Goal: Task Accomplishment & Management: Complete application form

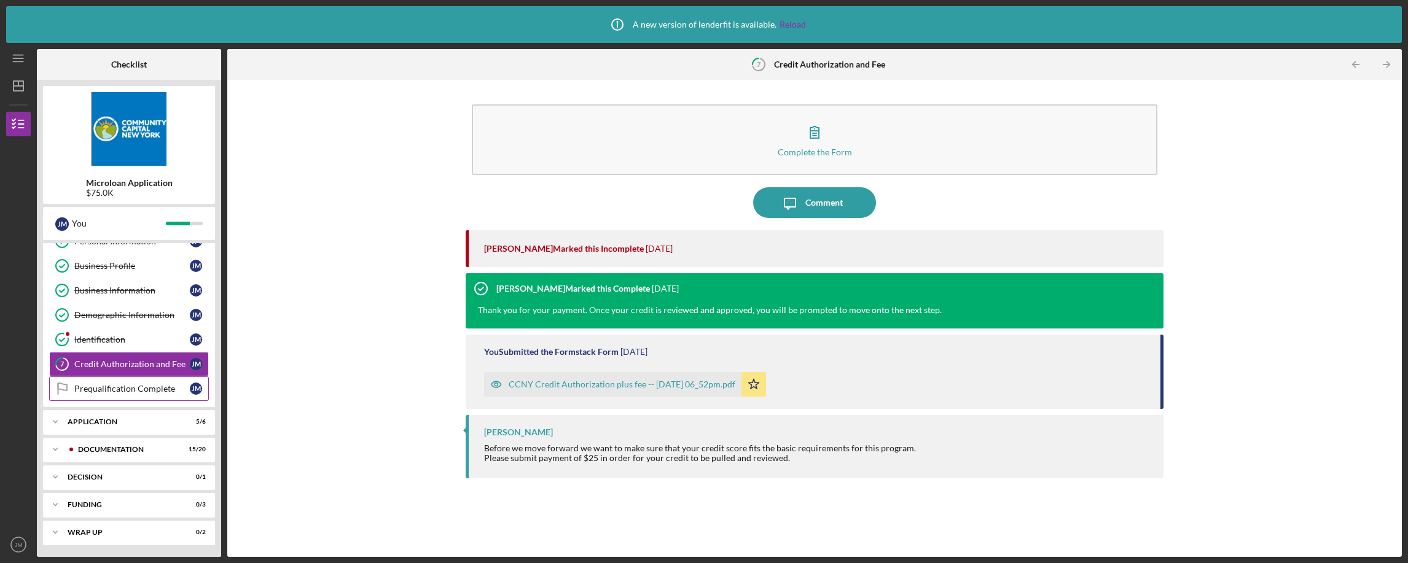
scroll to position [64, 0]
click at [73, 421] on div "Application" at bounding box center [134, 421] width 132 height 7
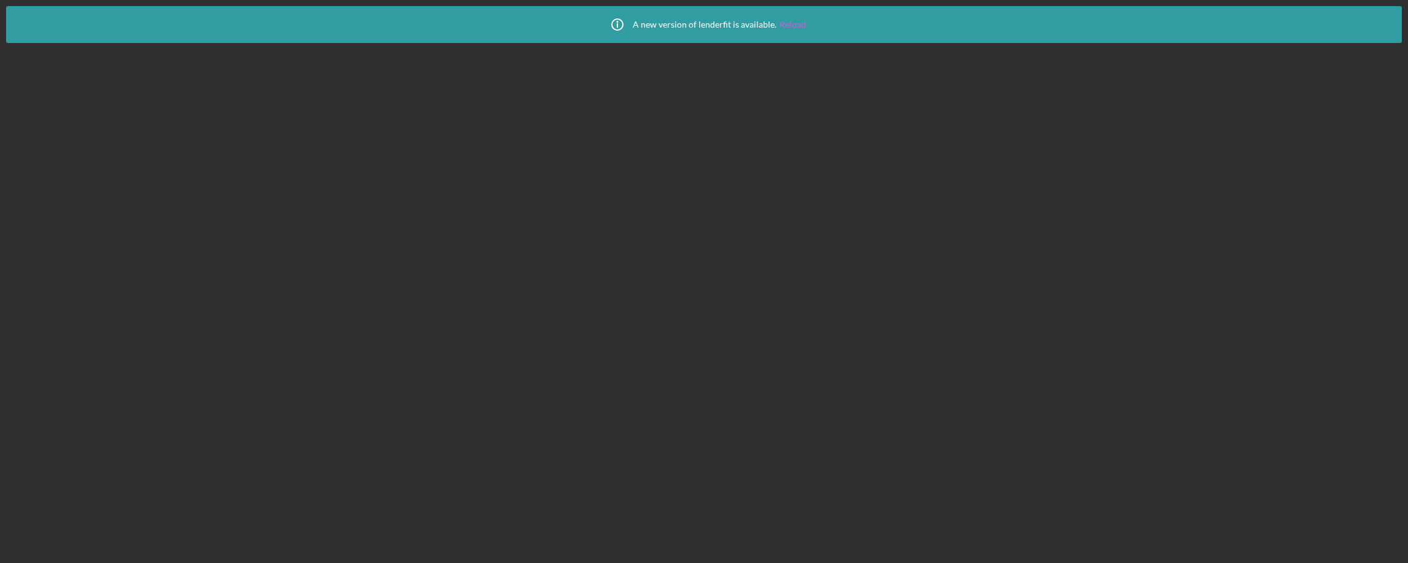
click at [792, 27] on link "Reload" at bounding box center [792, 25] width 26 height 10
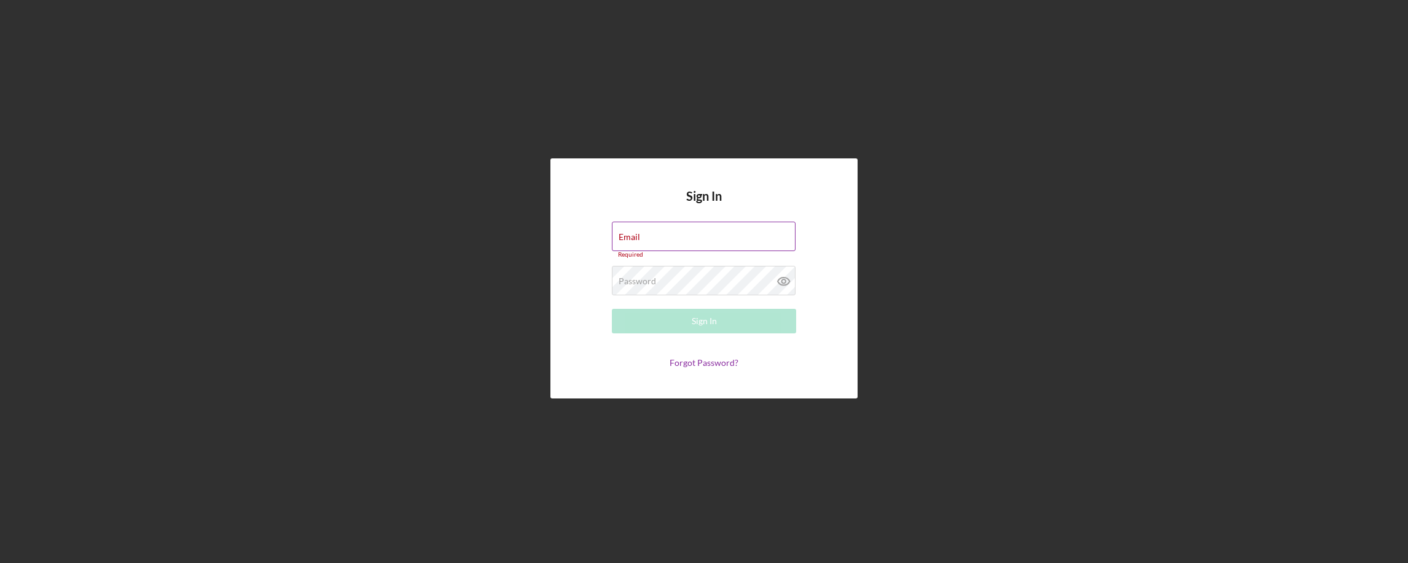
click at [664, 233] on div "Email Required" at bounding box center [704, 240] width 184 height 37
click at [655, 238] on input "Email" at bounding box center [704, 236] width 184 height 29
paste input "[EMAIL_ADDRESS][DOMAIN_NAME]"
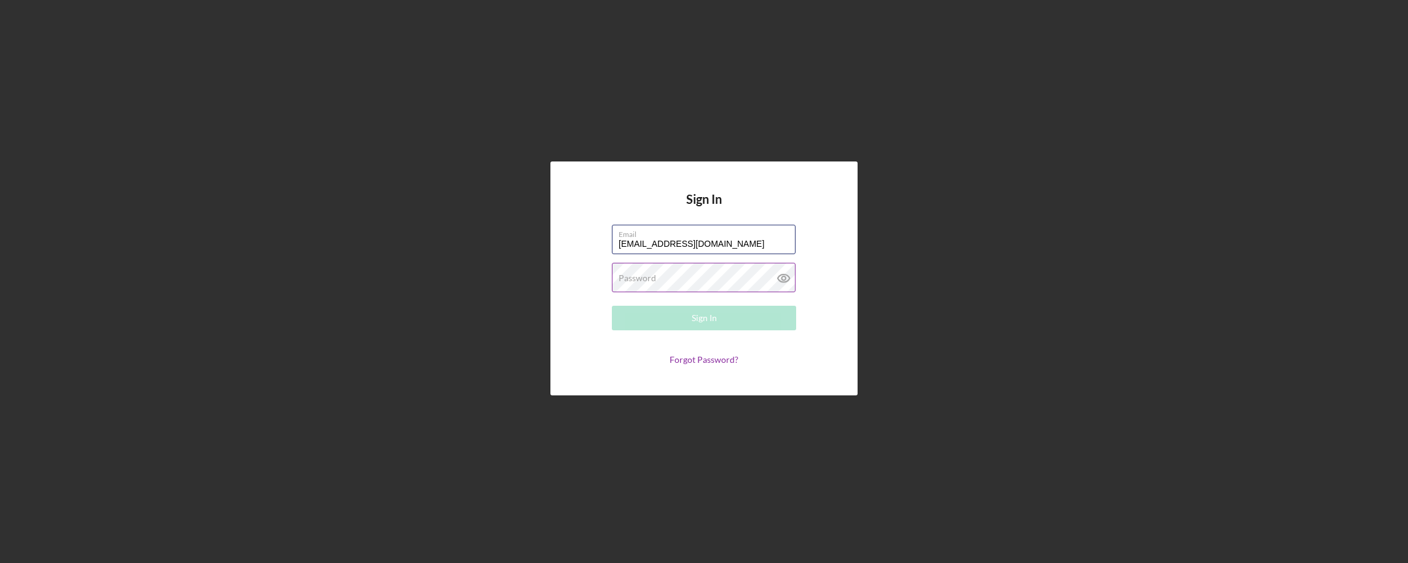
type input "[EMAIL_ADDRESS][DOMAIN_NAME]"
click at [658, 276] on div "Password Required" at bounding box center [704, 278] width 184 height 31
click at [779, 276] on icon at bounding box center [784, 279] width 12 height 8
click at [717, 317] on button "Sign In" at bounding box center [704, 318] width 184 height 25
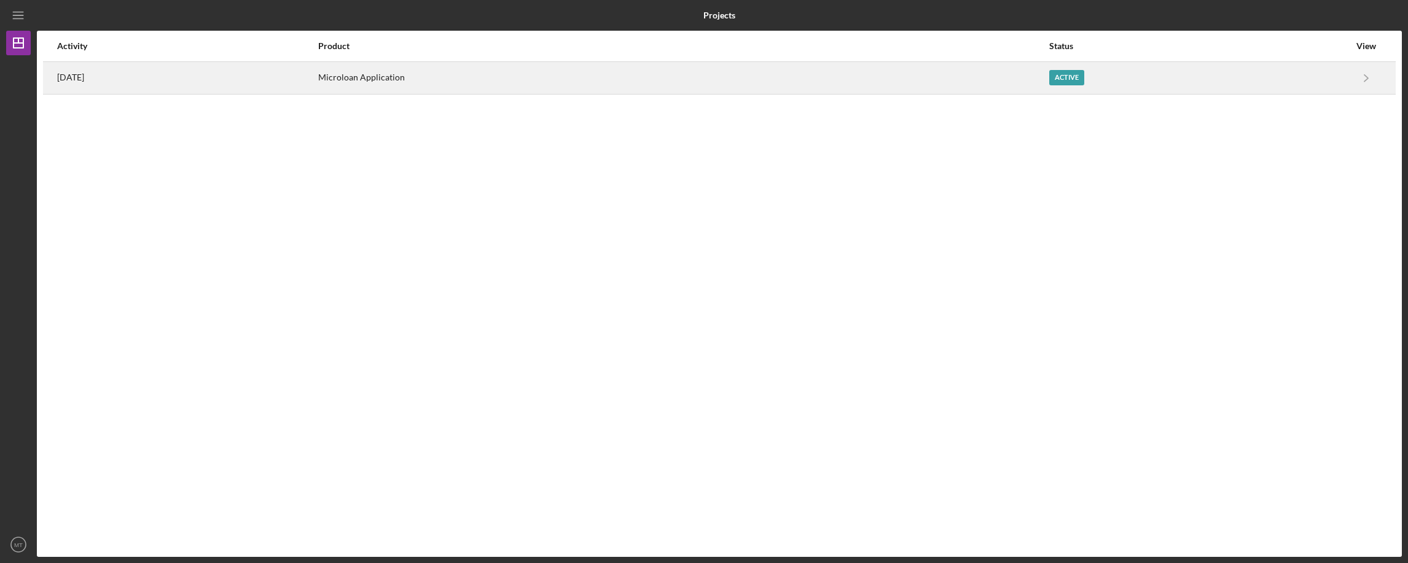
click at [1278, 73] on div "Active" at bounding box center [1199, 78] width 300 height 31
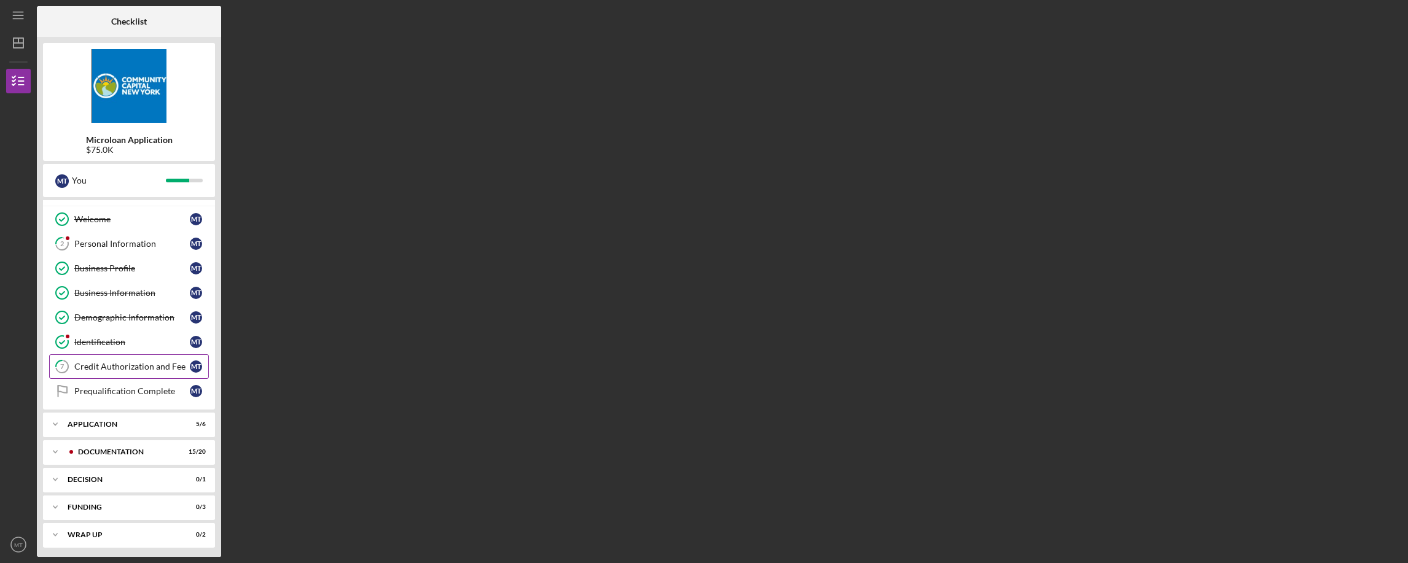
scroll to position [21, 0]
click at [124, 418] on div "Application" at bounding box center [134, 421] width 132 height 7
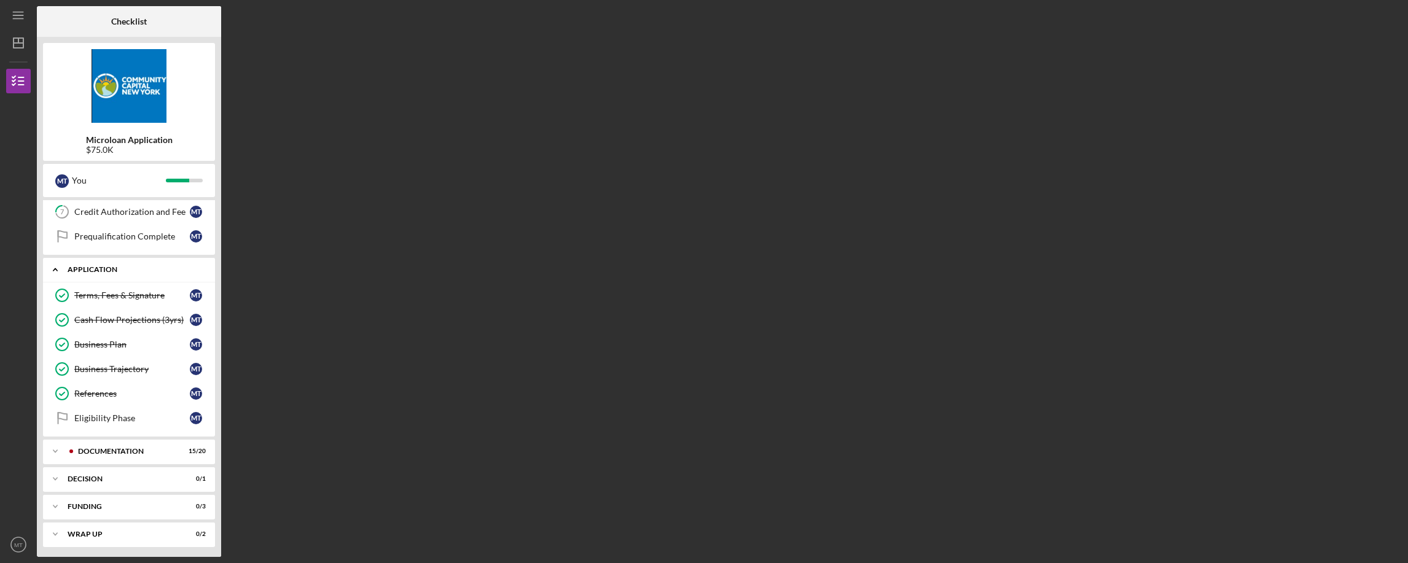
scroll to position [176, 0]
click at [150, 446] on div "Documentation" at bounding box center [139, 448] width 122 height 7
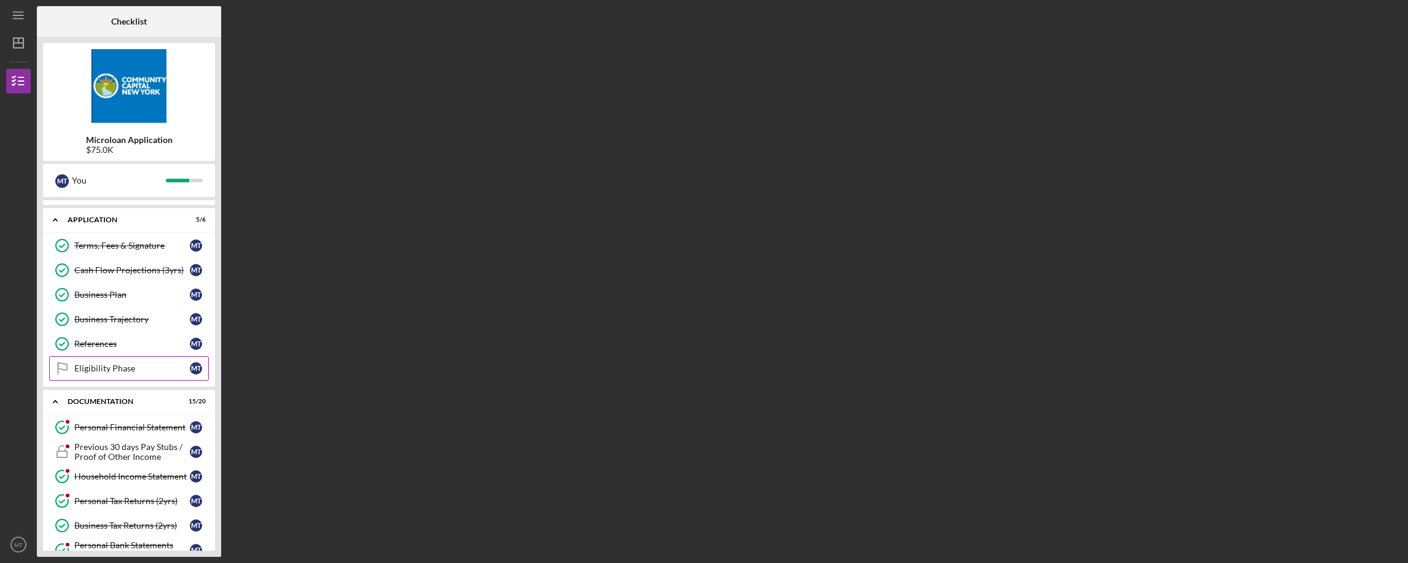
click at [136, 365] on div "Eligibility Phase" at bounding box center [131, 369] width 115 height 10
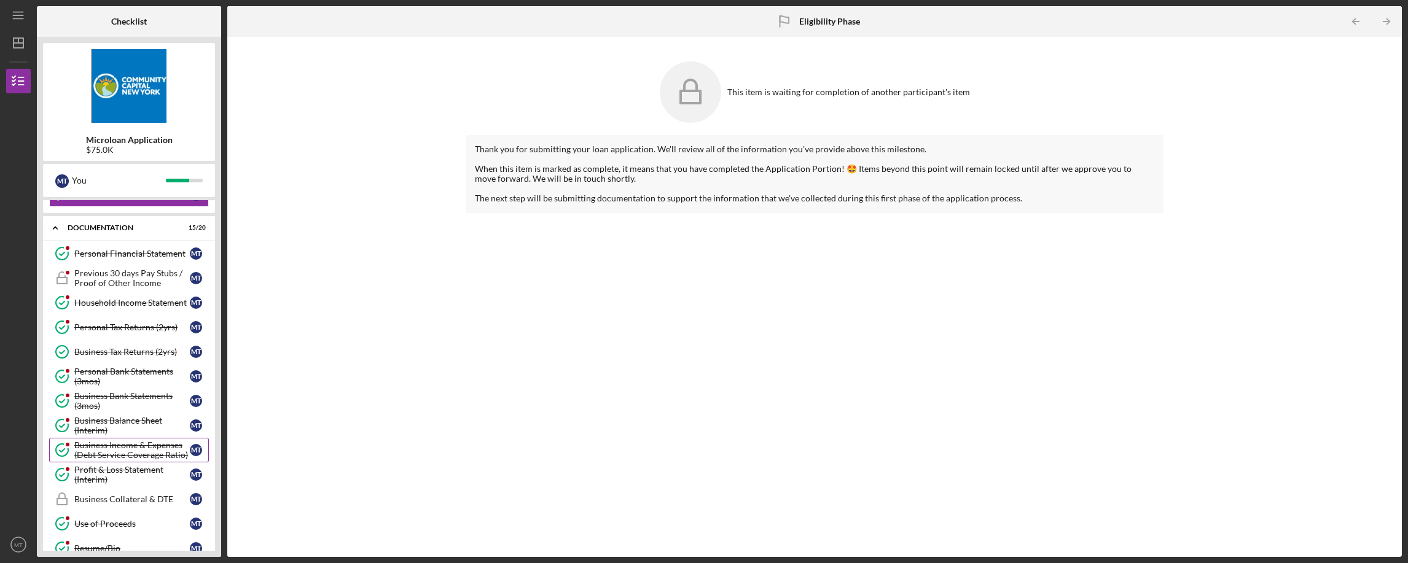
scroll to position [405, 0]
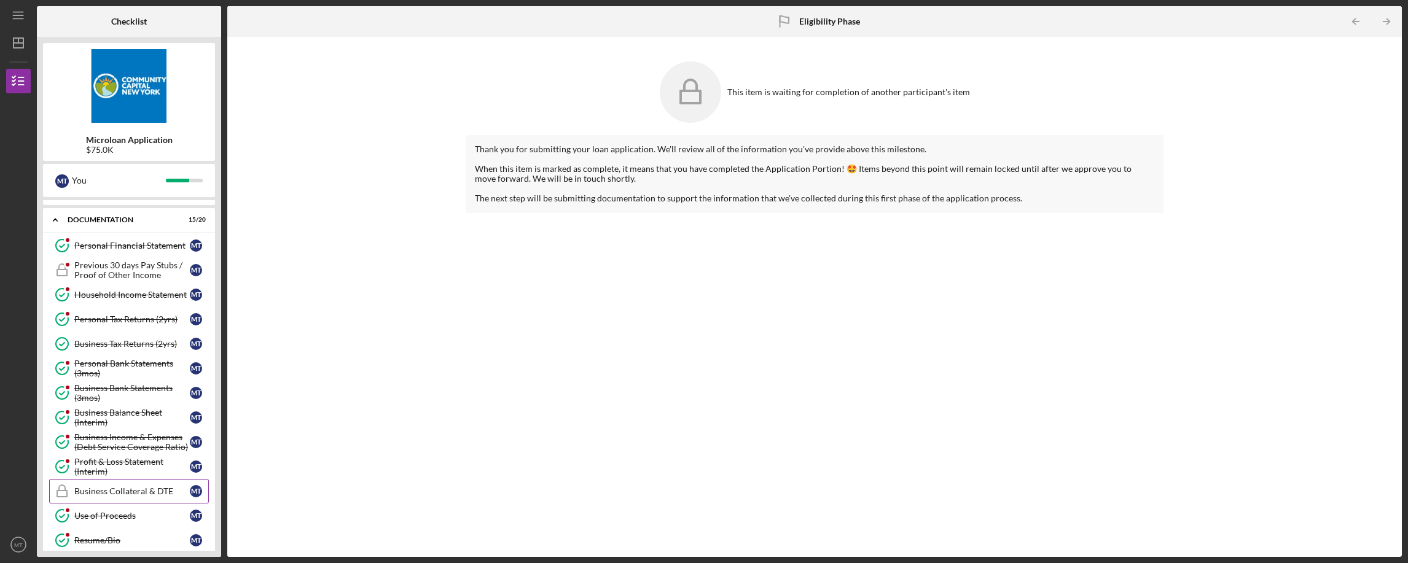
click at [137, 493] on div "Business Collateral & DTE" at bounding box center [131, 491] width 115 height 10
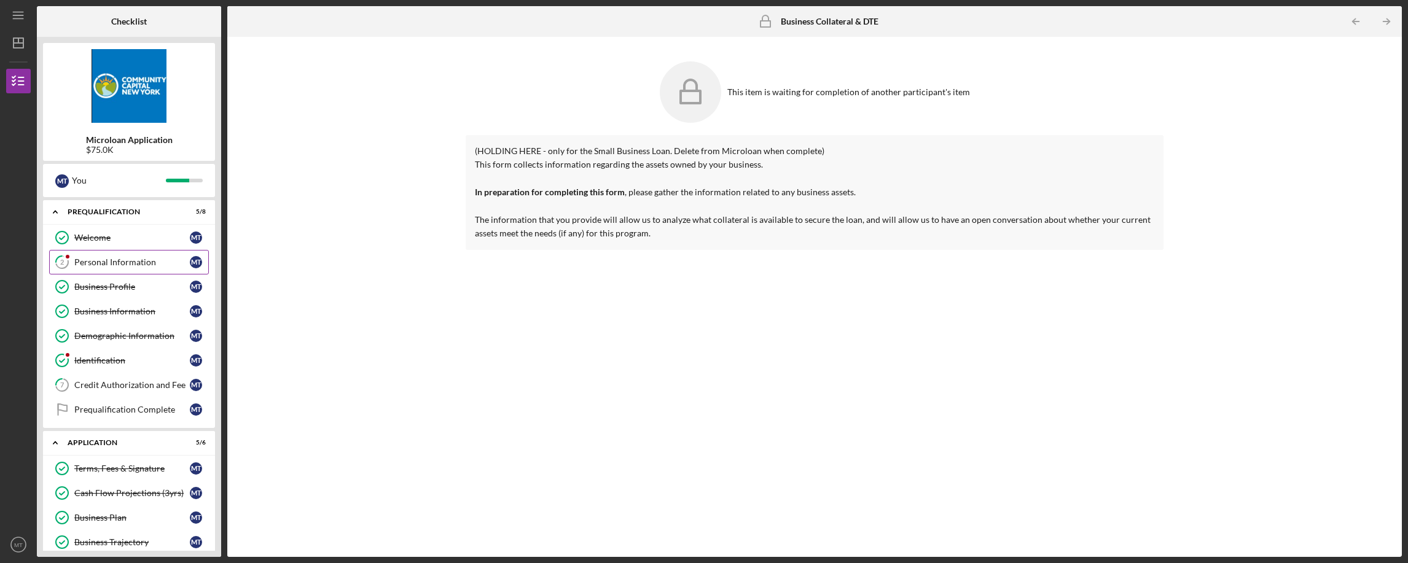
click at [147, 263] on div "Personal Information" at bounding box center [131, 262] width 115 height 10
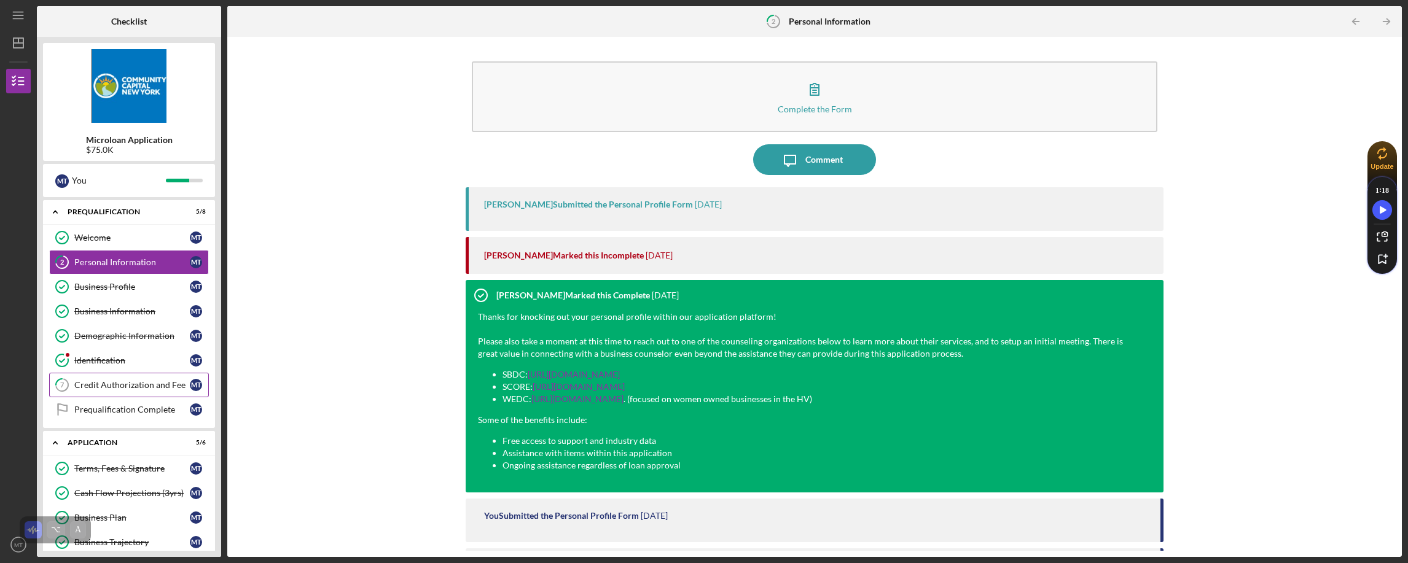
click at [123, 388] on div "Credit Authorization and Fee" at bounding box center [131, 385] width 115 height 10
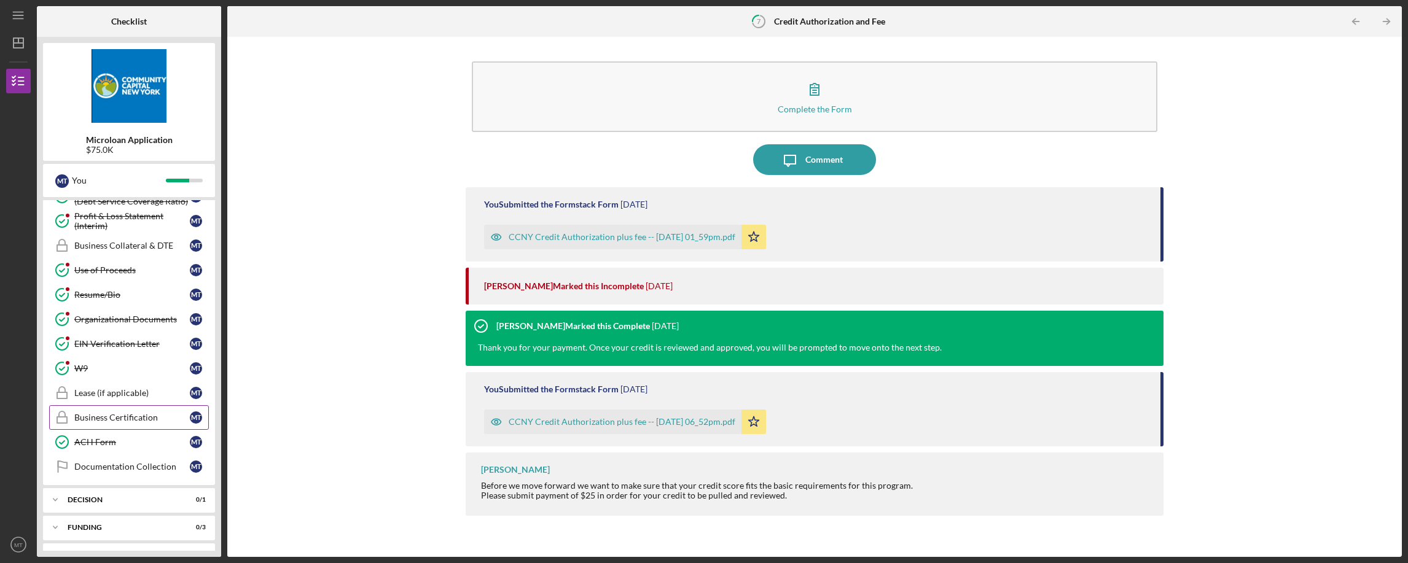
scroll to position [674, 0]
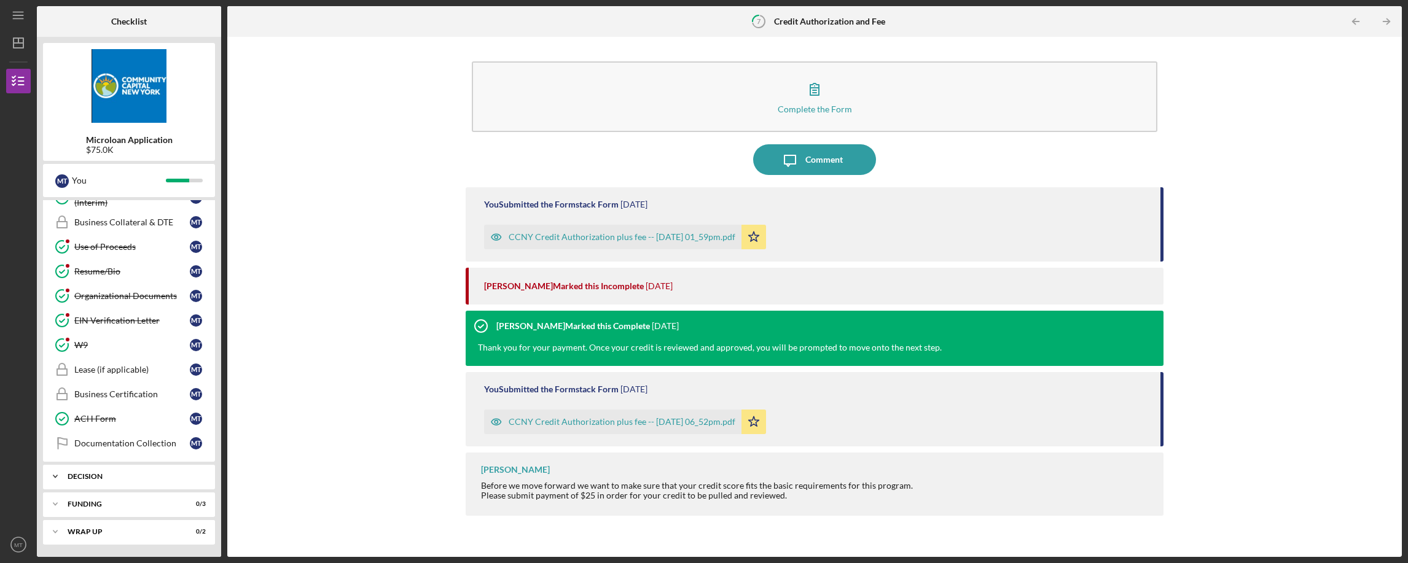
click at [55, 474] on icon "Icon/Expander" at bounding box center [55, 476] width 25 height 25
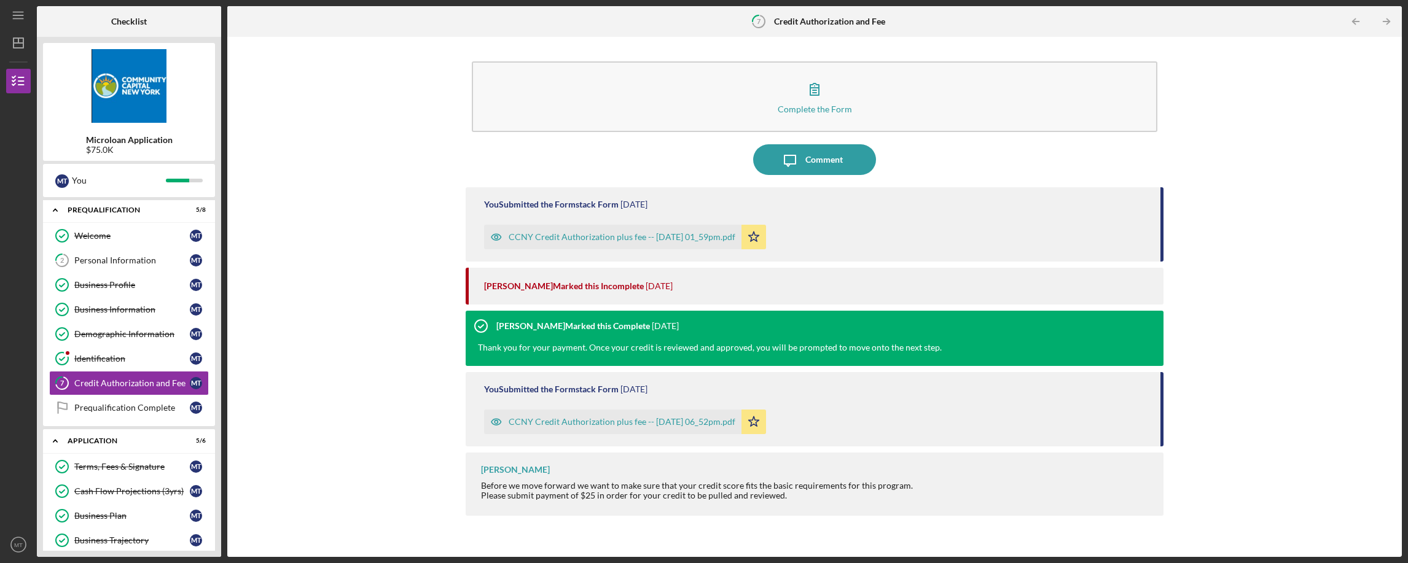
scroll to position [0, 0]
click at [125, 260] on div "Personal Information" at bounding box center [131, 262] width 115 height 10
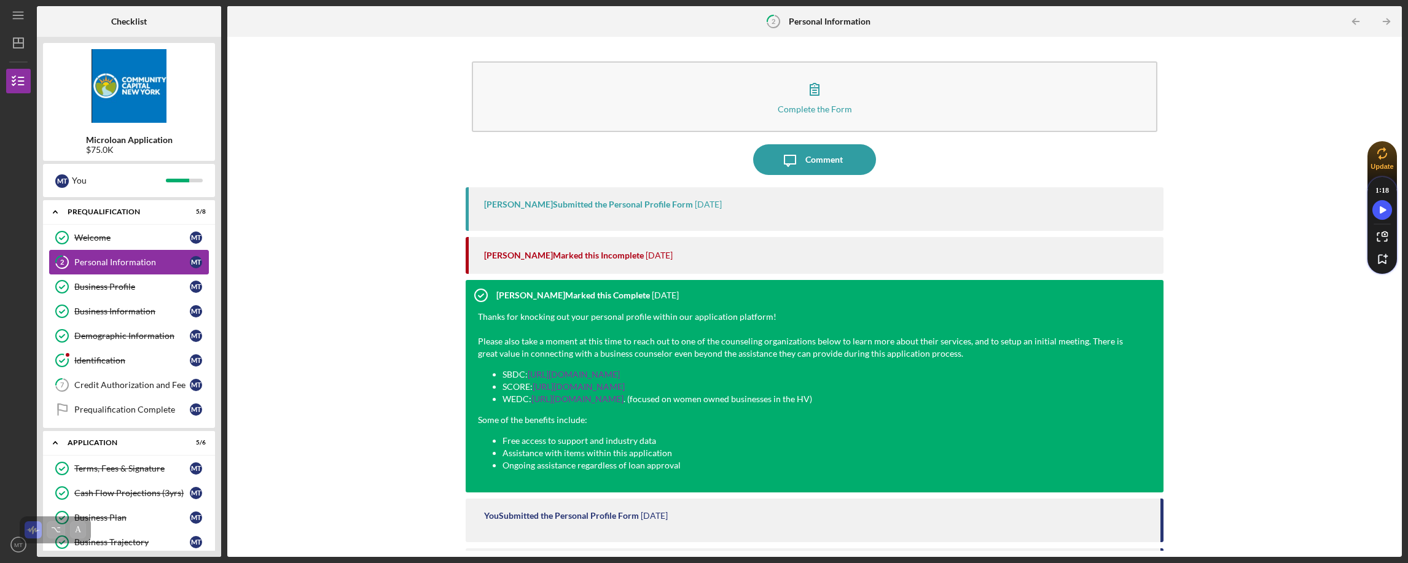
click at [125, 260] on div "Personal Information" at bounding box center [131, 262] width 115 height 10
click at [137, 287] on div "Business Profile" at bounding box center [131, 287] width 115 height 10
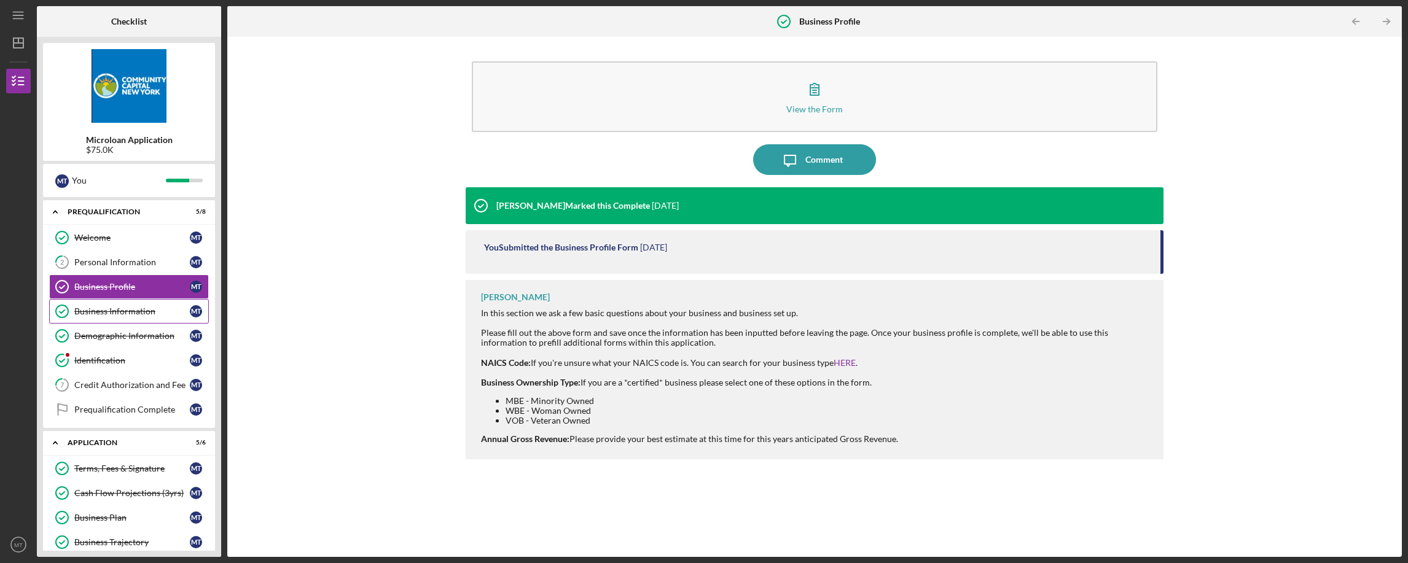
click at [125, 316] on div "Business Information" at bounding box center [131, 311] width 115 height 10
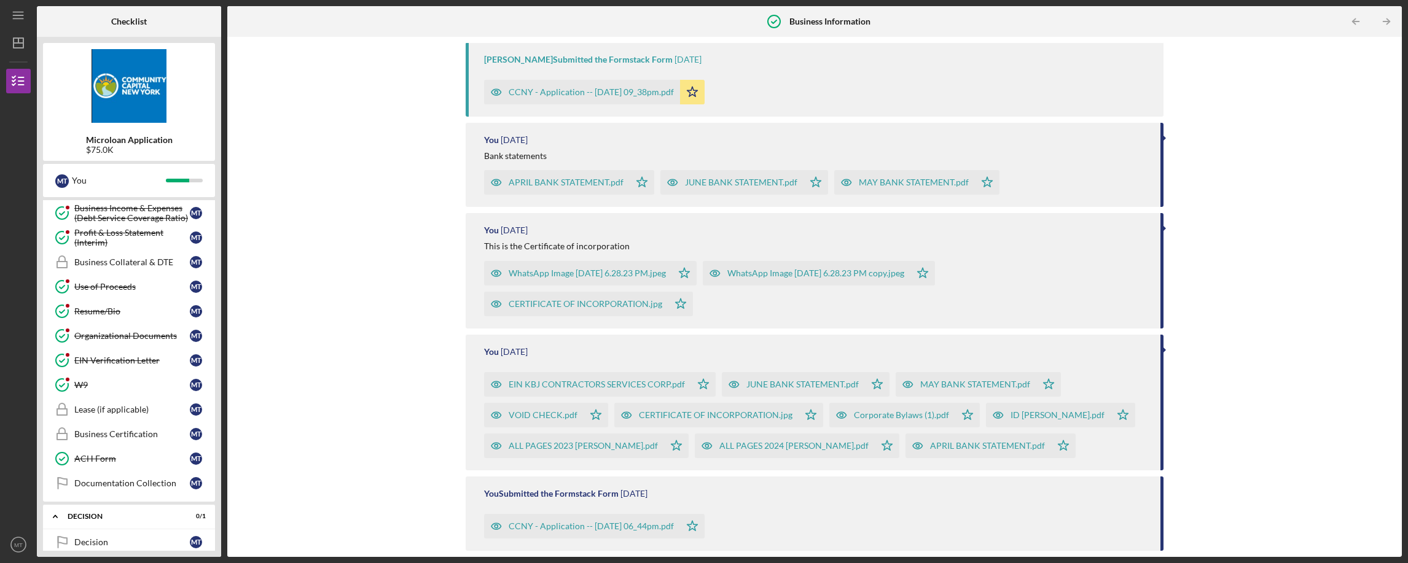
scroll to position [705, 0]
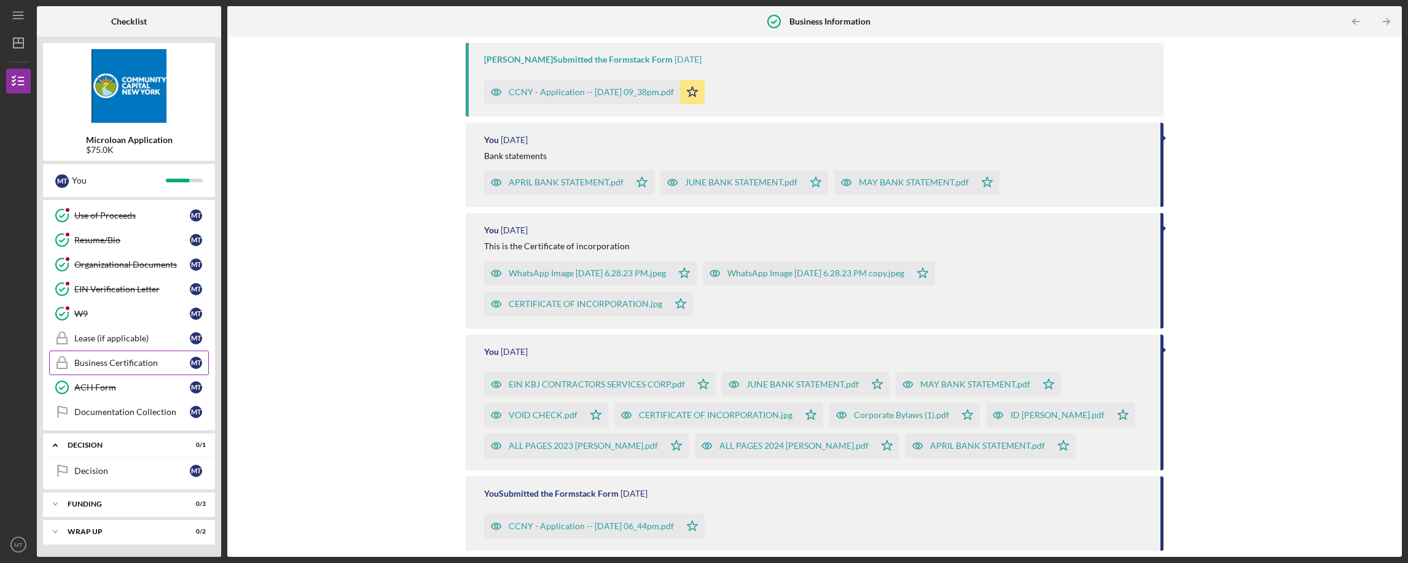
click at [111, 361] on div "Business Certification" at bounding box center [131, 363] width 115 height 10
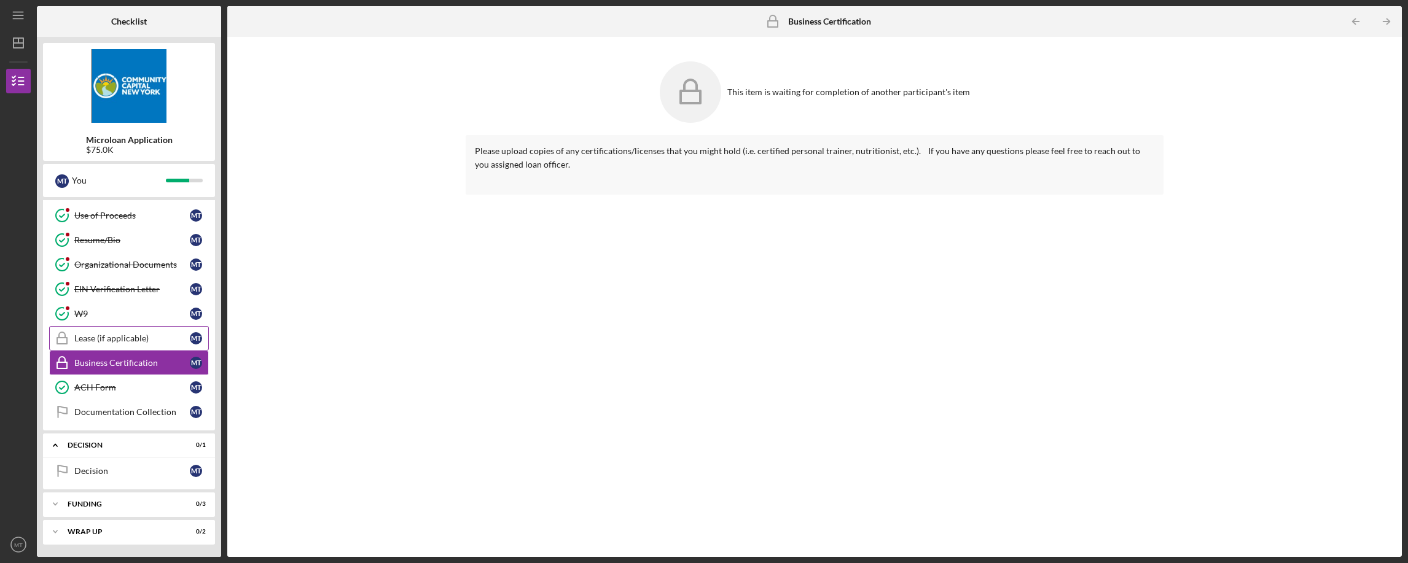
click at [112, 333] on div "Lease (if applicable)" at bounding box center [131, 338] width 115 height 10
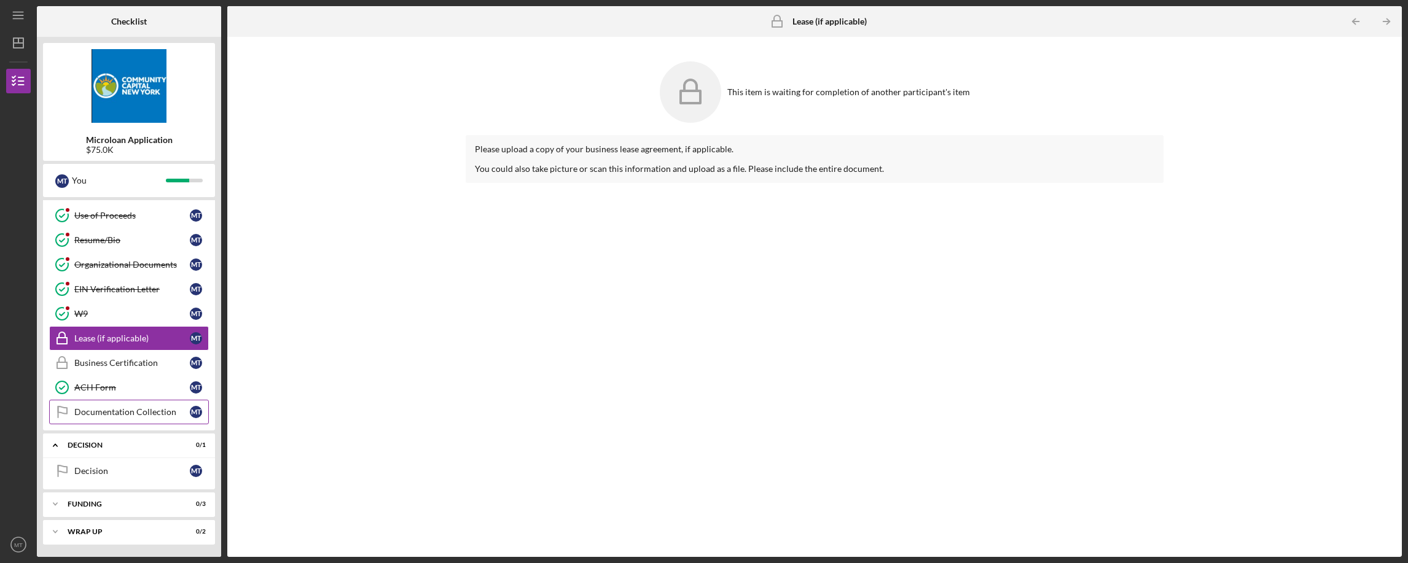
click at [120, 408] on div "Documentation Collection" at bounding box center [131, 412] width 115 height 10
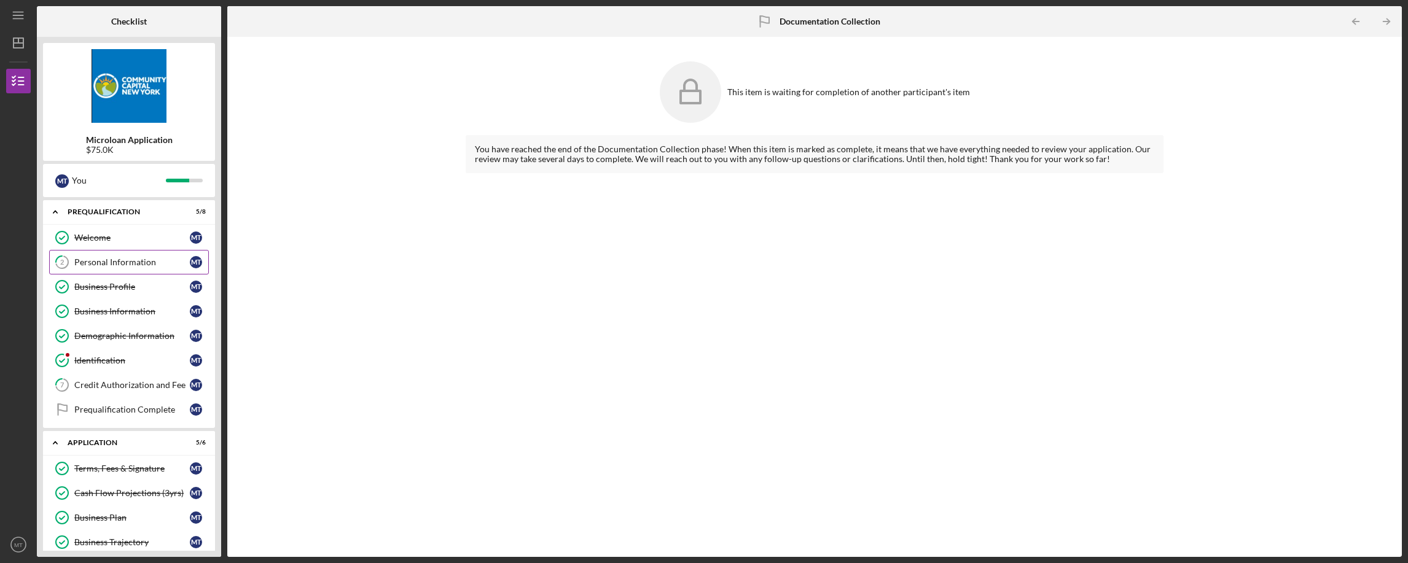
click at [133, 256] on link "2 Personal Information M T" at bounding box center [129, 262] width 160 height 25
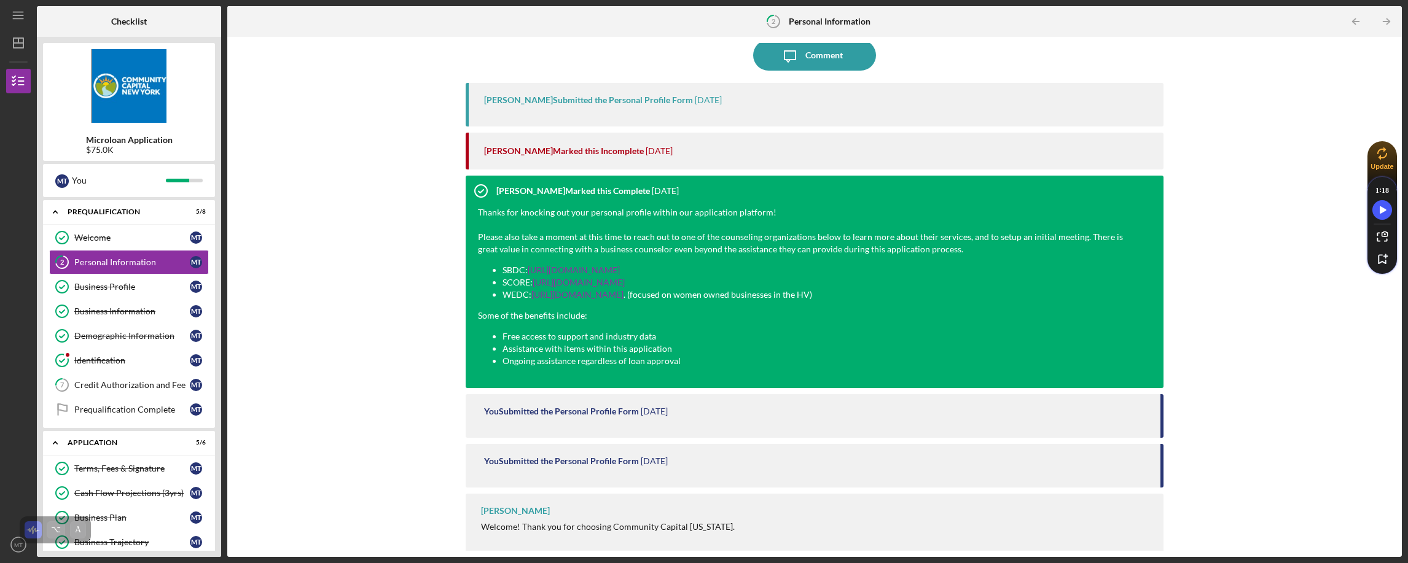
scroll to position [109, 0]
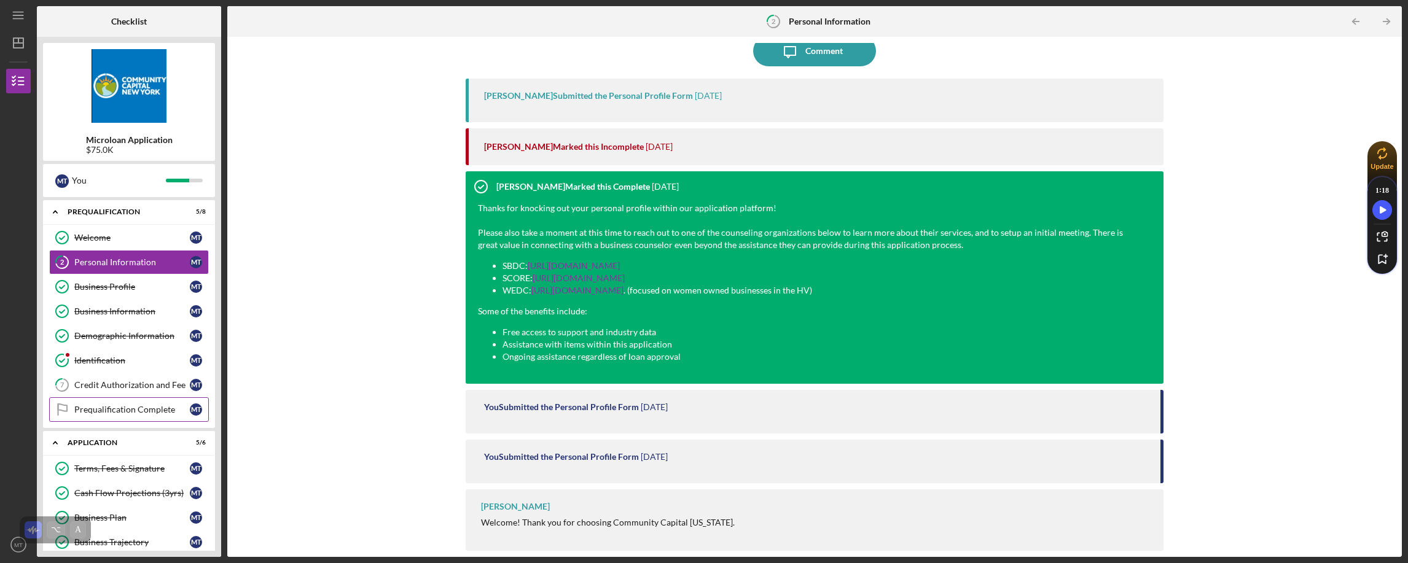
click at [117, 406] on div "Prequalification Complete" at bounding box center [131, 410] width 115 height 10
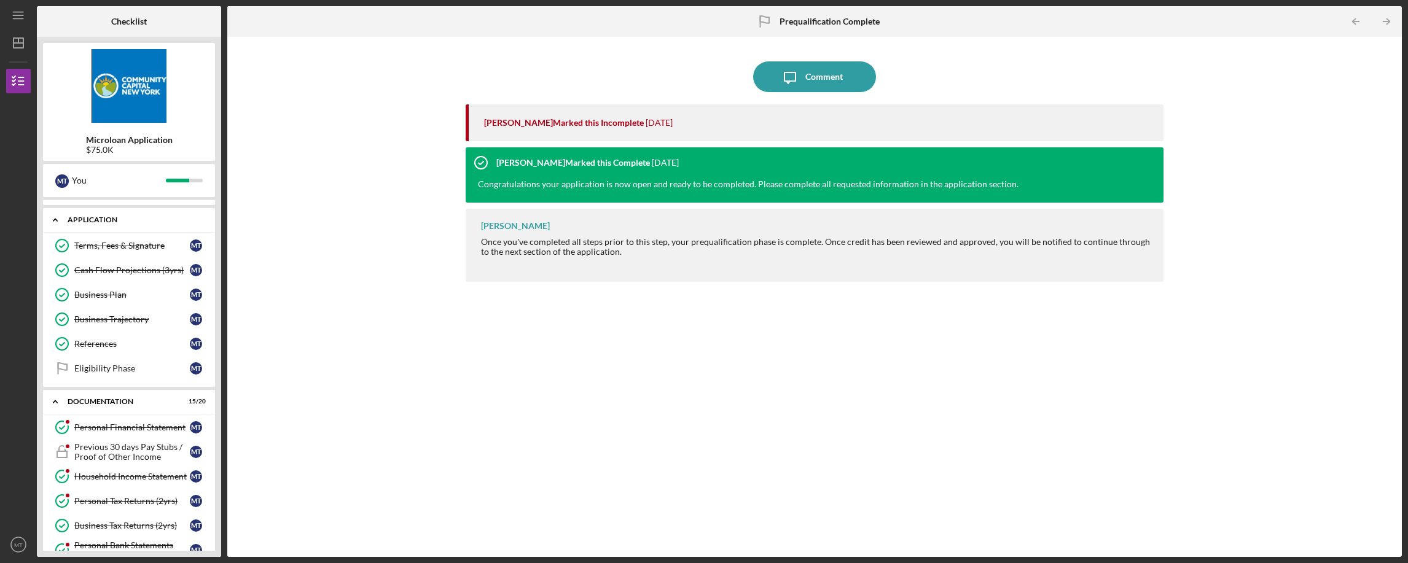
scroll to position [227, 0]
click at [130, 364] on div "Eligibility Phase" at bounding box center [131, 365] width 115 height 10
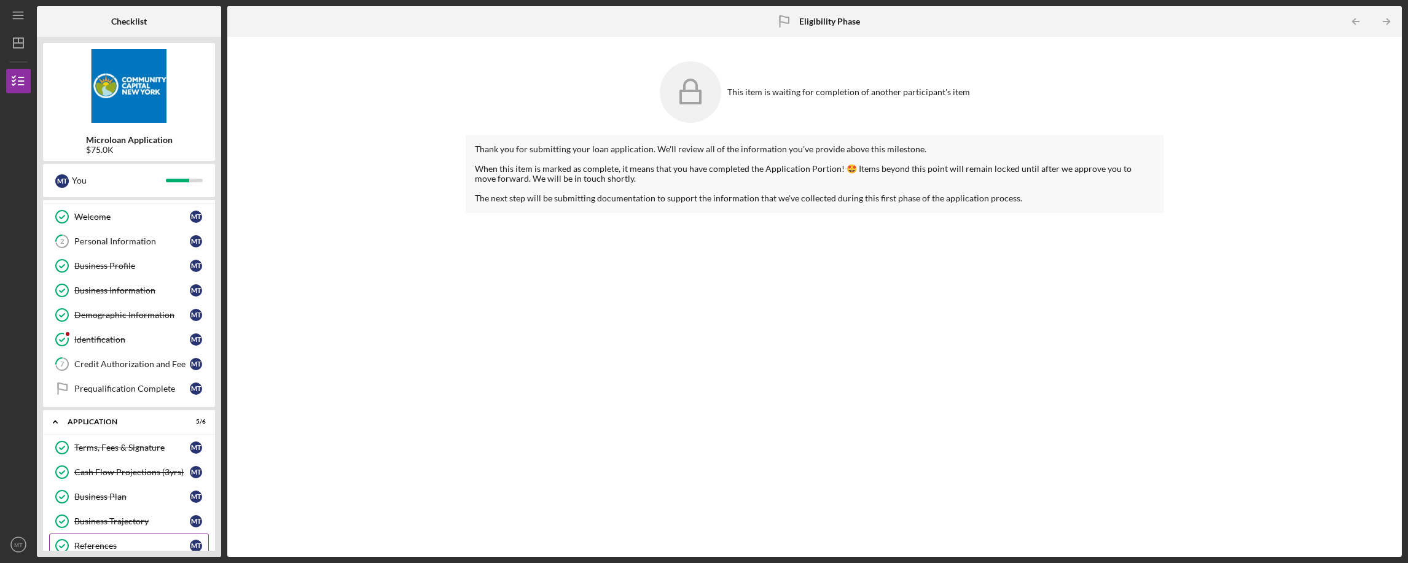
scroll to position [104, 0]
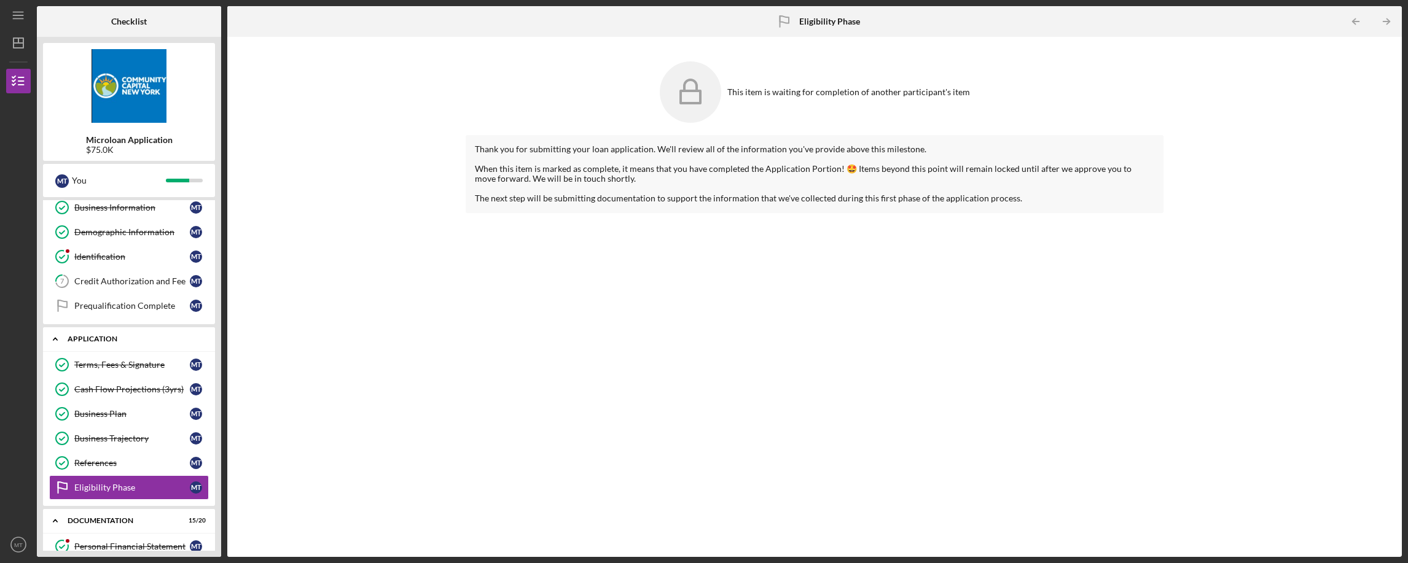
click at [131, 338] on div "Application" at bounding box center [134, 338] width 132 height 7
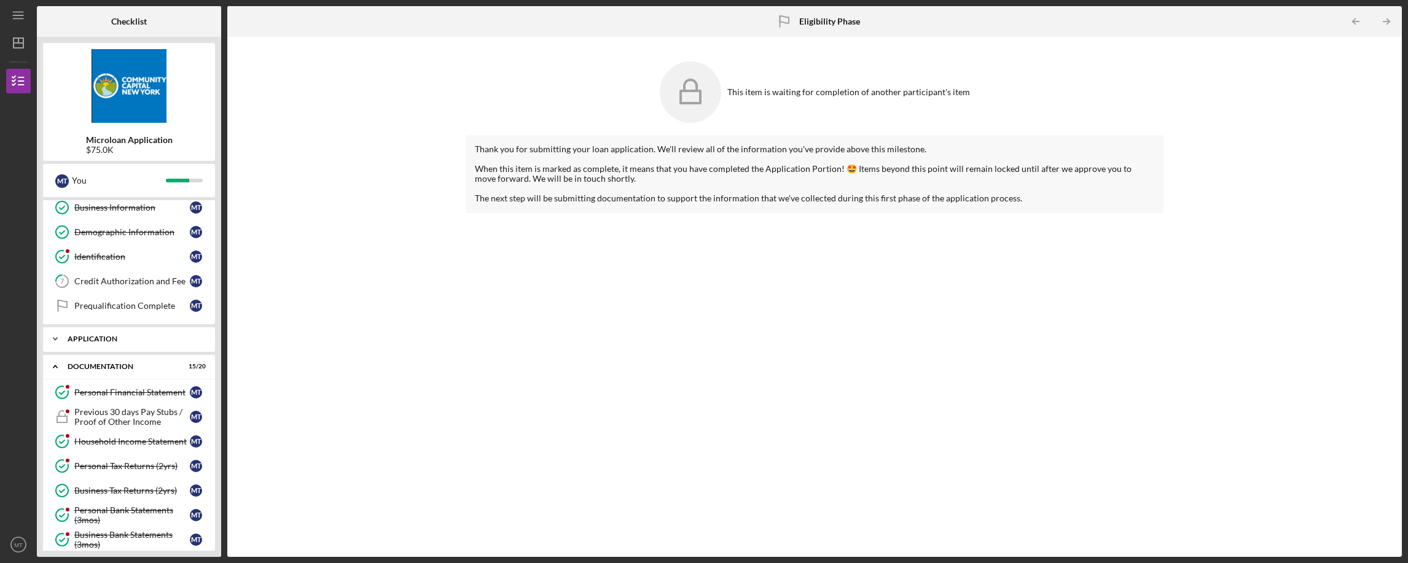
click at [131, 338] on div "Application" at bounding box center [134, 338] width 132 height 7
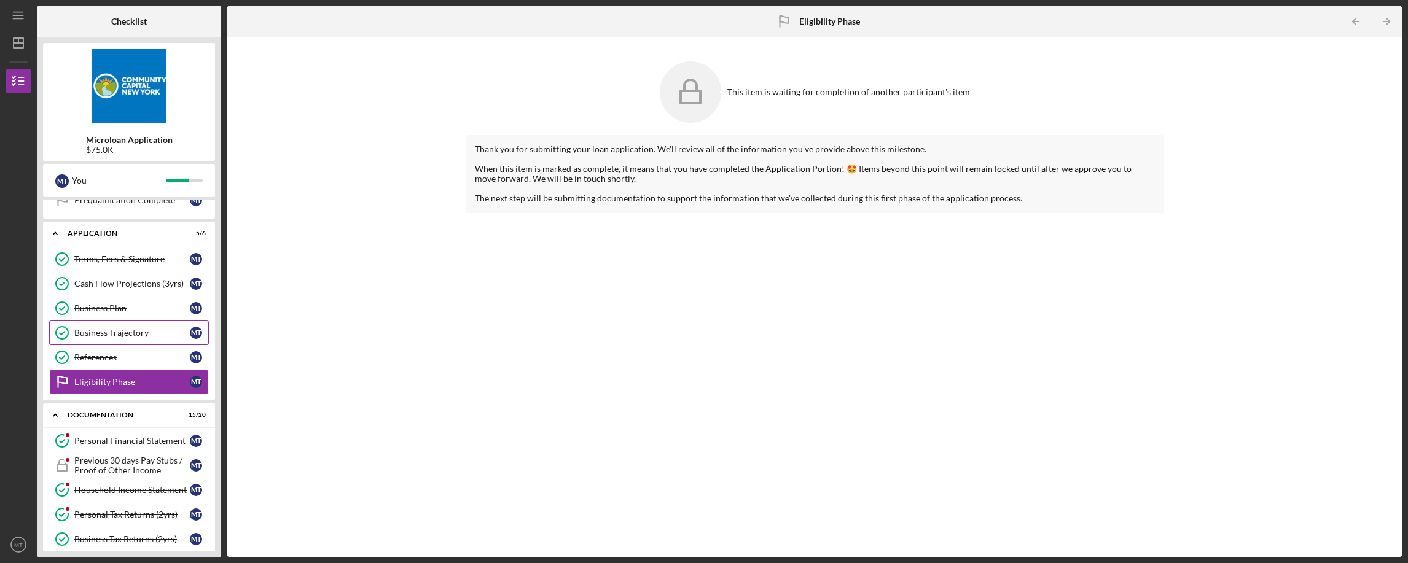
scroll to position [200, 0]
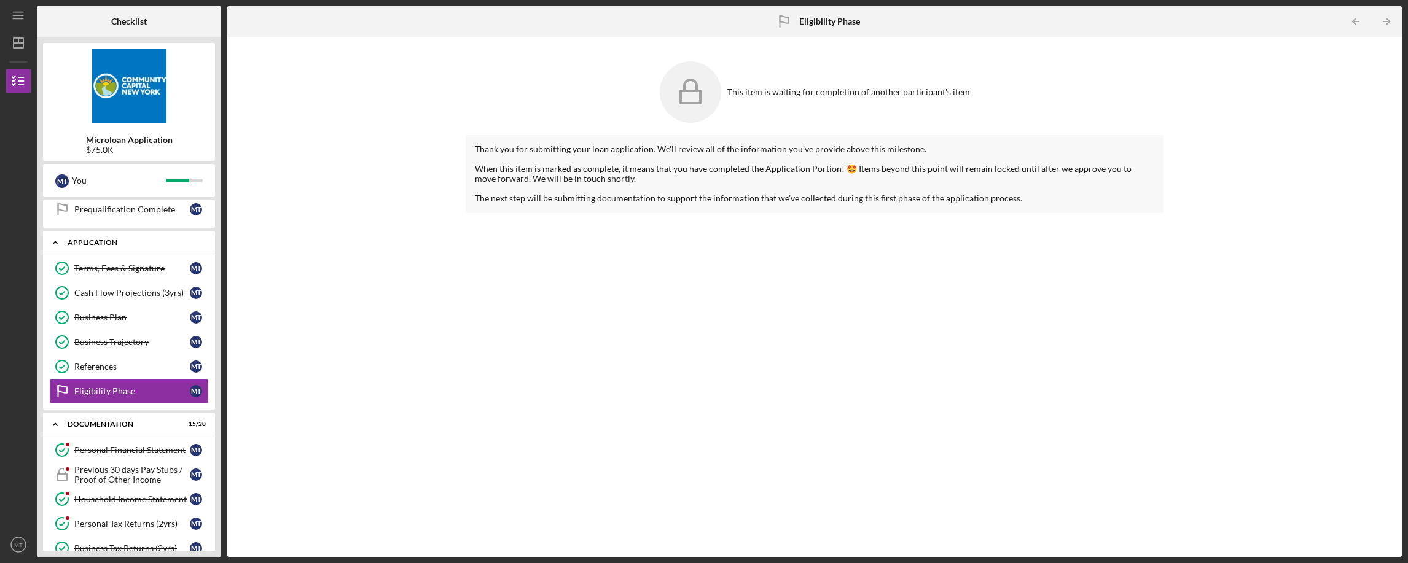
click at [55, 244] on icon "Icon/Expander" at bounding box center [55, 242] width 25 height 25
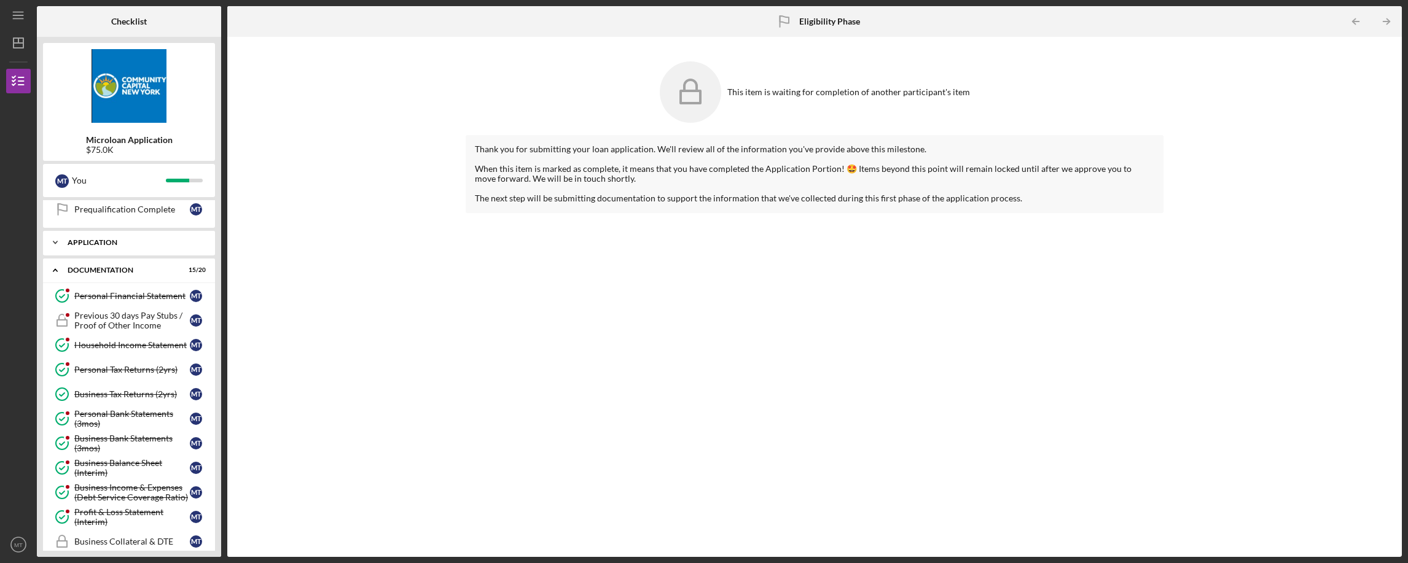
click at [55, 244] on icon "Icon/Expander" at bounding box center [55, 242] width 25 height 25
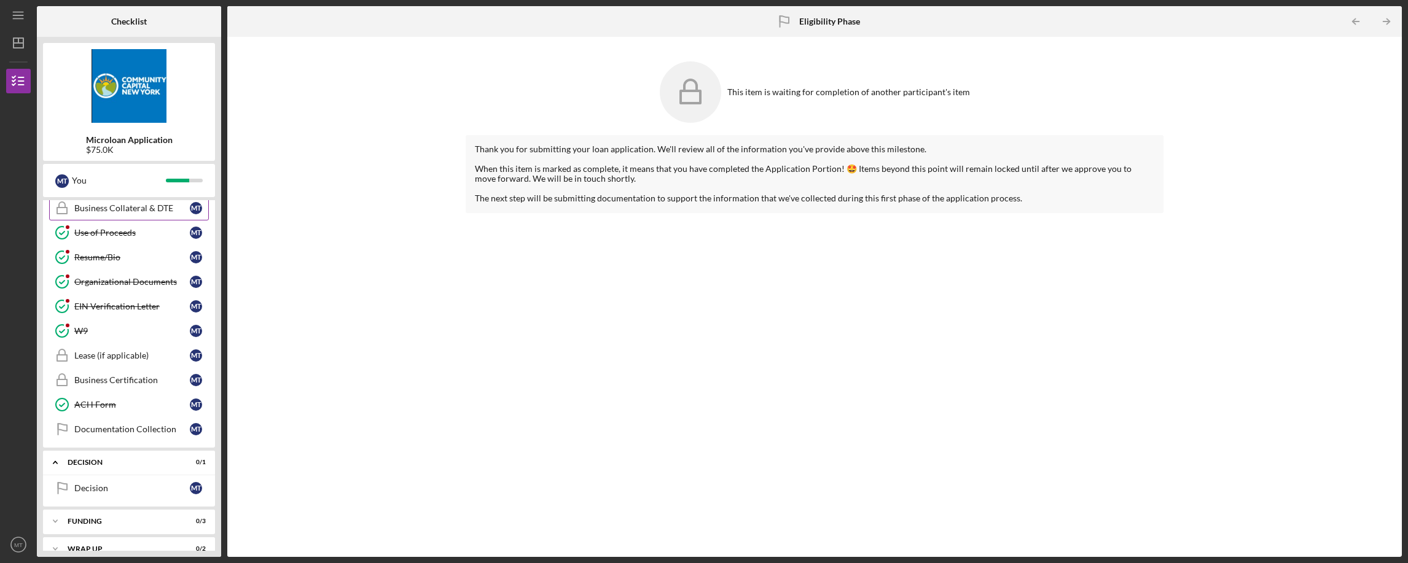
scroll to position [705, 0]
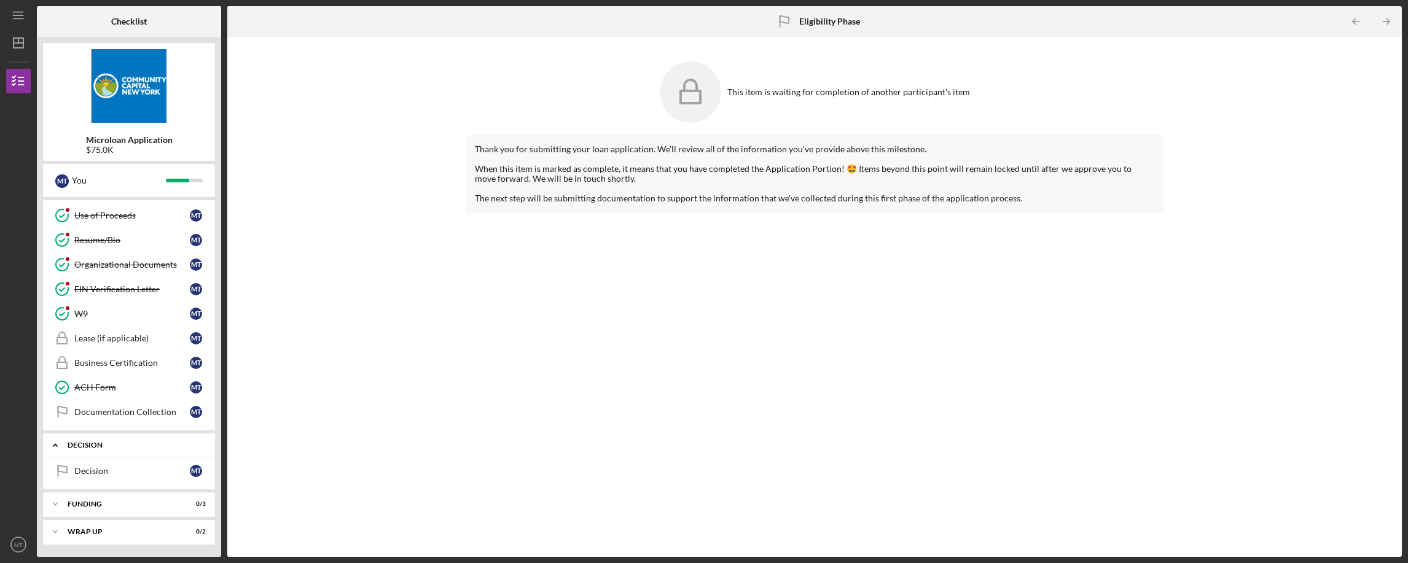
click at [150, 445] on div "Decision" at bounding box center [134, 445] width 132 height 7
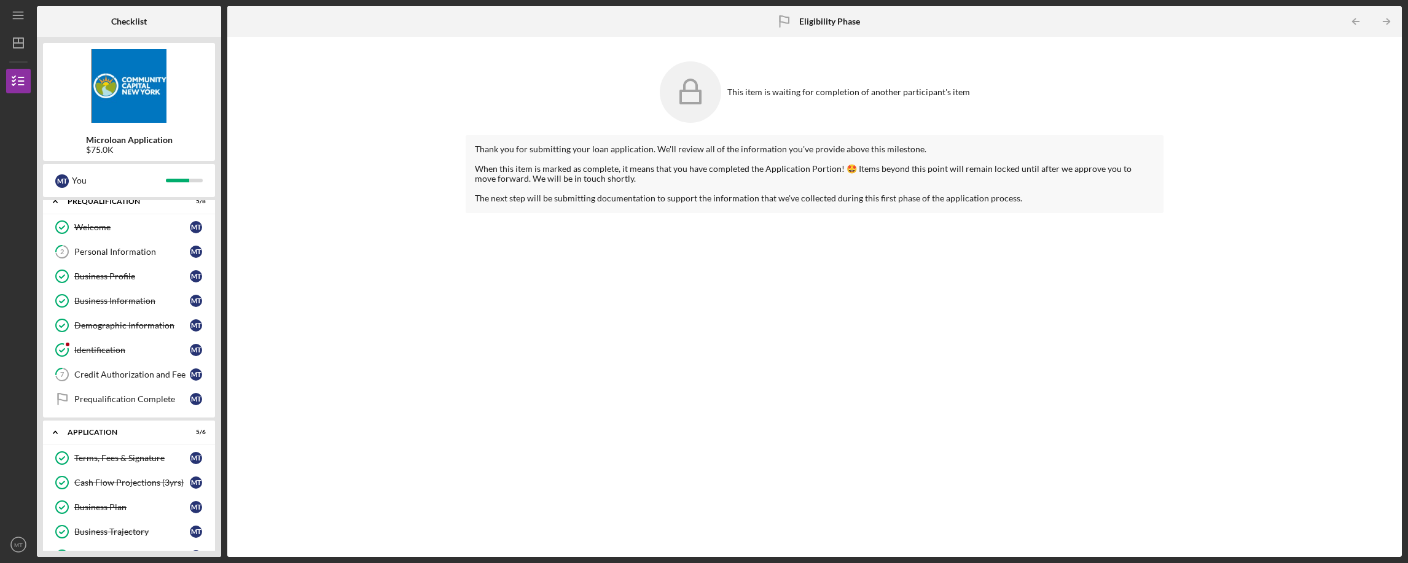
scroll to position [0, 0]
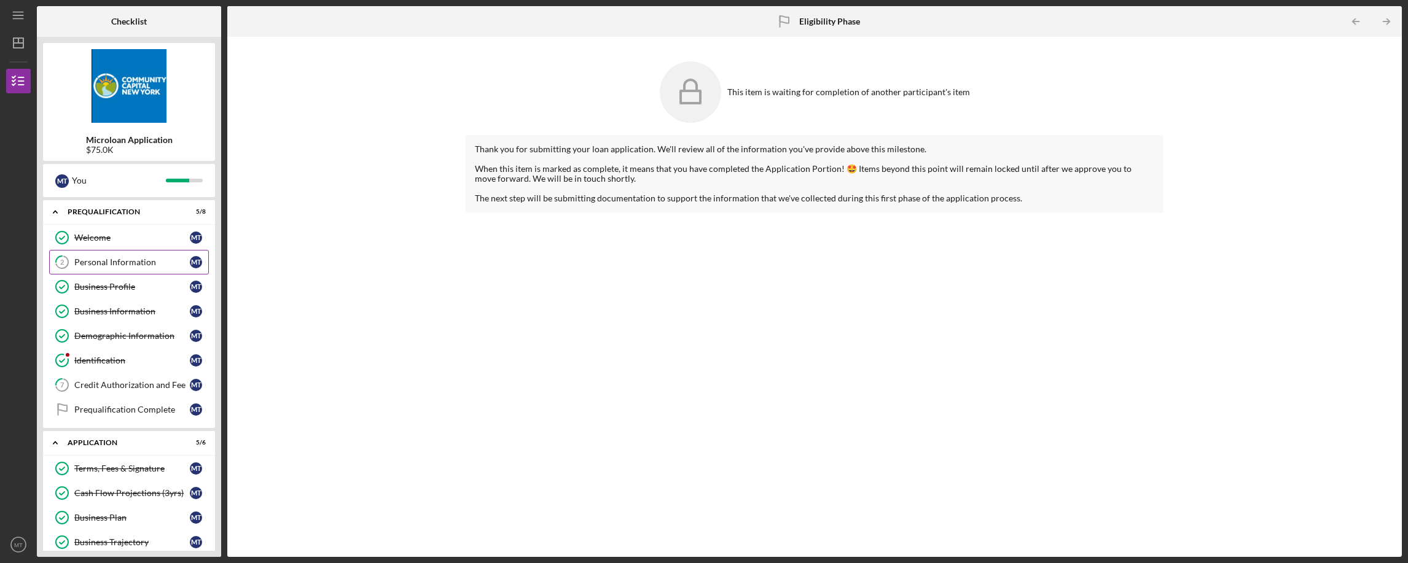
click at [137, 265] on div "Personal Information" at bounding box center [131, 262] width 115 height 10
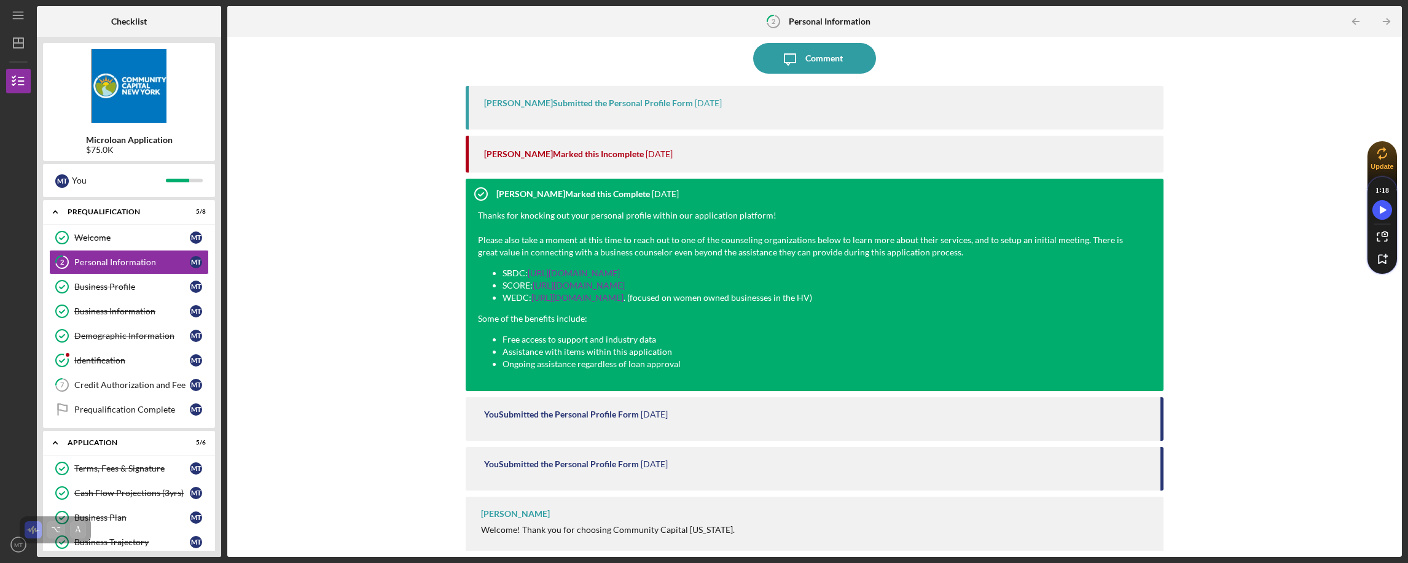
scroll to position [109, 0]
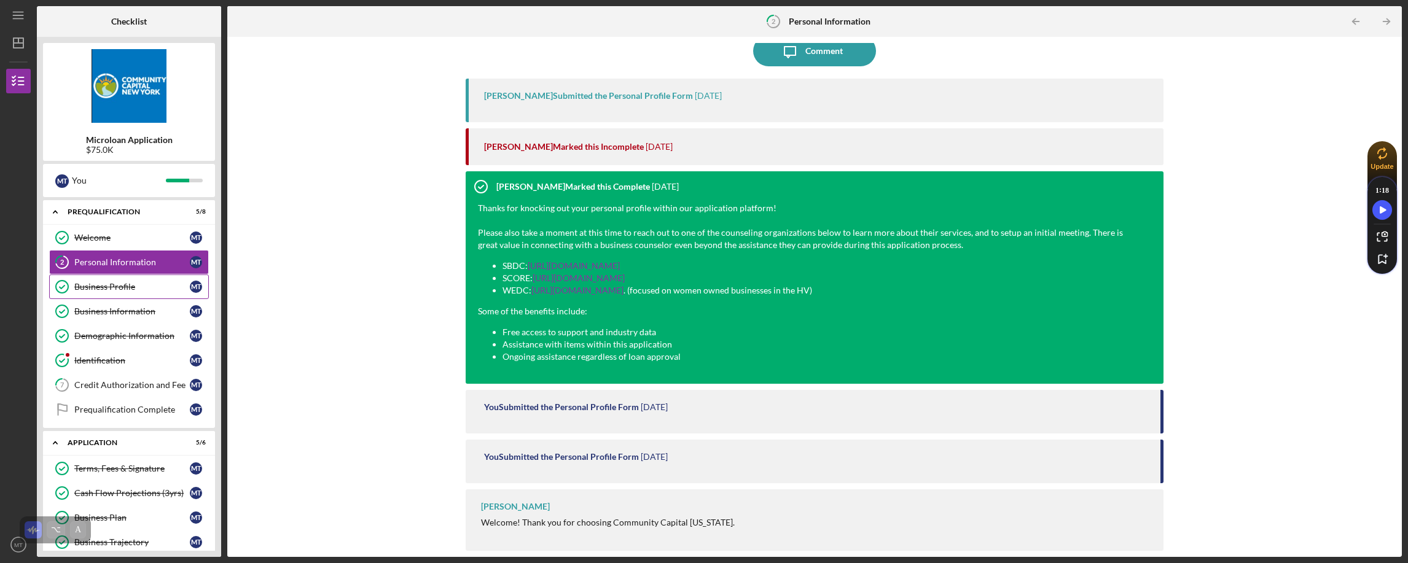
click at [122, 287] on div "Business Profile" at bounding box center [131, 287] width 115 height 10
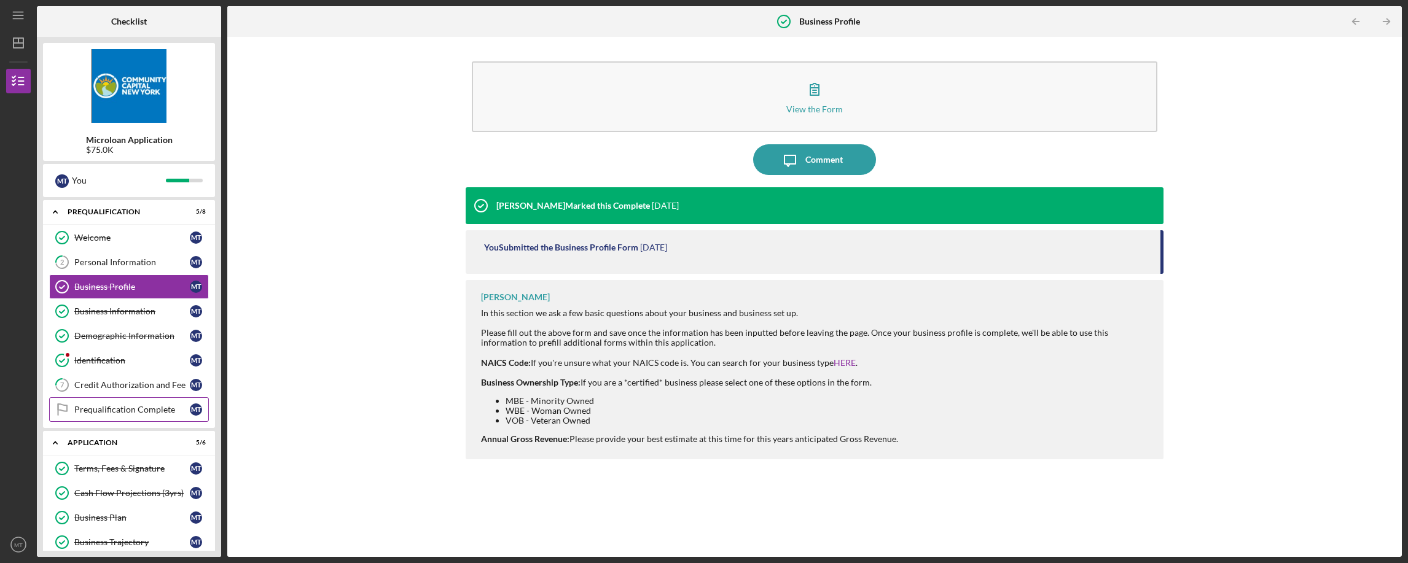
click at [127, 409] on div "Prequalification Complete" at bounding box center [131, 410] width 115 height 10
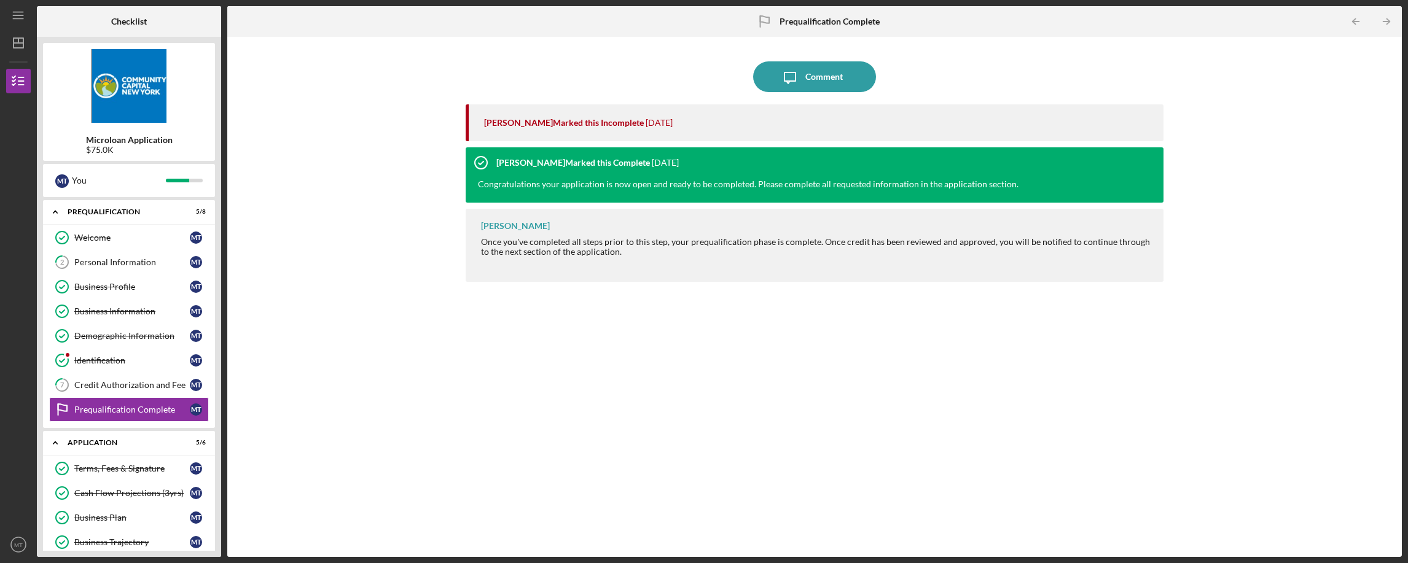
click at [598, 241] on div "Once you've completed all steps prior to this step, your prequalification phase…" at bounding box center [815, 247] width 669 height 20
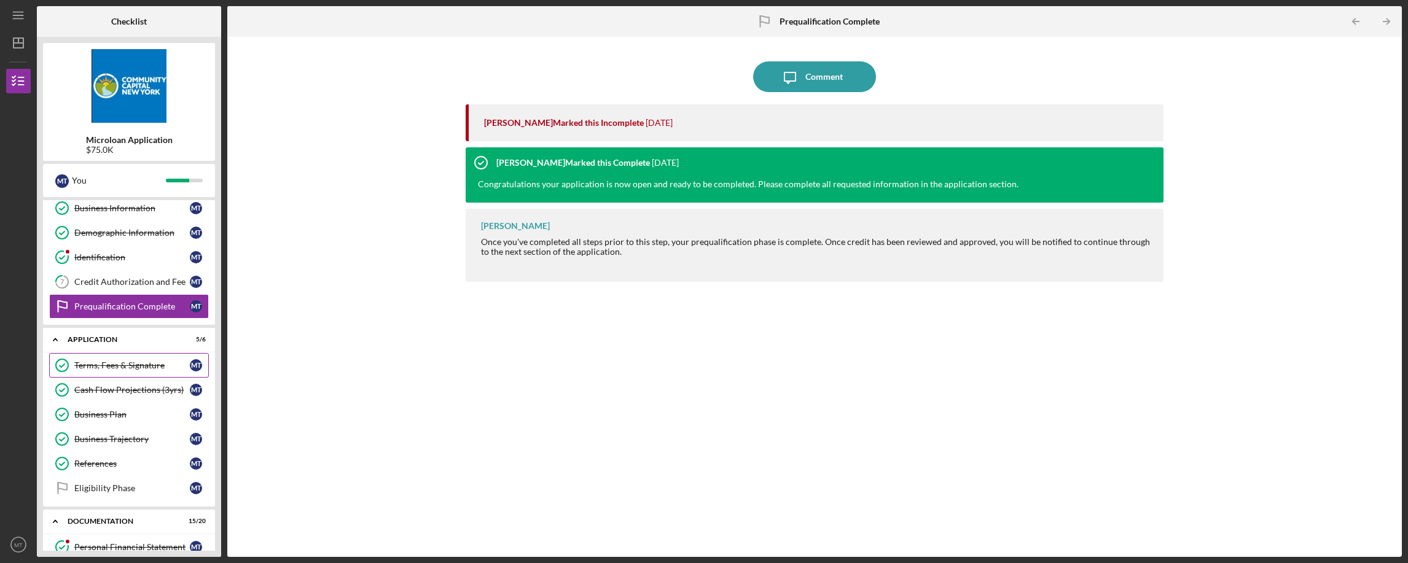
scroll to position [104, 0]
click at [15, 15] on line "button" at bounding box center [18, 15] width 10 height 0
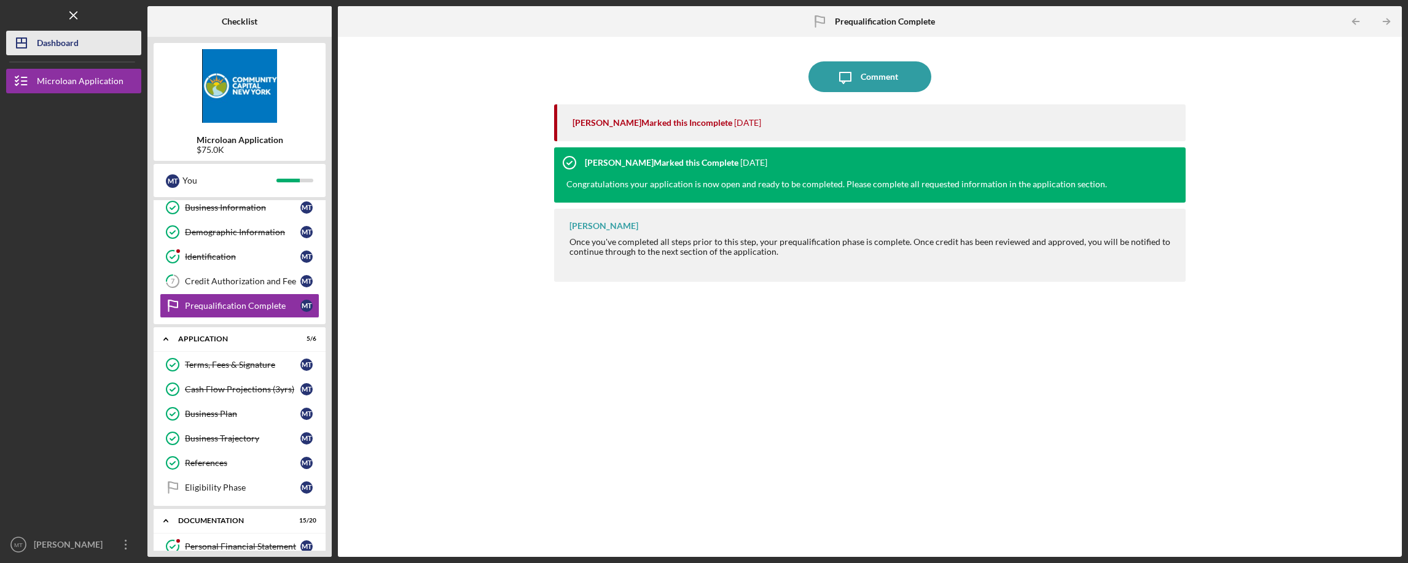
click at [56, 49] on div "Dashboard" at bounding box center [58, 45] width 42 height 28
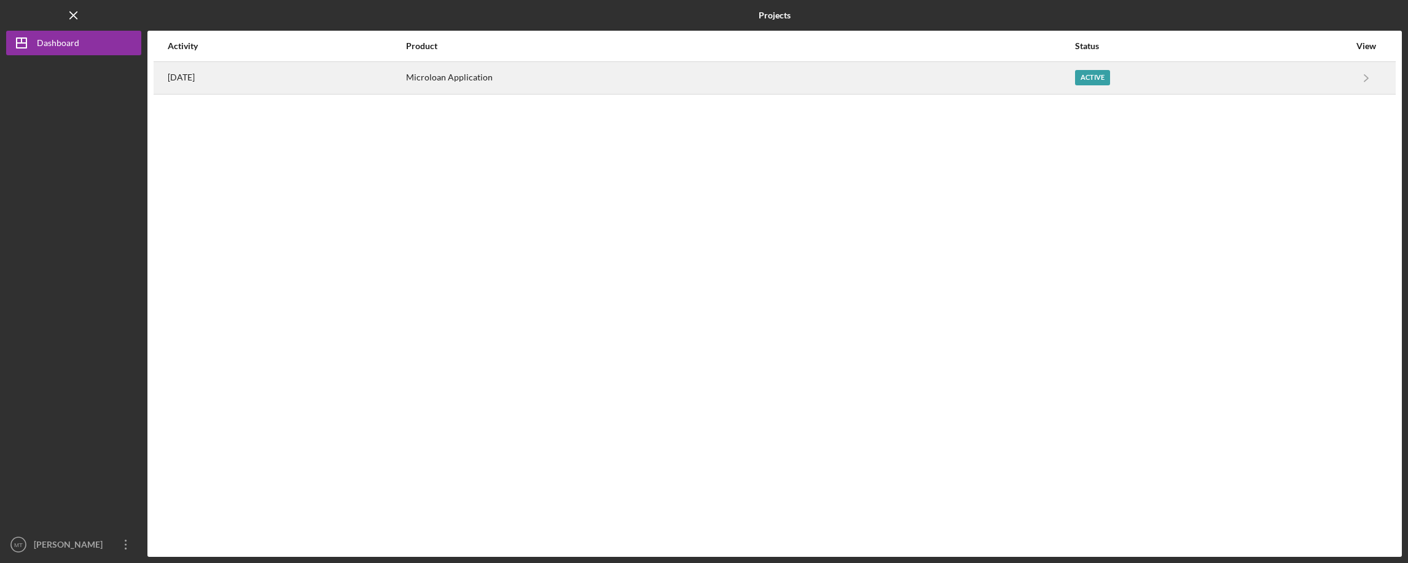
click at [285, 91] on div "[DATE]" at bounding box center [286, 78] width 237 height 31
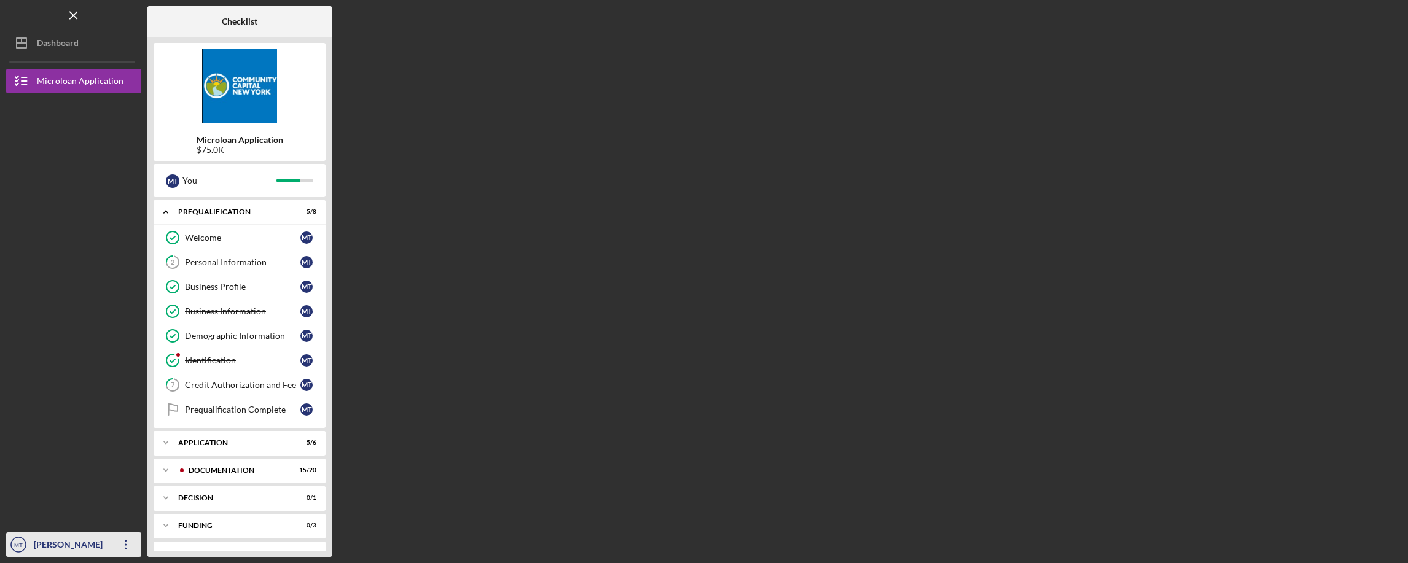
click at [129, 541] on icon "Icon/Overflow" at bounding box center [126, 544] width 31 height 31
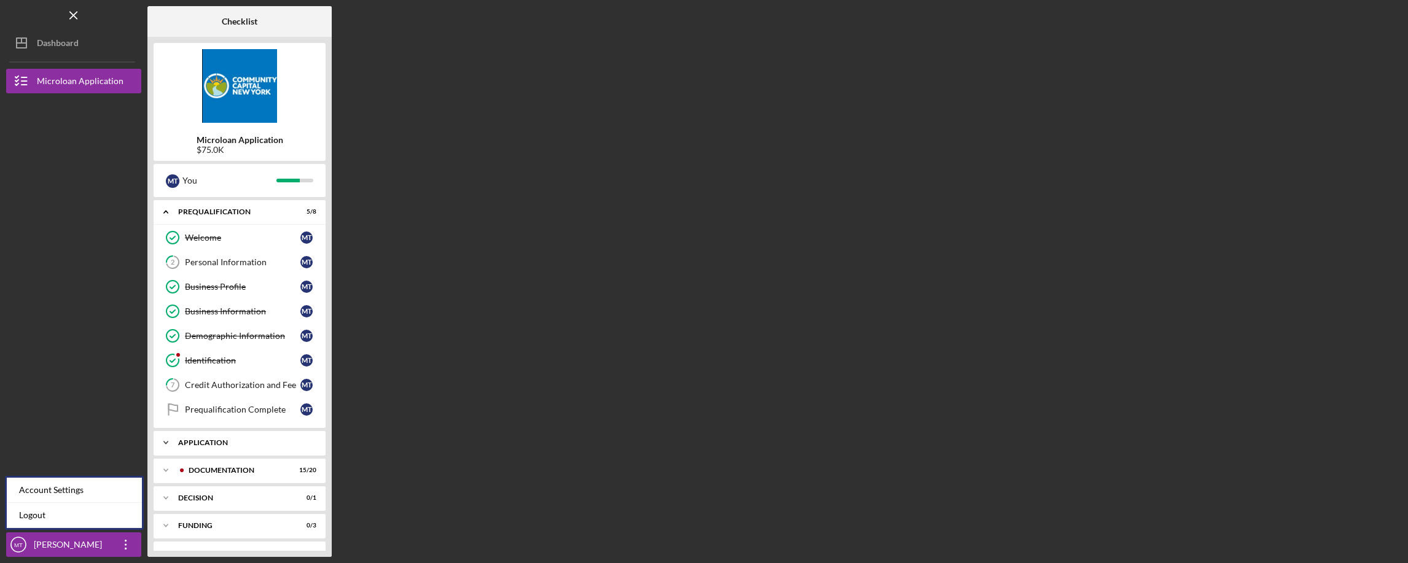
click at [199, 440] on div "Application" at bounding box center [244, 442] width 132 height 7
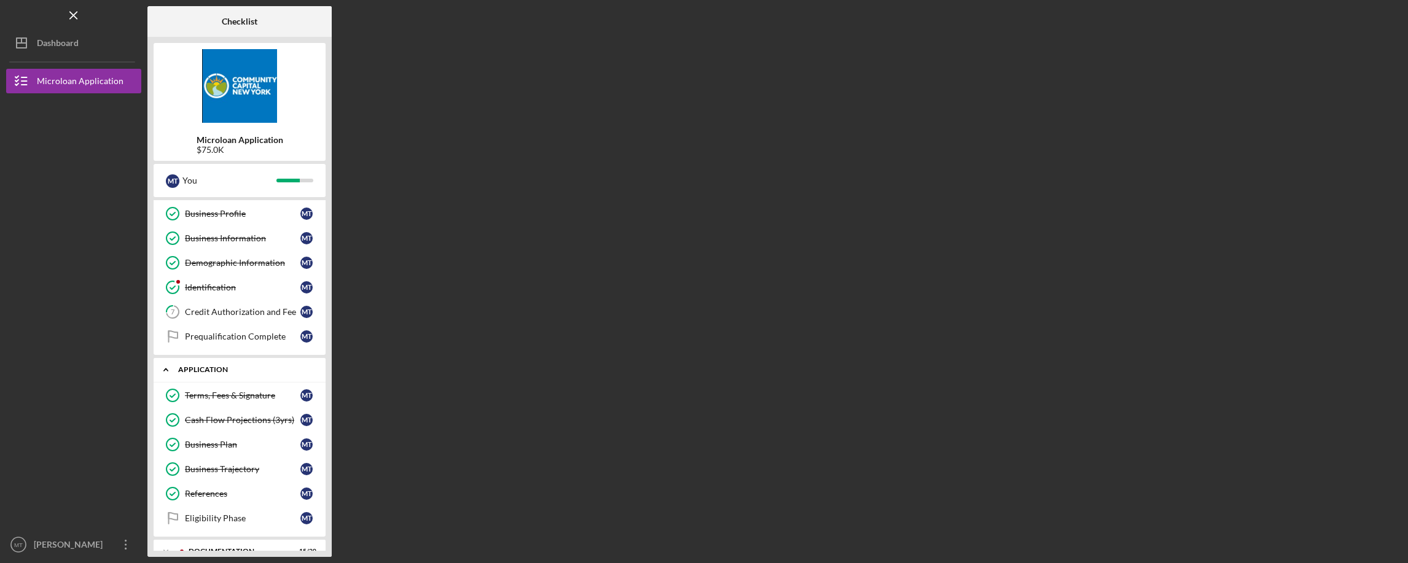
scroll to position [176, 0]
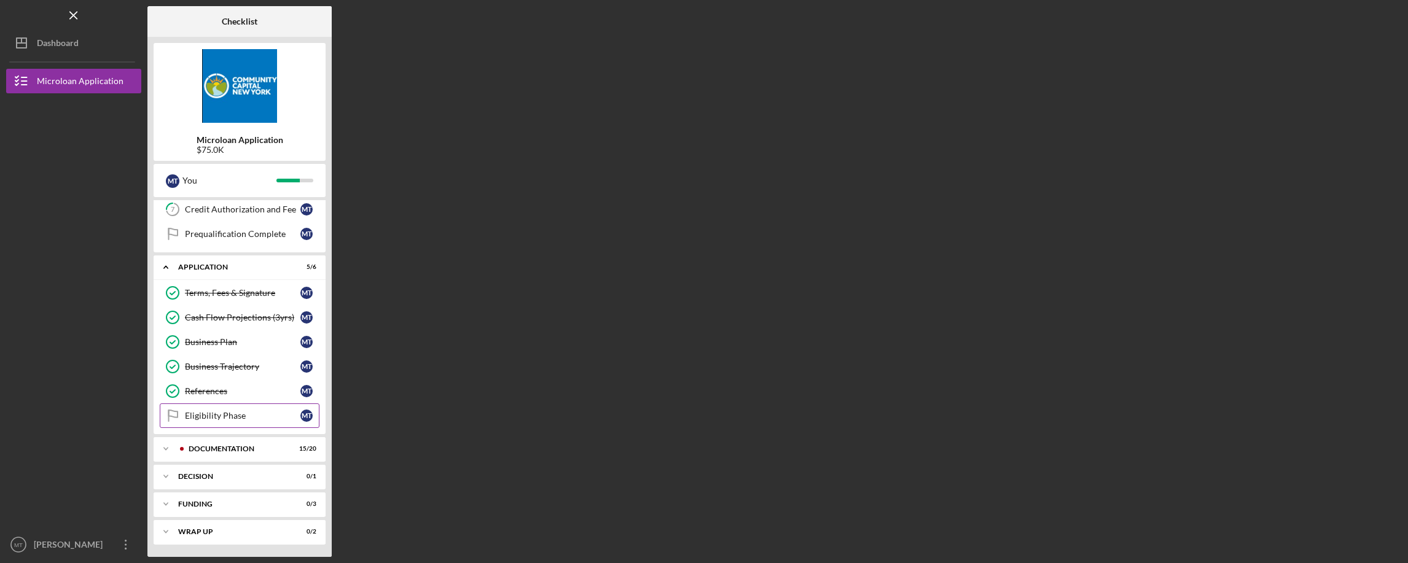
click at [252, 414] on div "Eligibility Phase" at bounding box center [242, 416] width 115 height 10
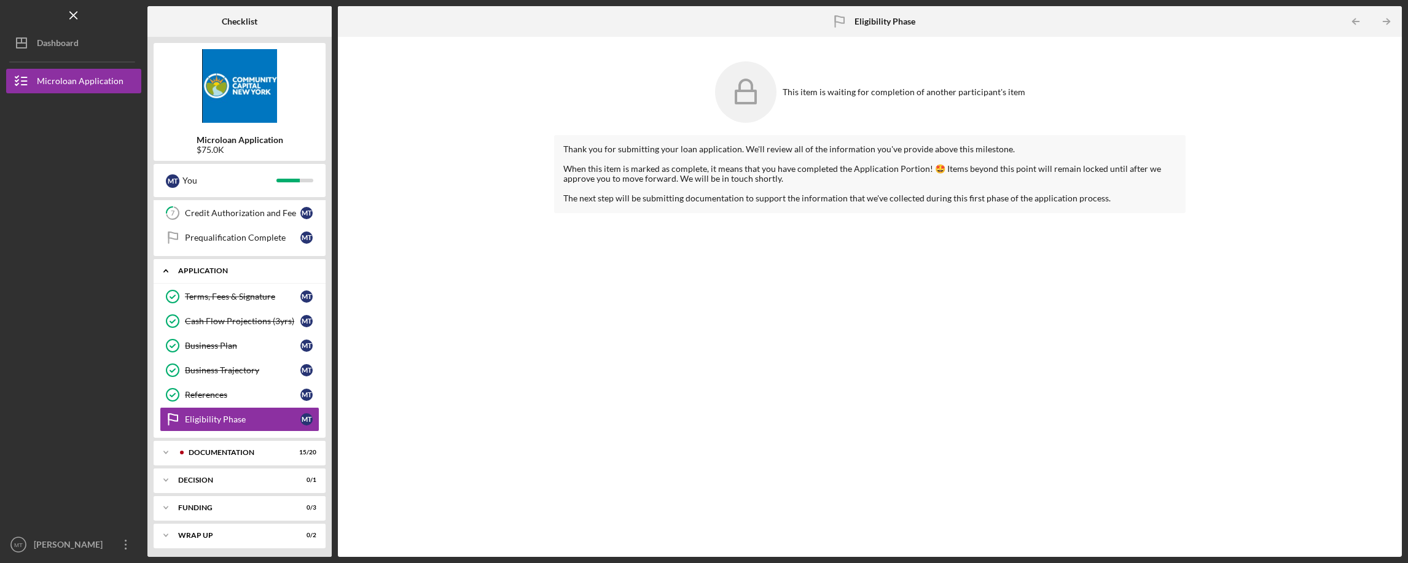
scroll to position [176, 0]
click at [164, 445] on icon "Icon/Expander" at bounding box center [166, 449] width 25 height 25
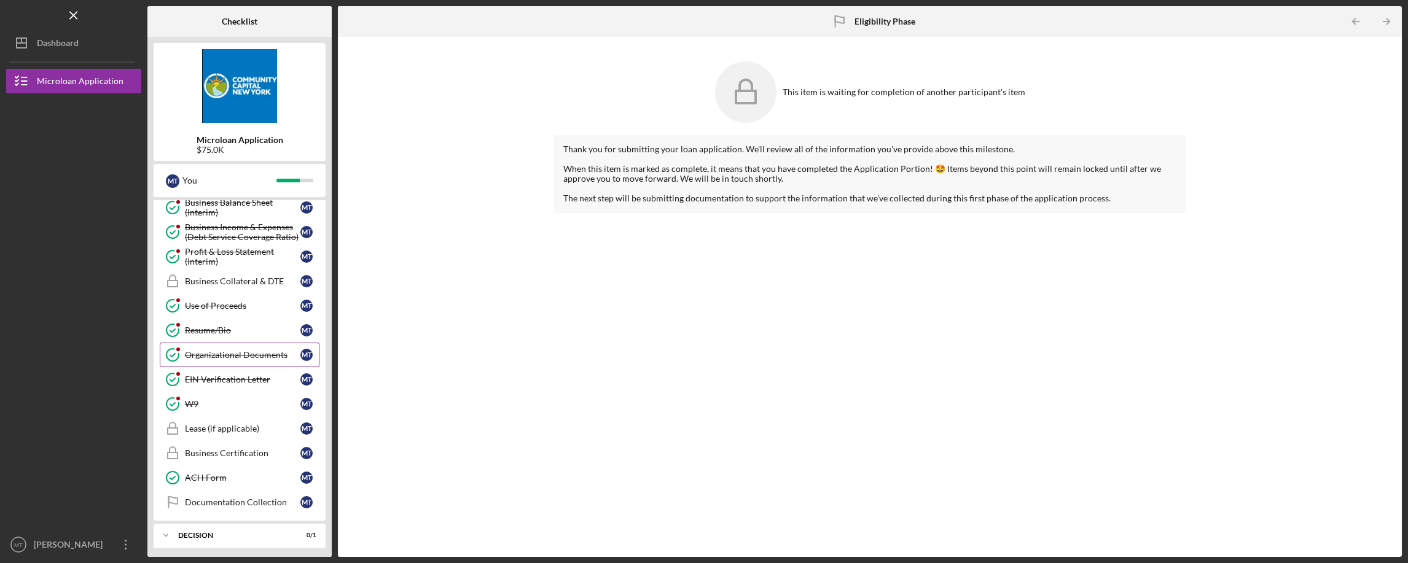
scroll to position [631, 0]
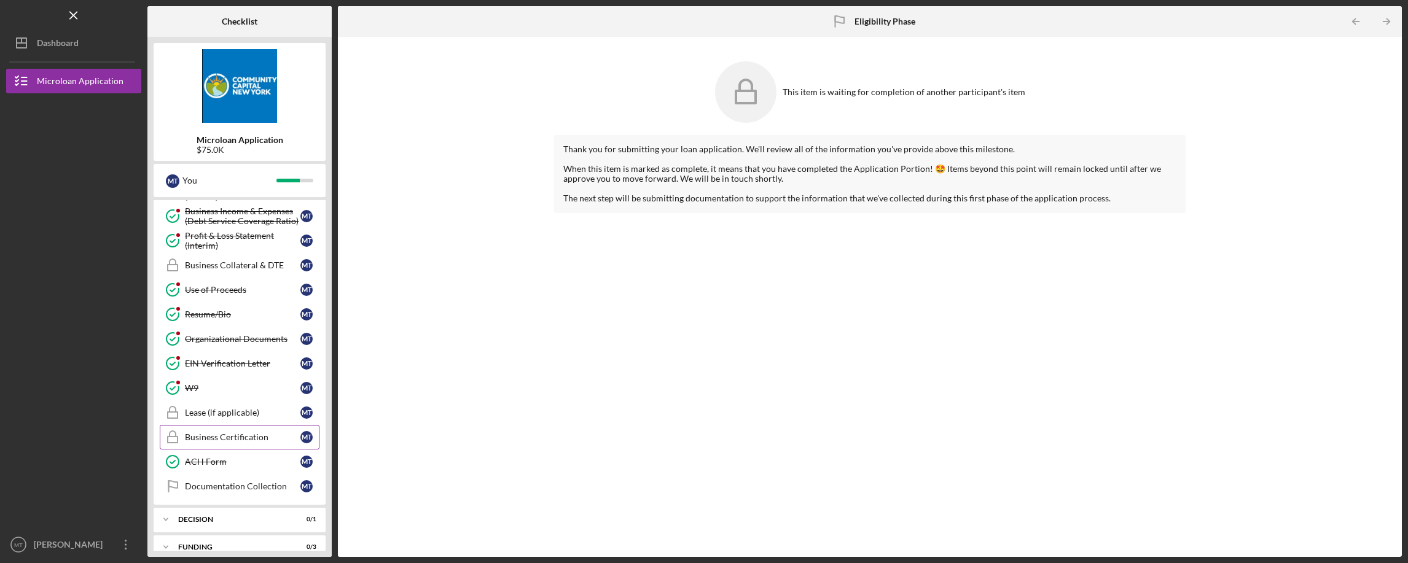
click at [258, 440] on div "Business Certification" at bounding box center [242, 437] width 115 height 10
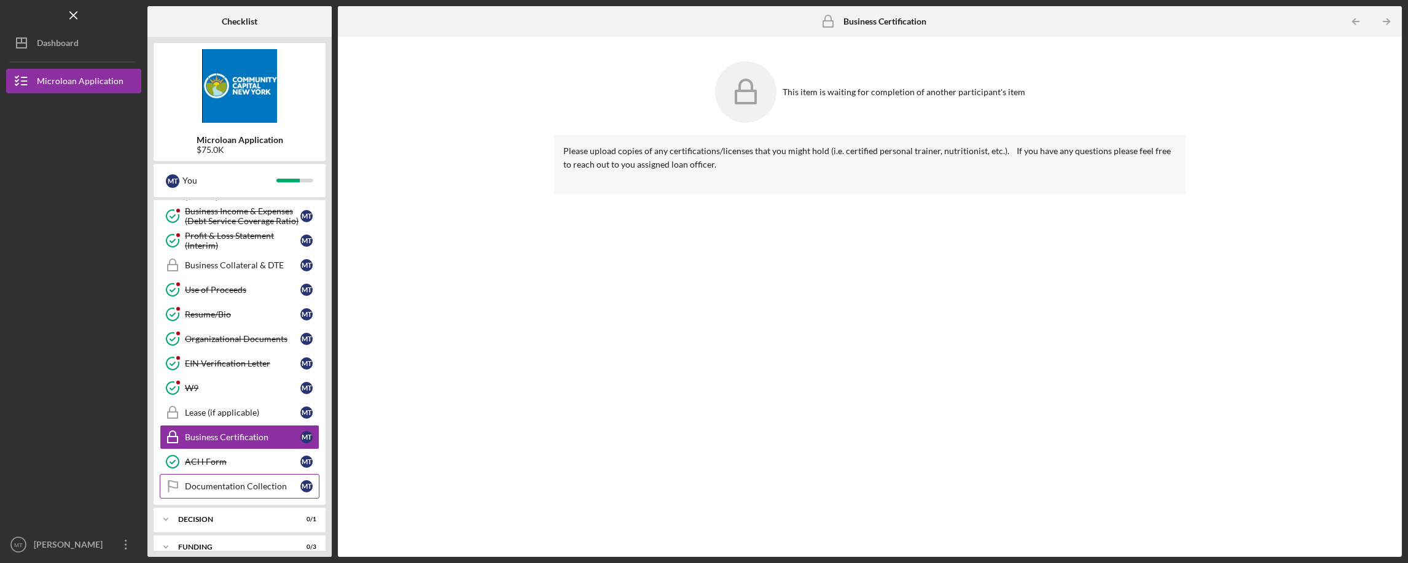
click at [258, 481] on div "Documentation Collection" at bounding box center [242, 486] width 115 height 10
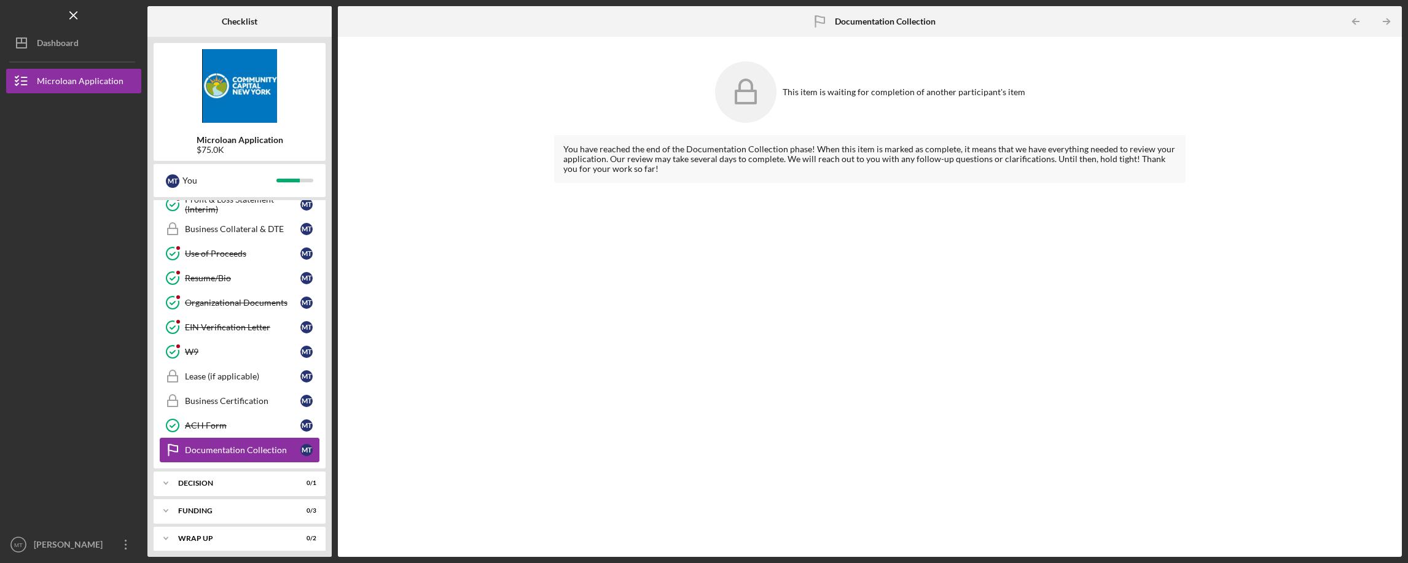
scroll to position [674, 0]
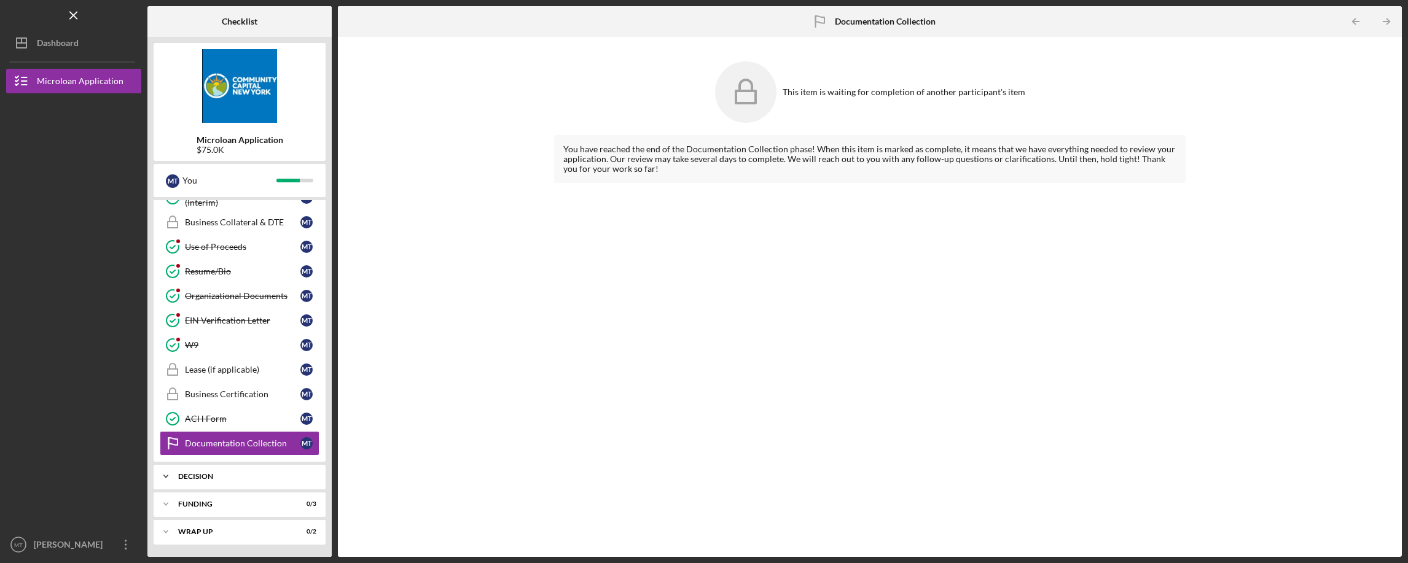
click at [232, 473] on div "Decision" at bounding box center [244, 476] width 132 height 7
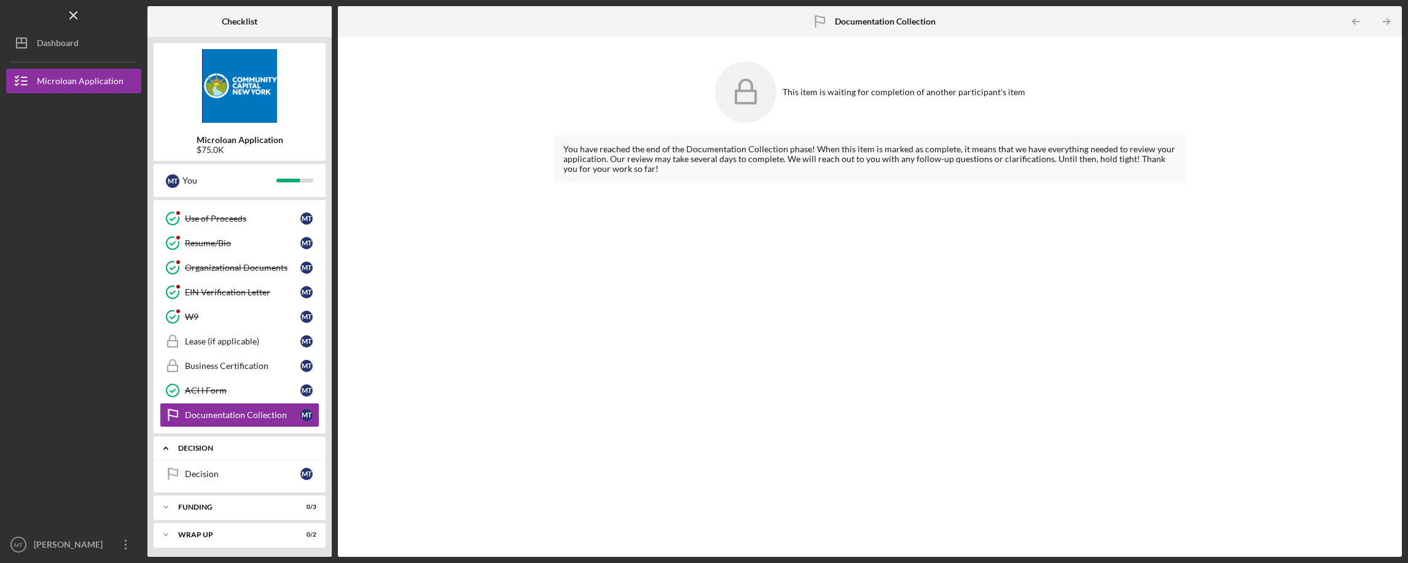
scroll to position [705, 0]
click at [233, 499] on div "Icon/Expander Funding 0 / 3" at bounding box center [240, 504] width 172 height 25
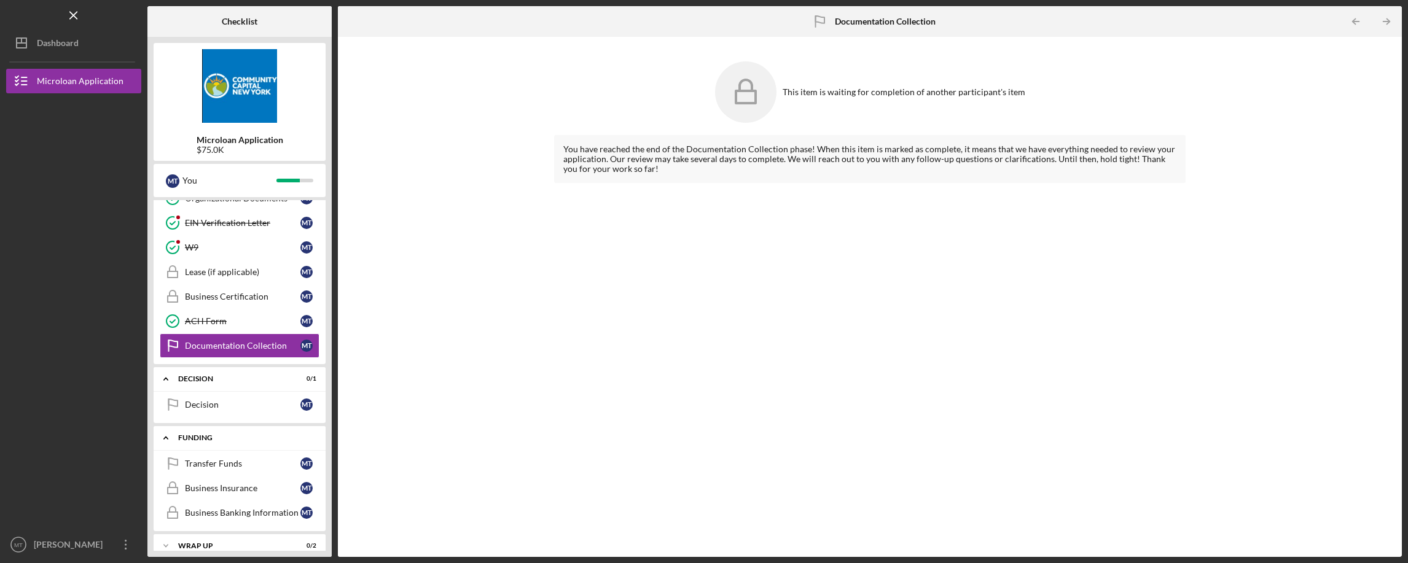
scroll to position [785, 0]
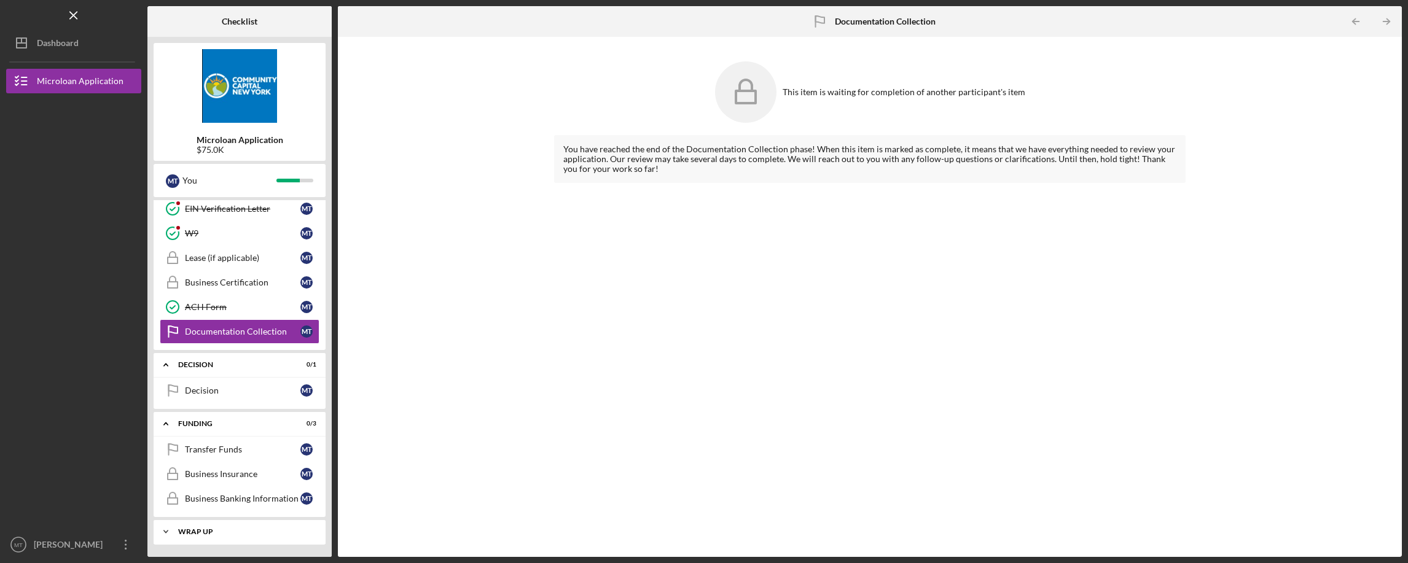
click at [260, 526] on div "Icon/Expander Wrap up 0 / 2" at bounding box center [240, 532] width 172 height 25
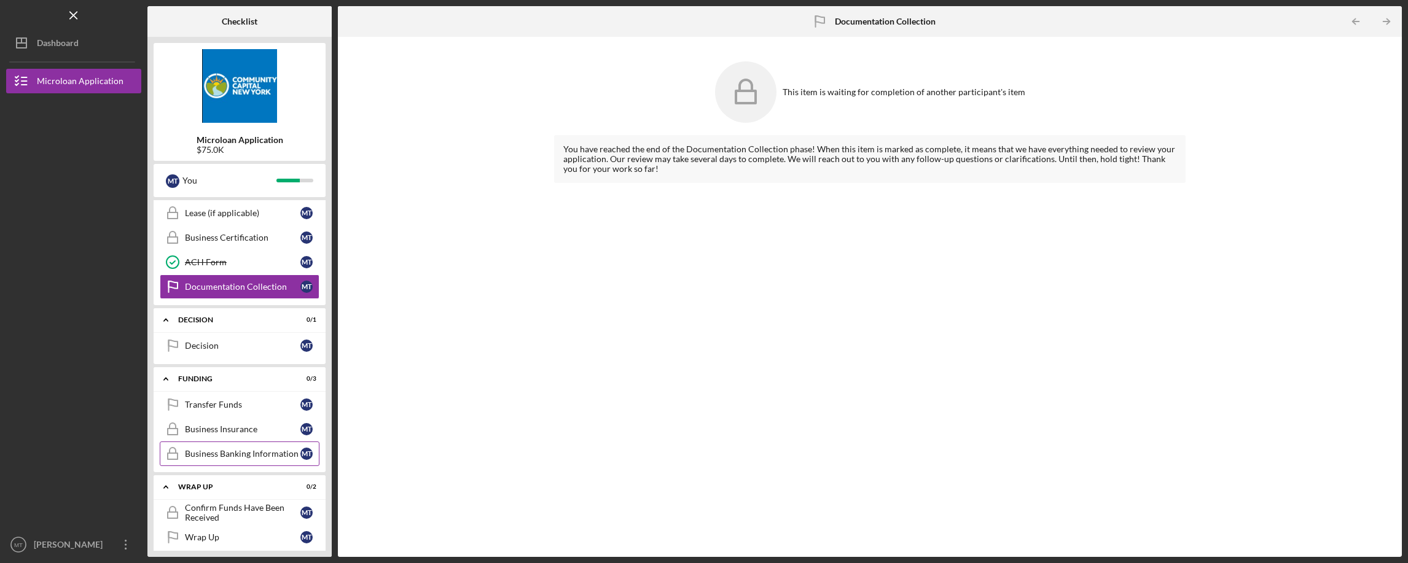
scroll to position [841, 0]
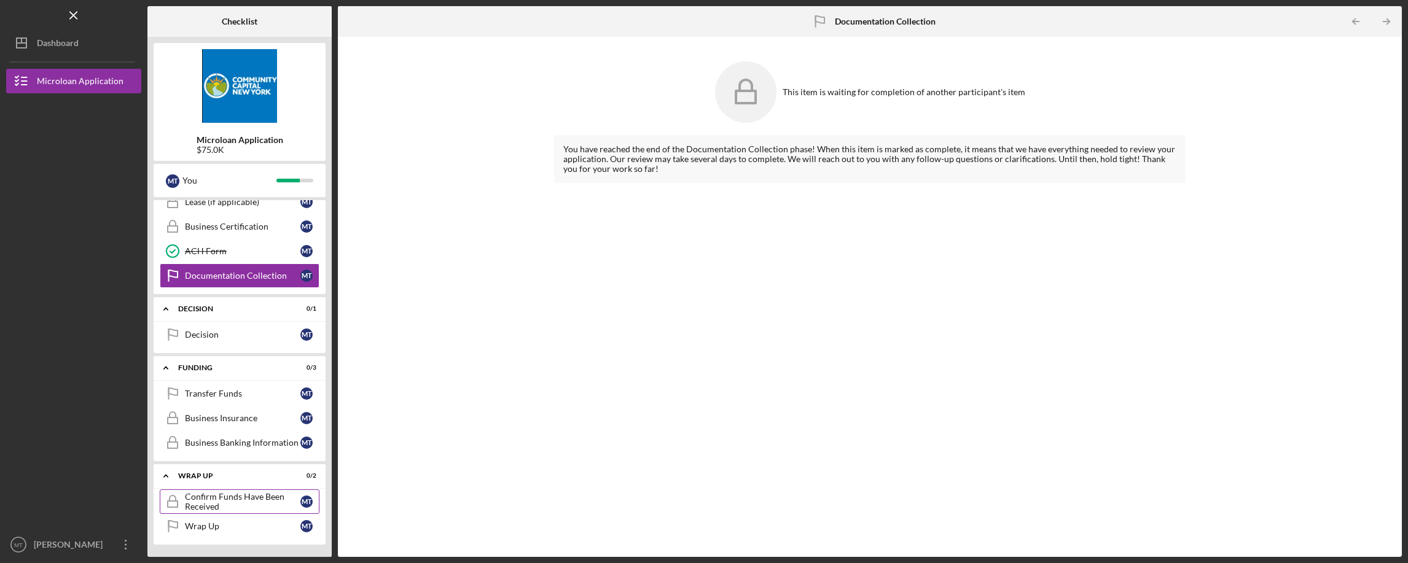
click at [228, 500] on div "Confirm Funds Have Been Received" at bounding box center [242, 502] width 115 height 20
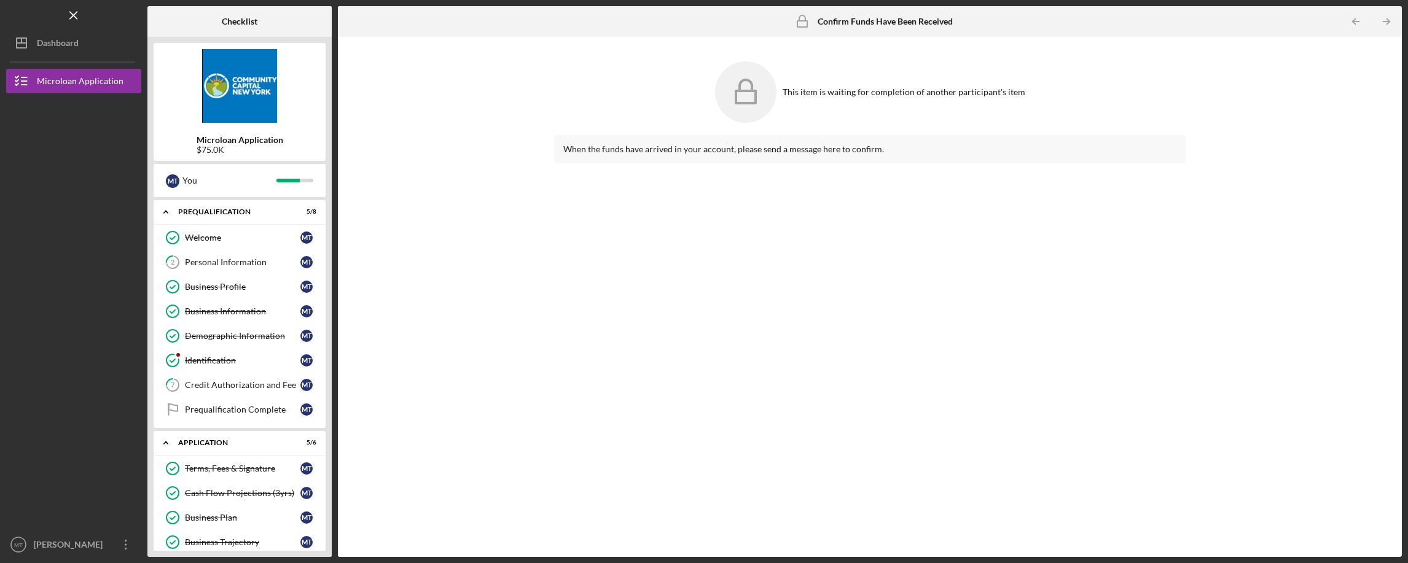
click at [63, 171] on div at bounding box center [73, 203] width 135 height 220
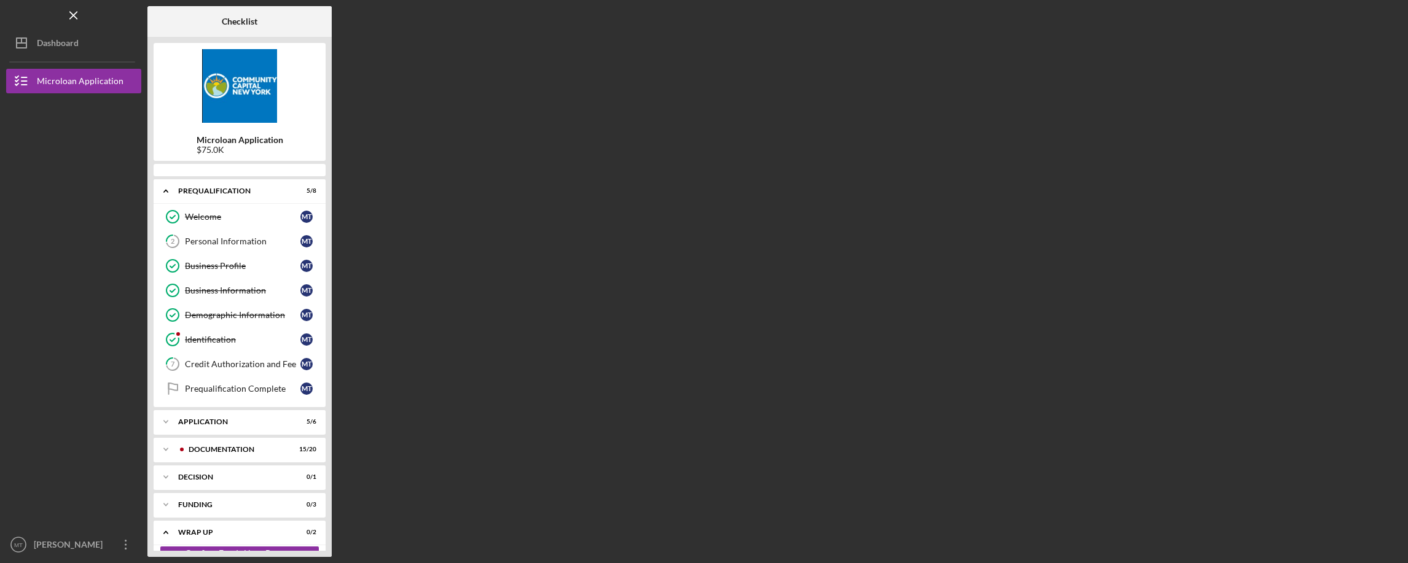
scroll to position [57, 0]
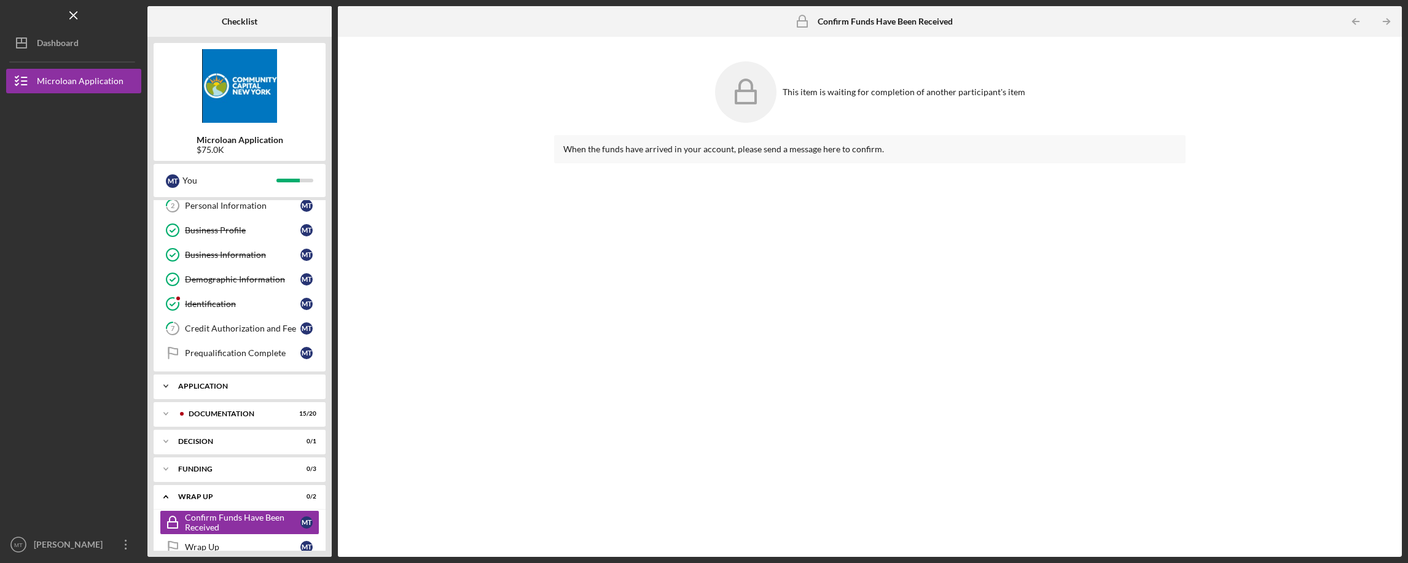
click at [214, 389] on div "Application" at bounding box center [244, 386] width 132 height 7
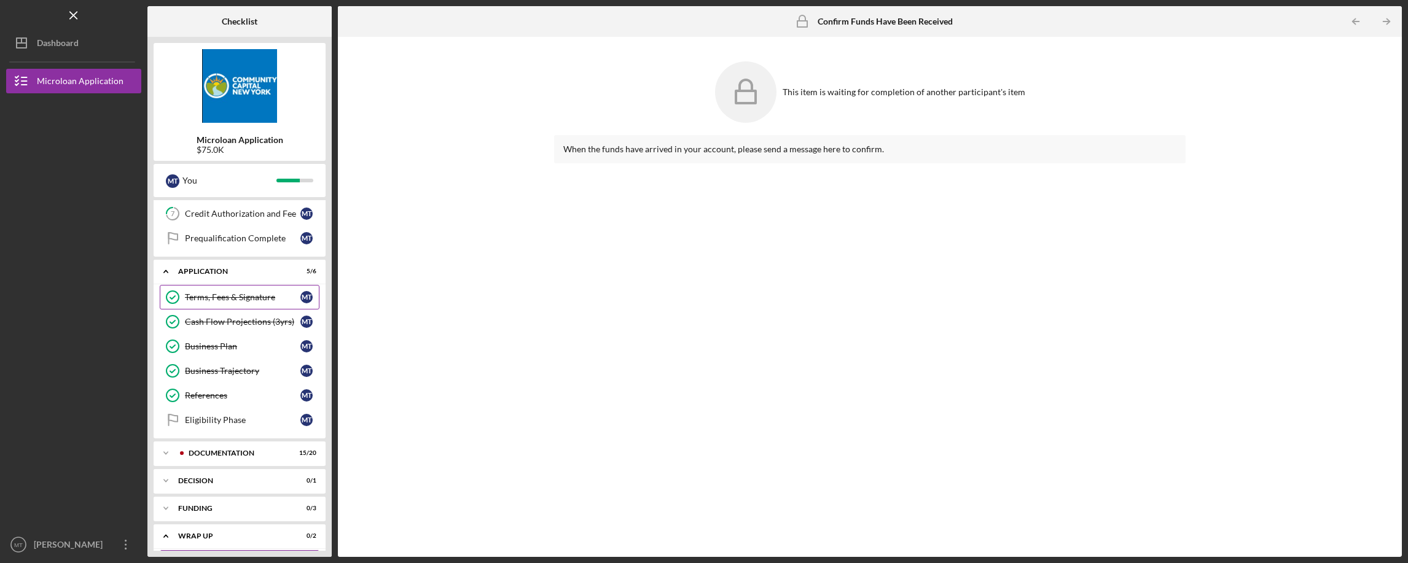
scroll to position [195, 0]
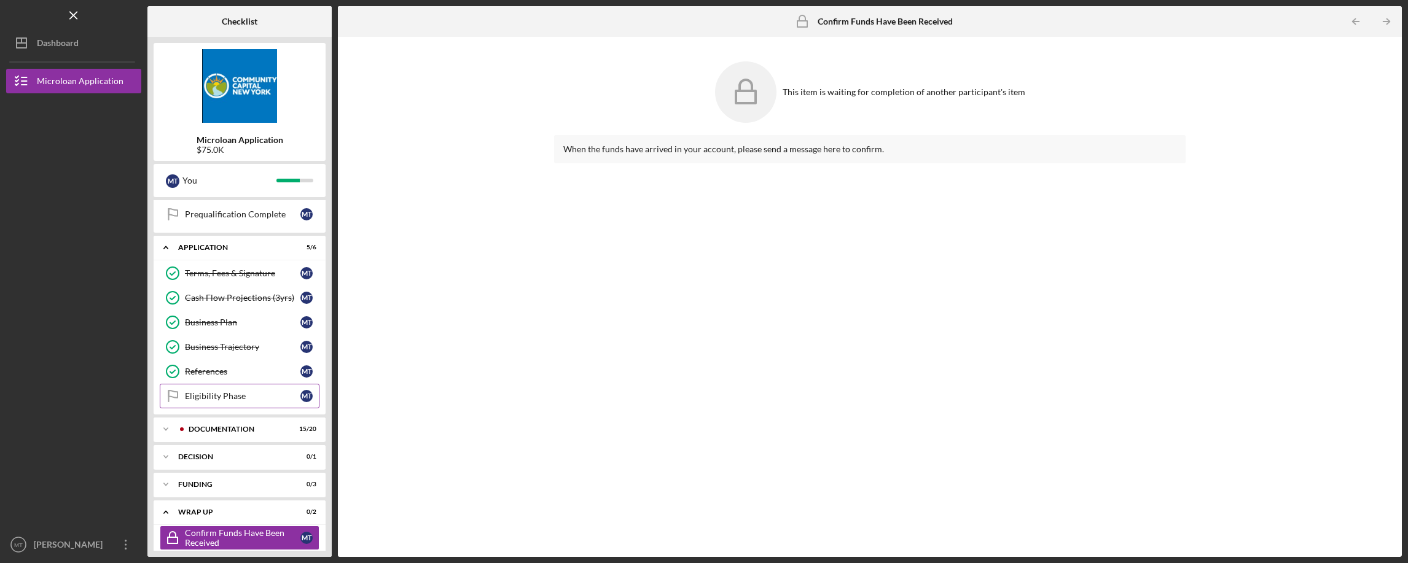
click at [250, 397] on div "Eligibility Phase" at bounding box center [242, 396] width 115 height 10
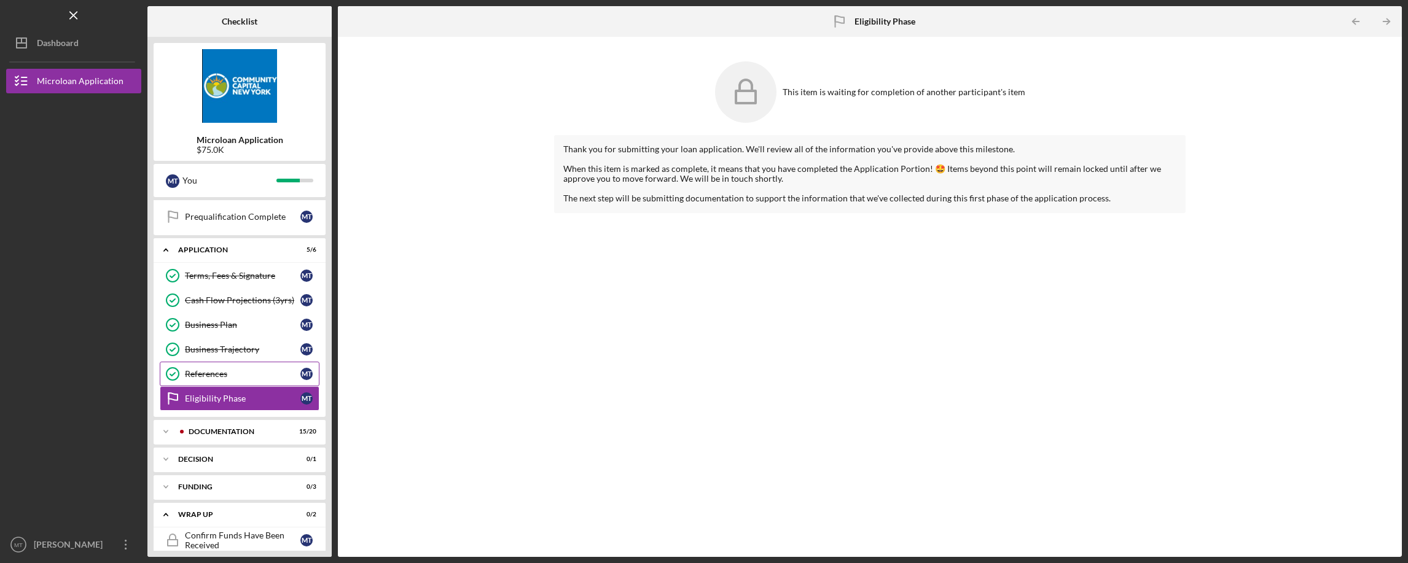
scroll to position [99, 0]
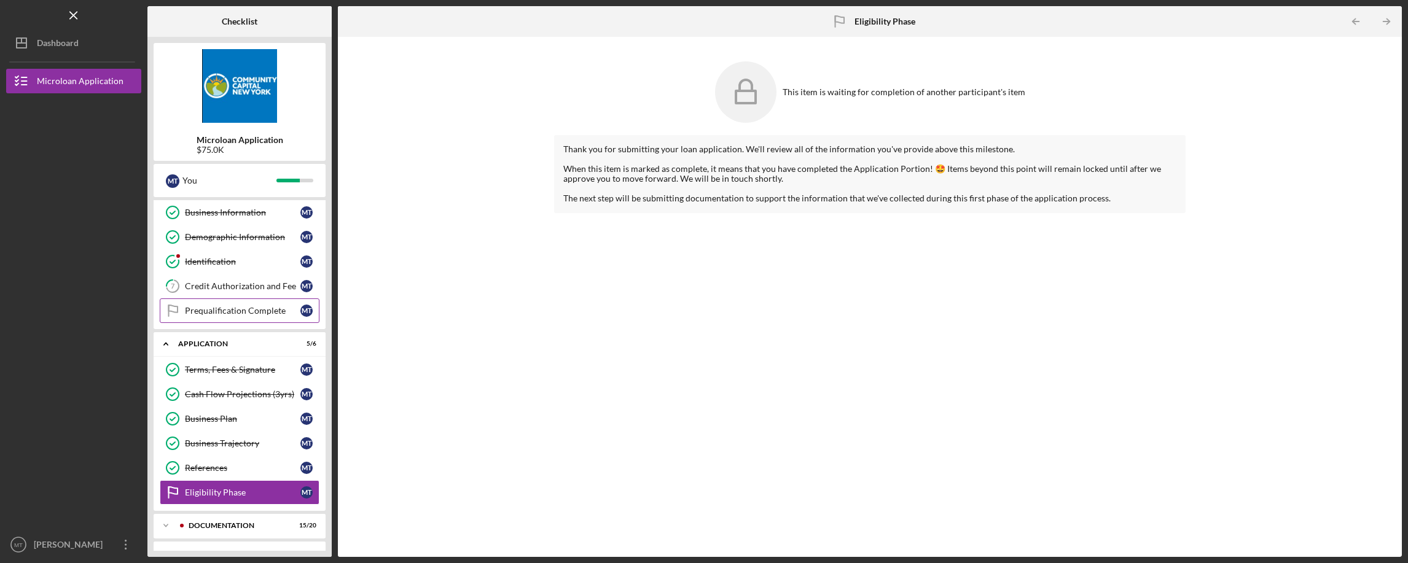
click at [254, 311] on div "Prequalification Complete" at bounding box center [242, 311] width 115 height 10
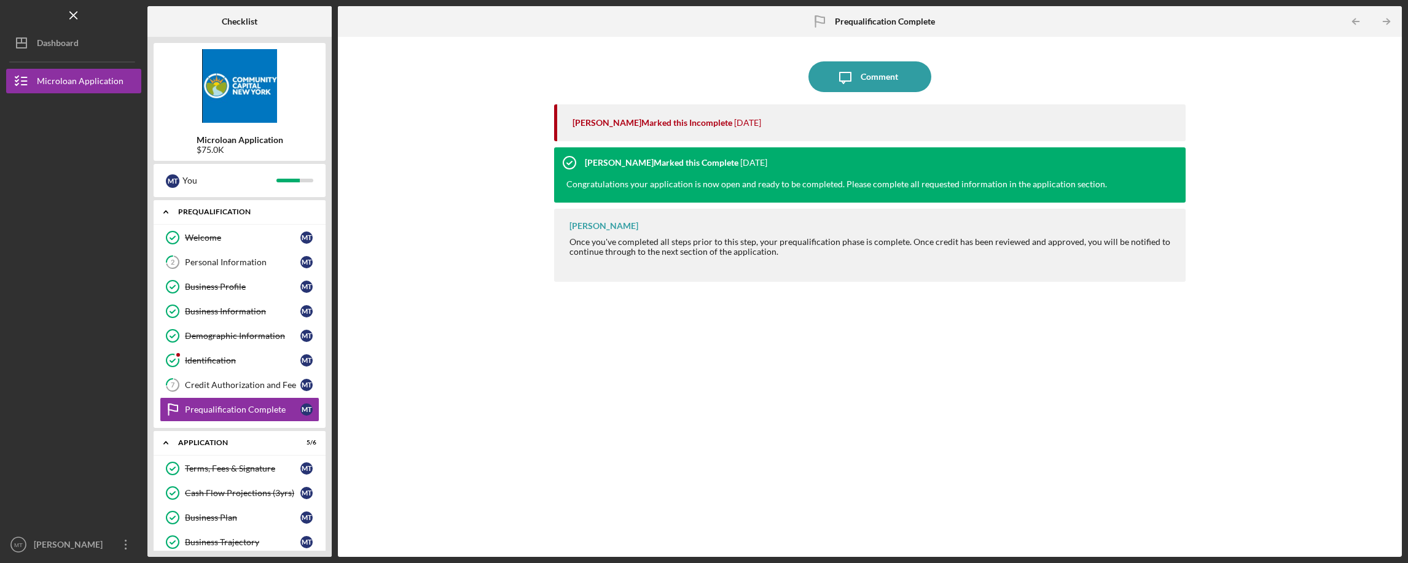
click at [208, 217] on div "Icon/Expander Prequalification 5 / 8" at bounding box center [240, 212] width 172 height 25
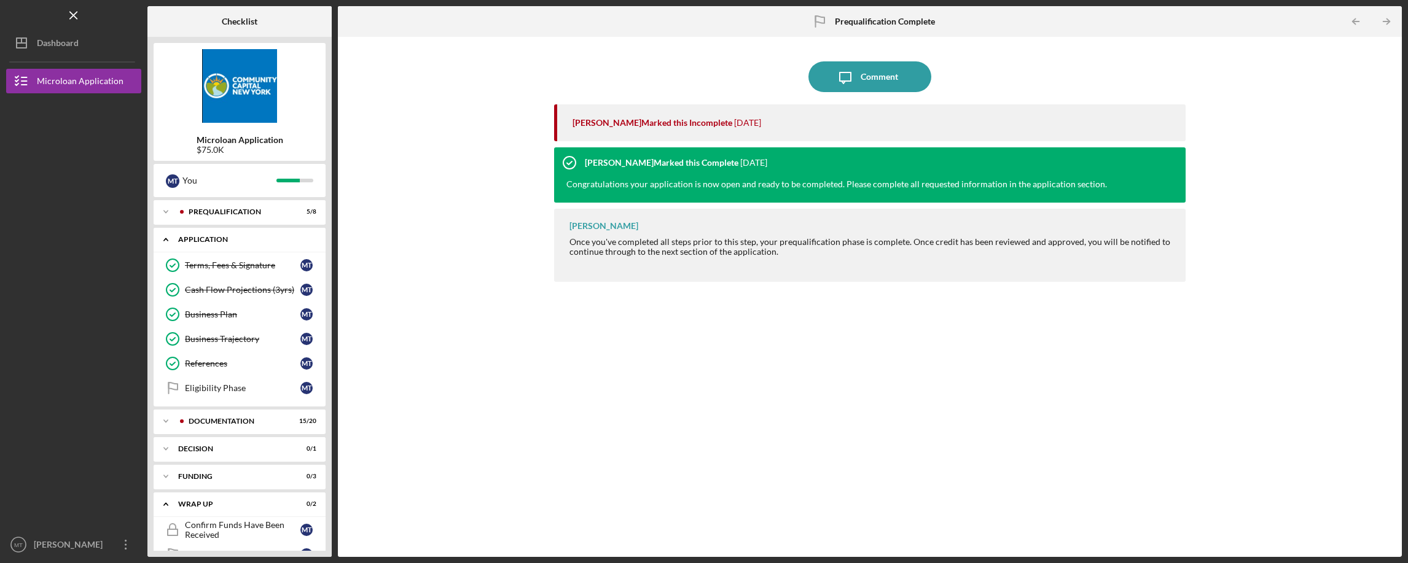
click at [175, 241] on icon "Icon/Expander" at bounding box center [166, 239] width 25 height 25
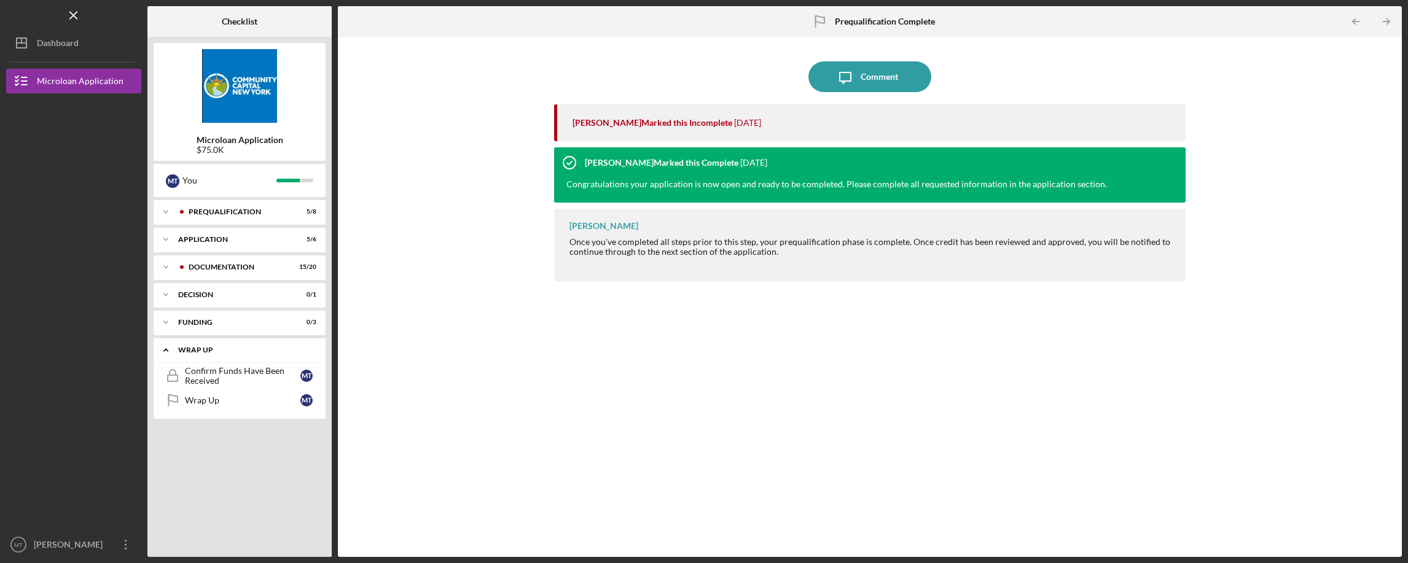
click at [169, 348] on icon "Icon/Expander" at bounding box center [166, 350] width 25 height 25
click at [216, 239] on div "Application" at bounding box center [244, 239] width 132 height 7
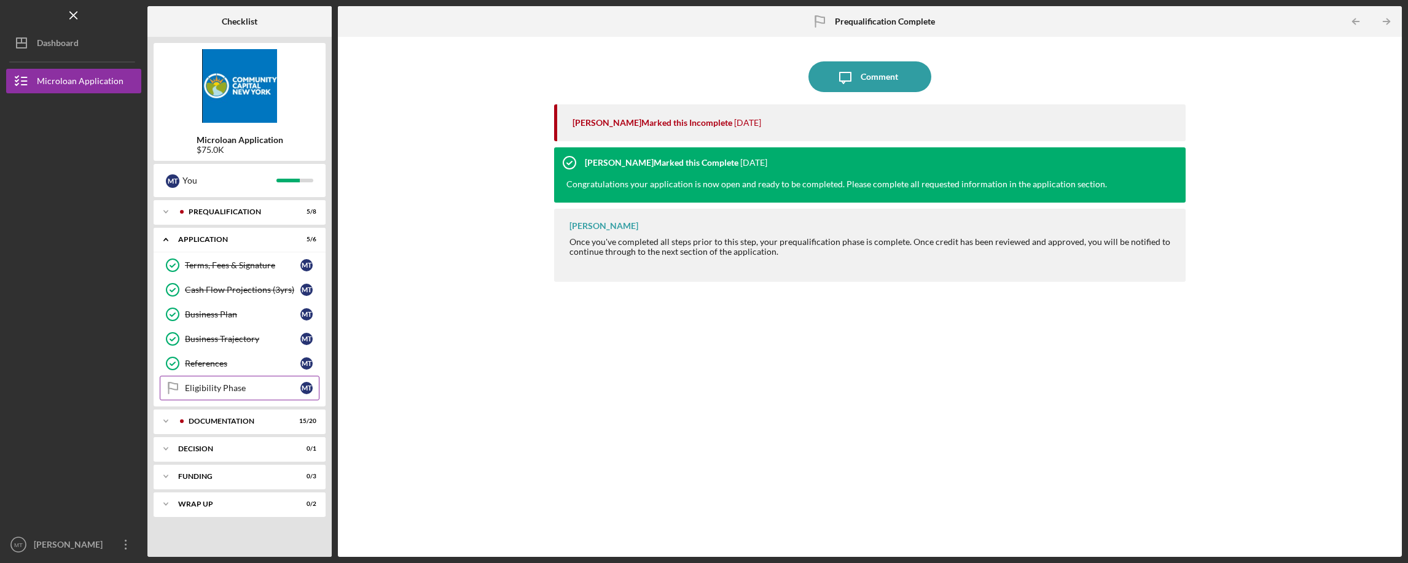
click at [248, 382] on link "Eligibility Phase Eligibility Phase M T" at bounding box center [240, 388] width 160 height 25
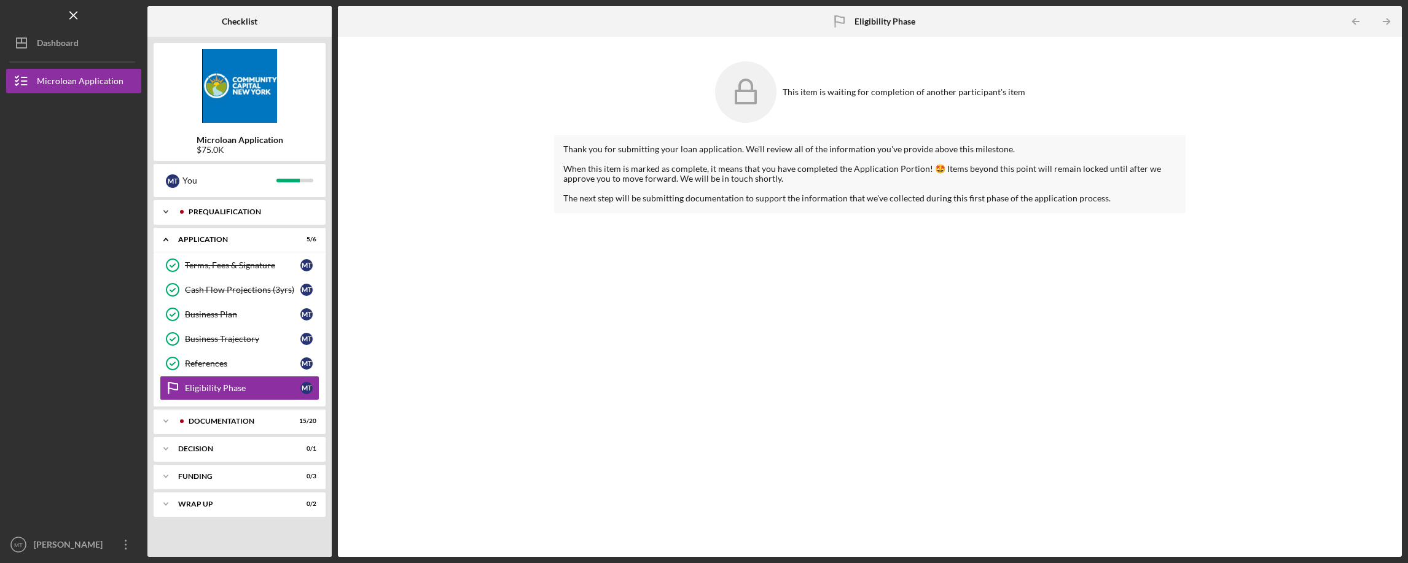
click at [170, 209] on icon "Icon/Expander" at bounding box center [166, 212] width 25 height 25
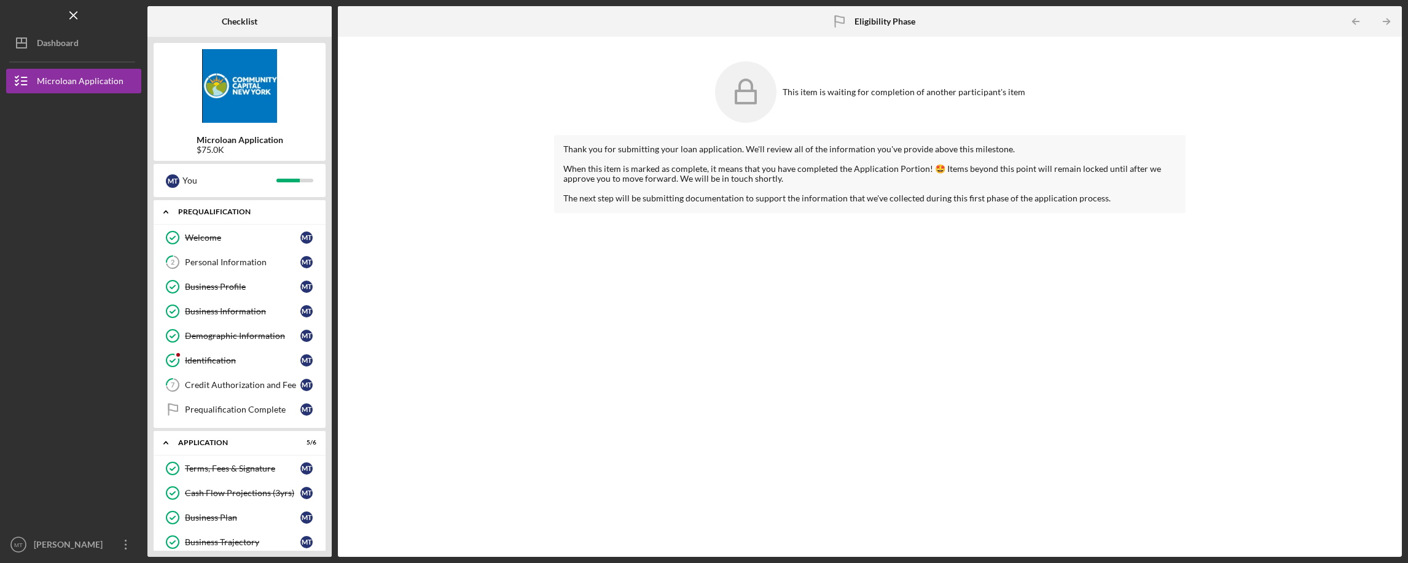
click at [255, 213] on div "Prequalification" at bounding box center [244, 211] width 132 height 7
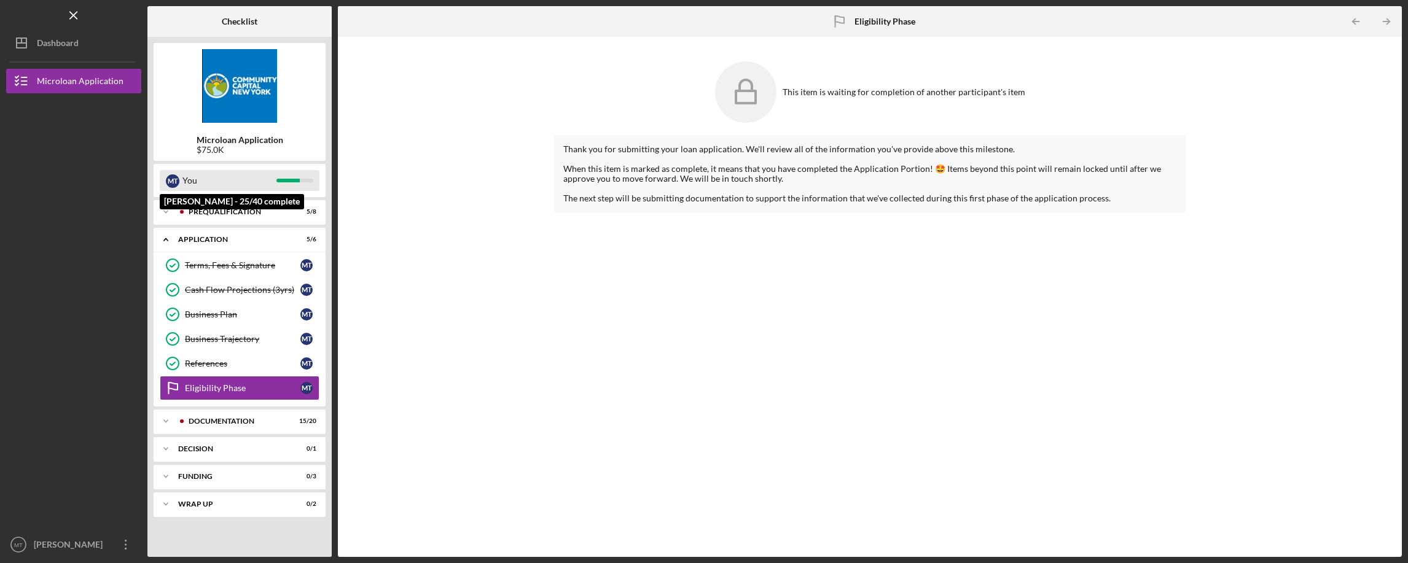
click at [225, 175] on div "You" at bounding box center [229, 180] width 94 height 21
click at [184, 179] on div "You" at bounding box center [229, 180] width 94 height 21
click at [259, 129] on div "Microloan Application $75.0K" at bounding box center [240, 102] width 172 height 118
click at [225, 144] on b "Microloan Application" at bounding box center [240, 140] width 87 height 10
click at [1386, 20] on icon "Icon/Table Pagination Arrow" at bounding box center [1386, 22] width 28 height 28
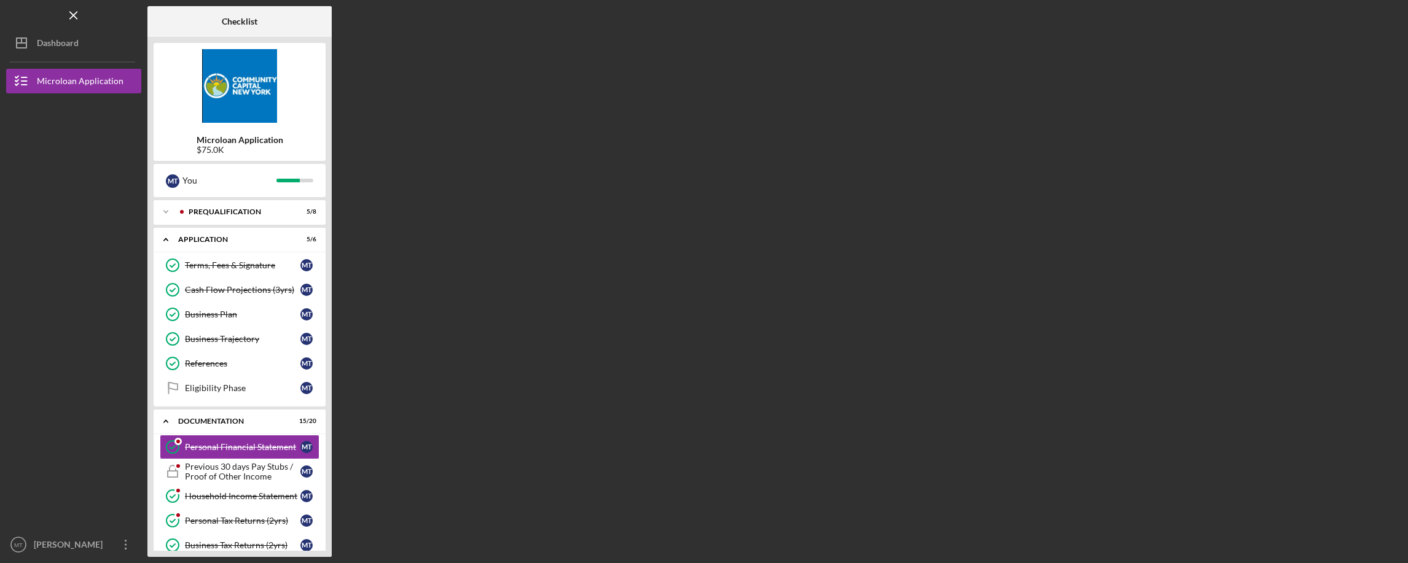
scroll to position [72, 0]
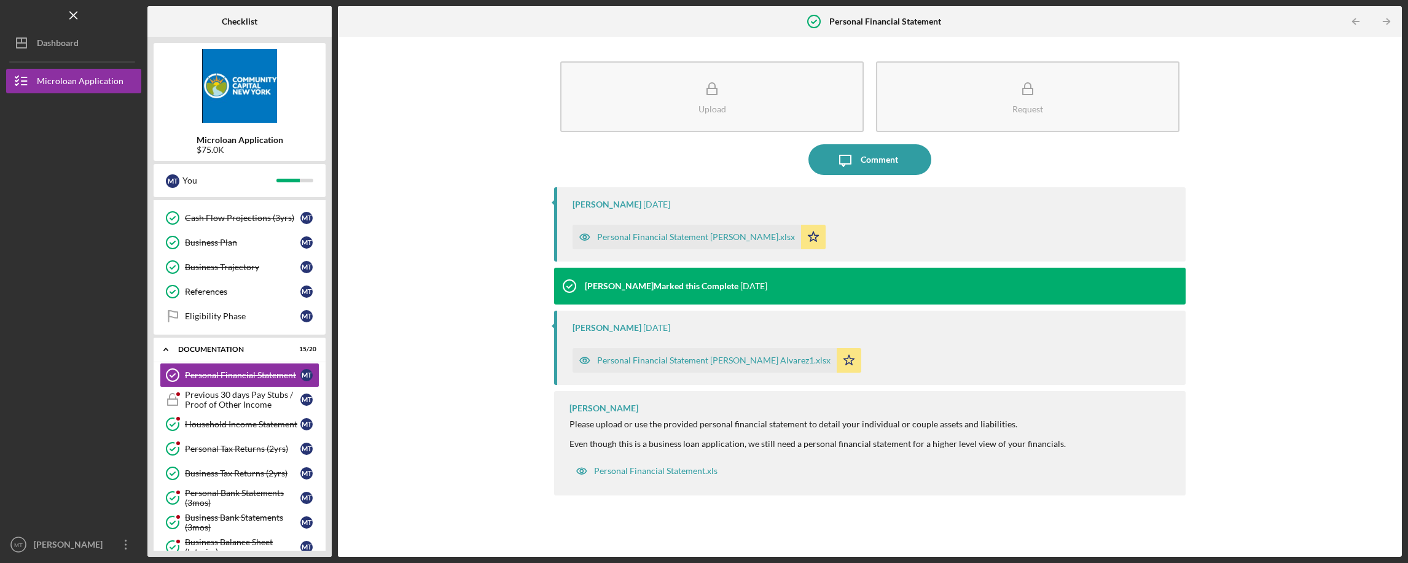
click at [1386, 20] on icon "Icon/Table Pagination Arrow" at bounding box center [1386, 22] width 28 height 28
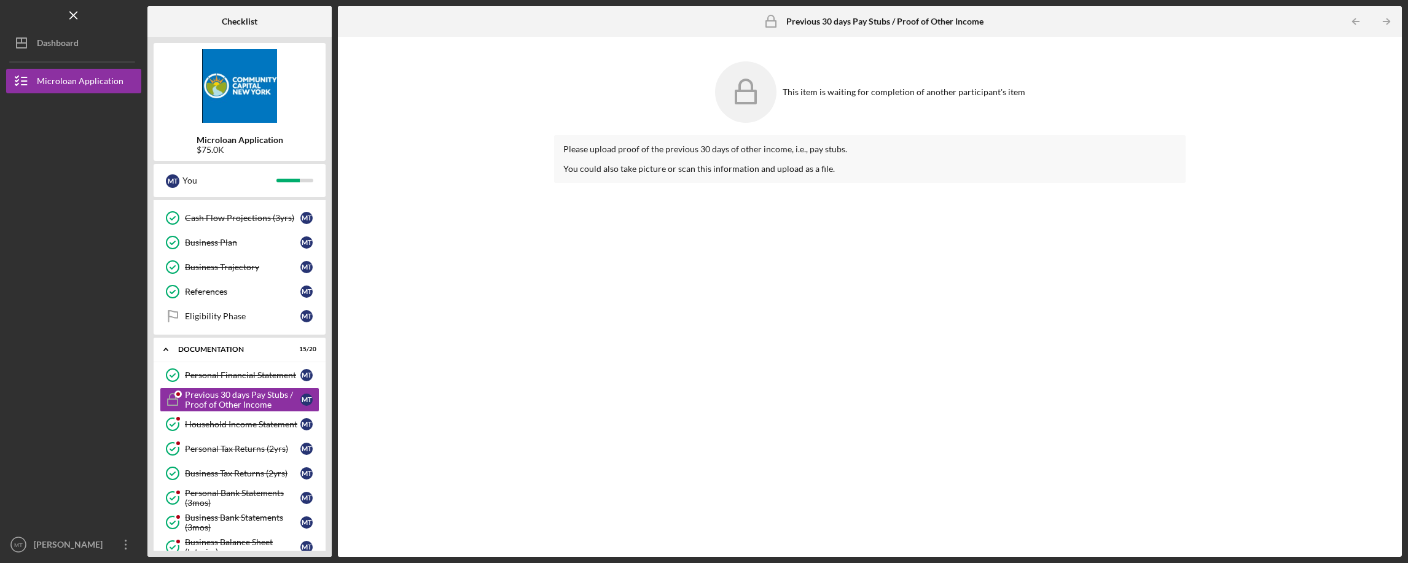
click at [1386, 20] on icon "Icon/Table Pagination Arrow" at bounding box center [1386, 22] width 28 height 28
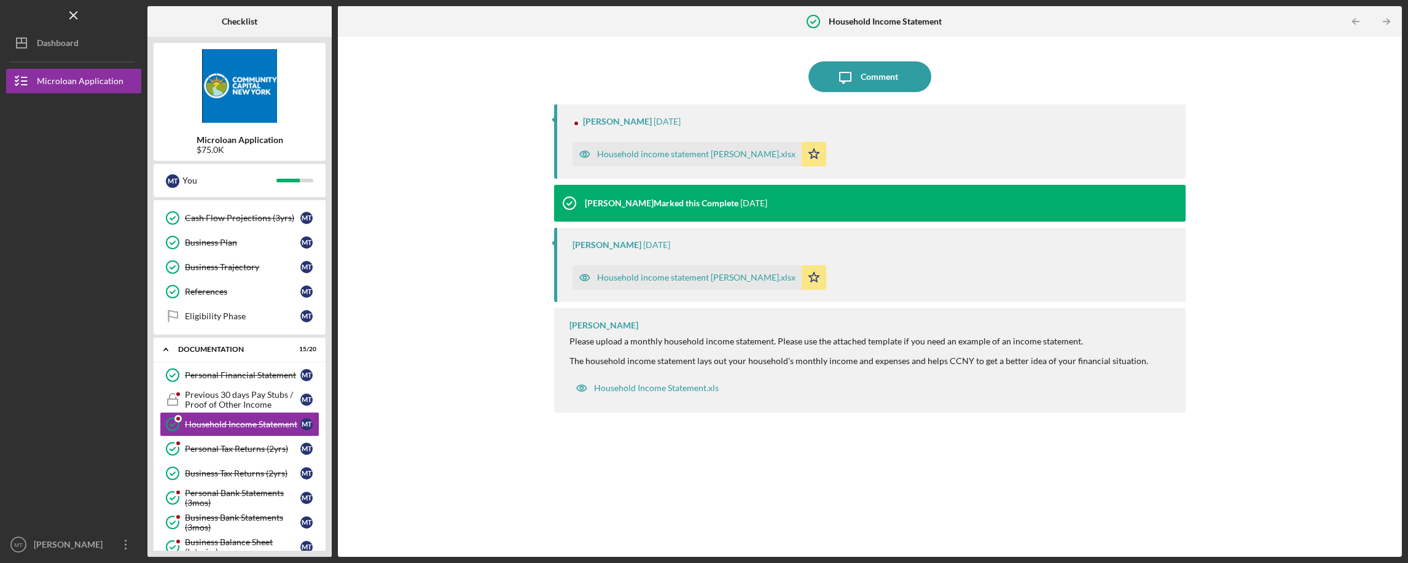
click at [1386, 20] on icon "Icon/Table Pagination Arrow" at bounding box center [1386, 22] width 28 height 28
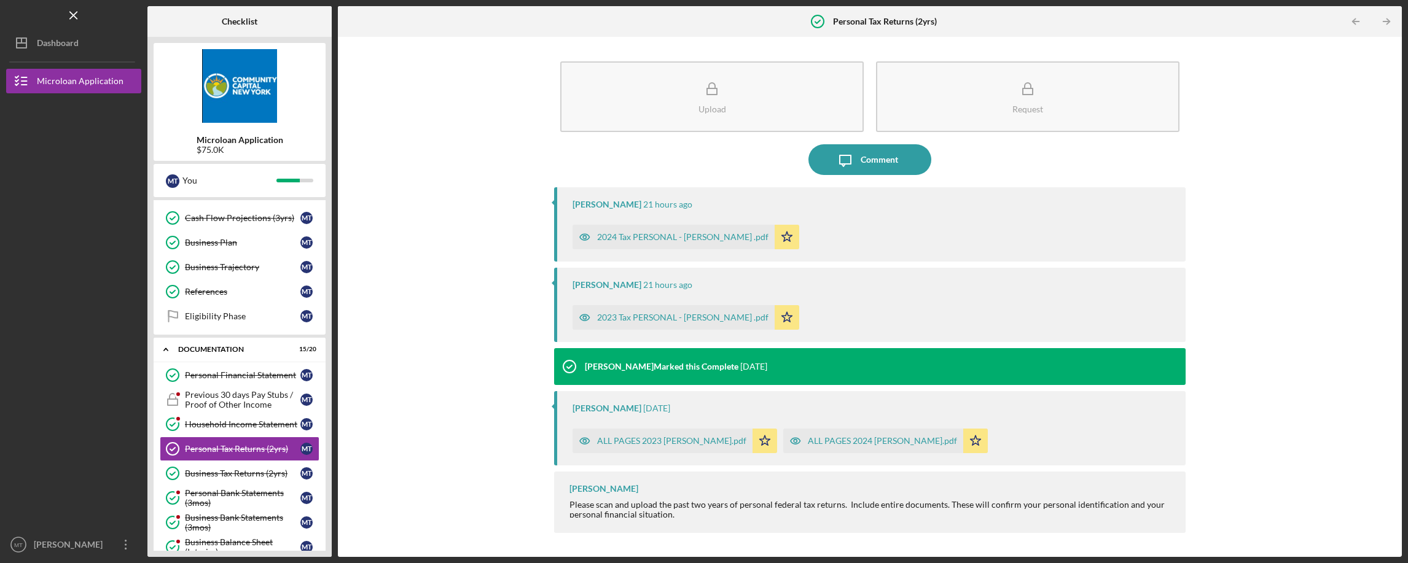
click at [1386, 20] on icon "Icon/Table Pagination Arrow" at bounding box center [1386, 22] width 28 height 28
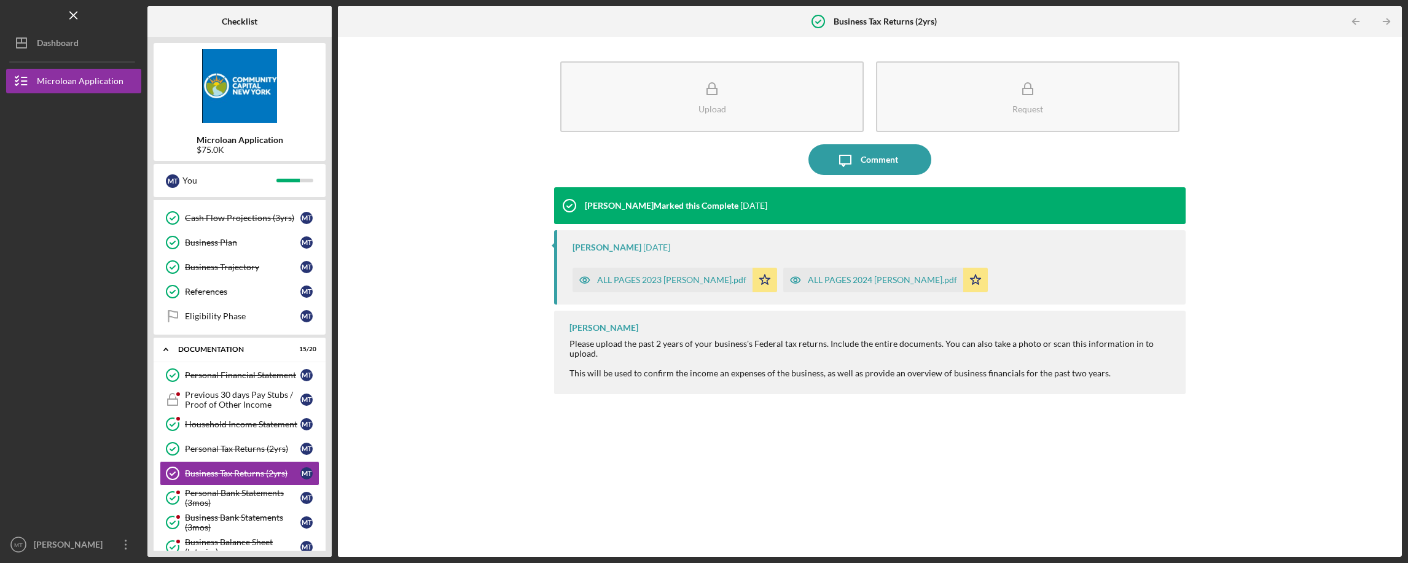
click at [1386, 20] on icon "Icon/Table Pagination Arrow" at bounding box center [1386, 22] width 28 height 28
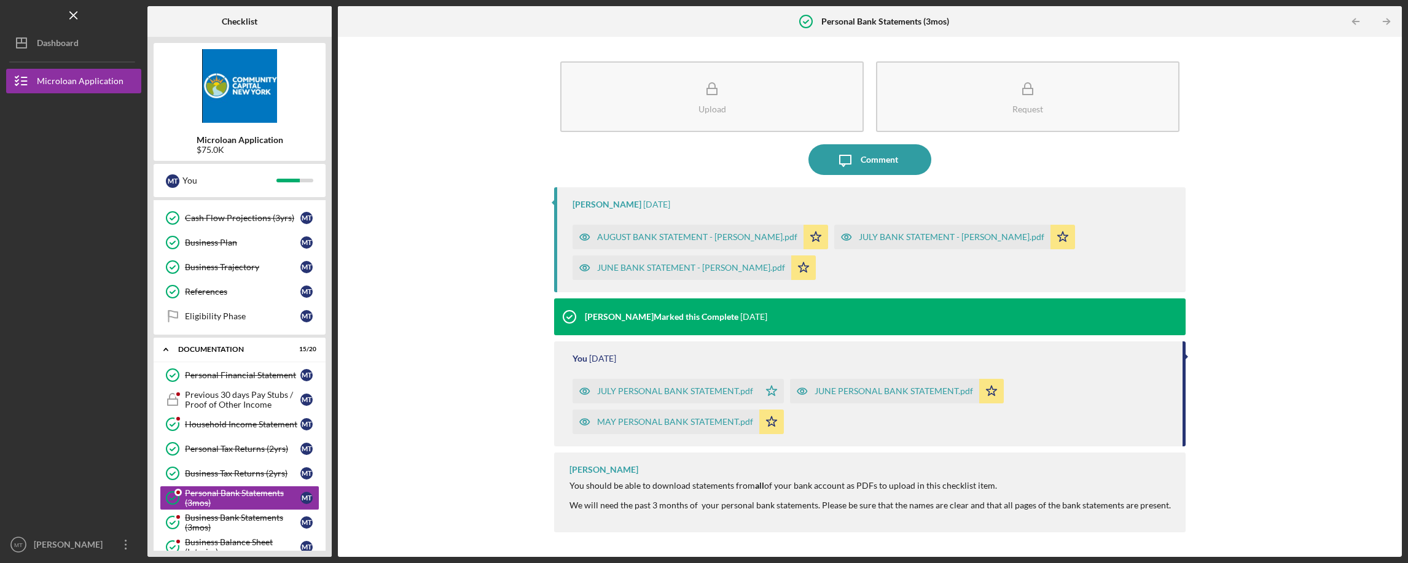
click at [1386, 20] on icon "Icon/Table Pagination Arrow" at bounding box center [1386, 22] width 28 height 28
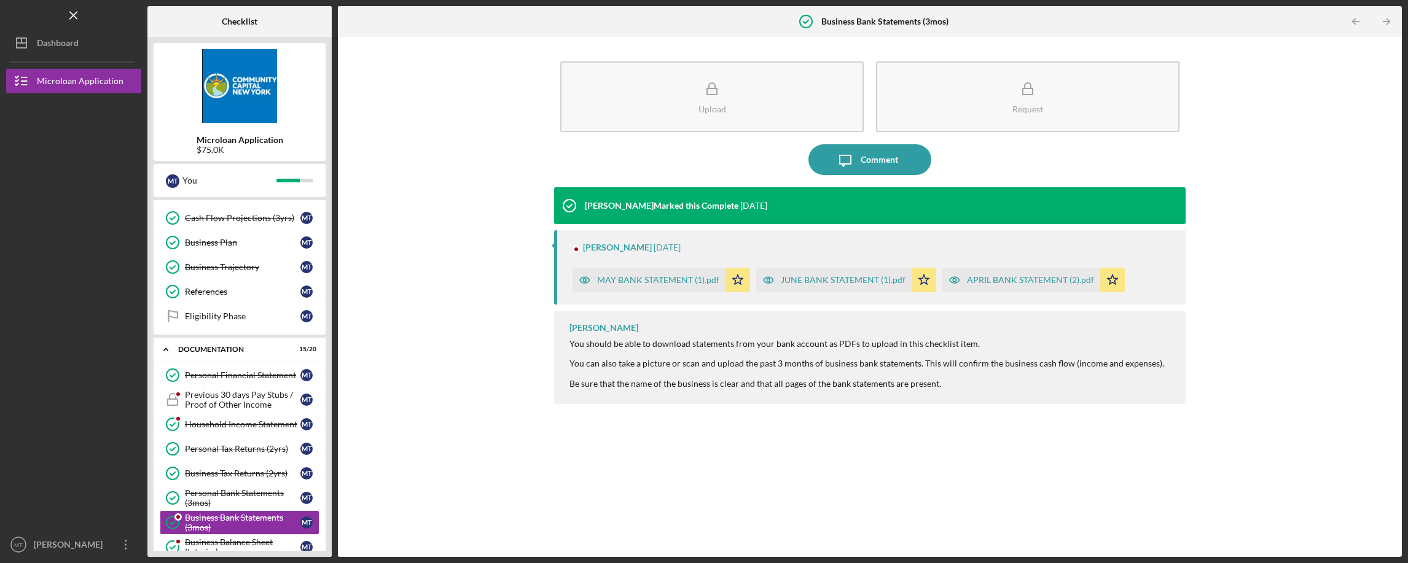
click at [1386, 20] on icon "Icon/Table Pagination Arrow" at bounding box center [1386, 22] width 28 height 28
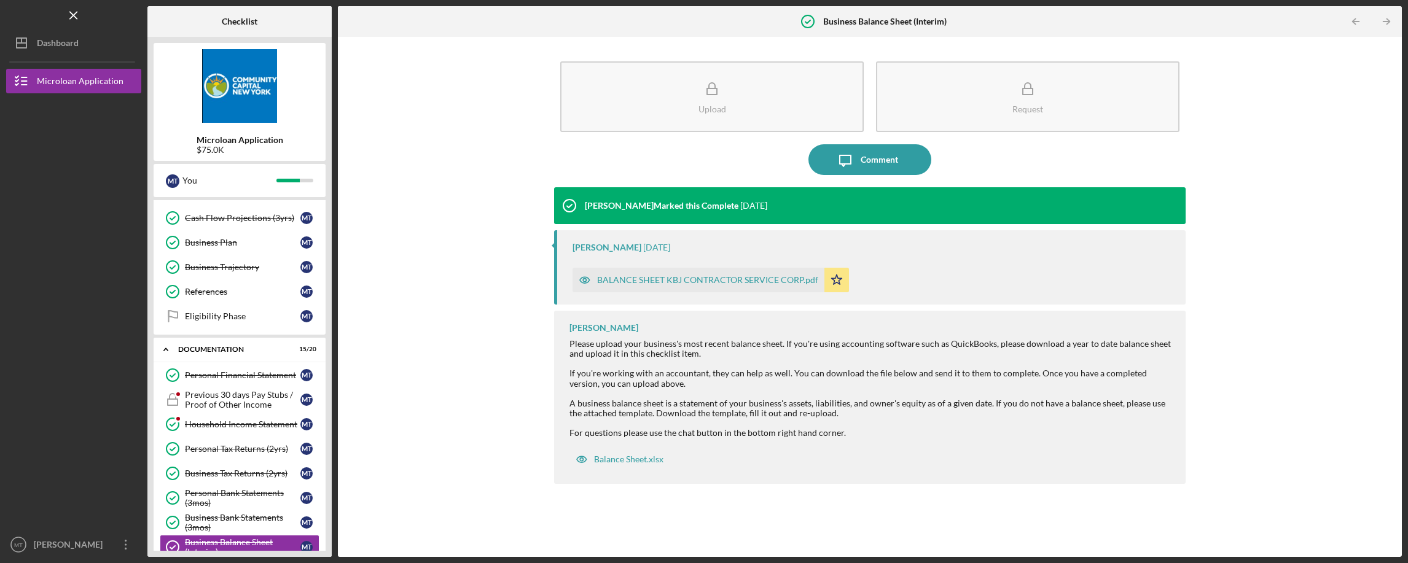
click at [1386, 20] on icon "Icon/Table Pagination Arrow" at bounding box center [1386, 22] width 28 height 28
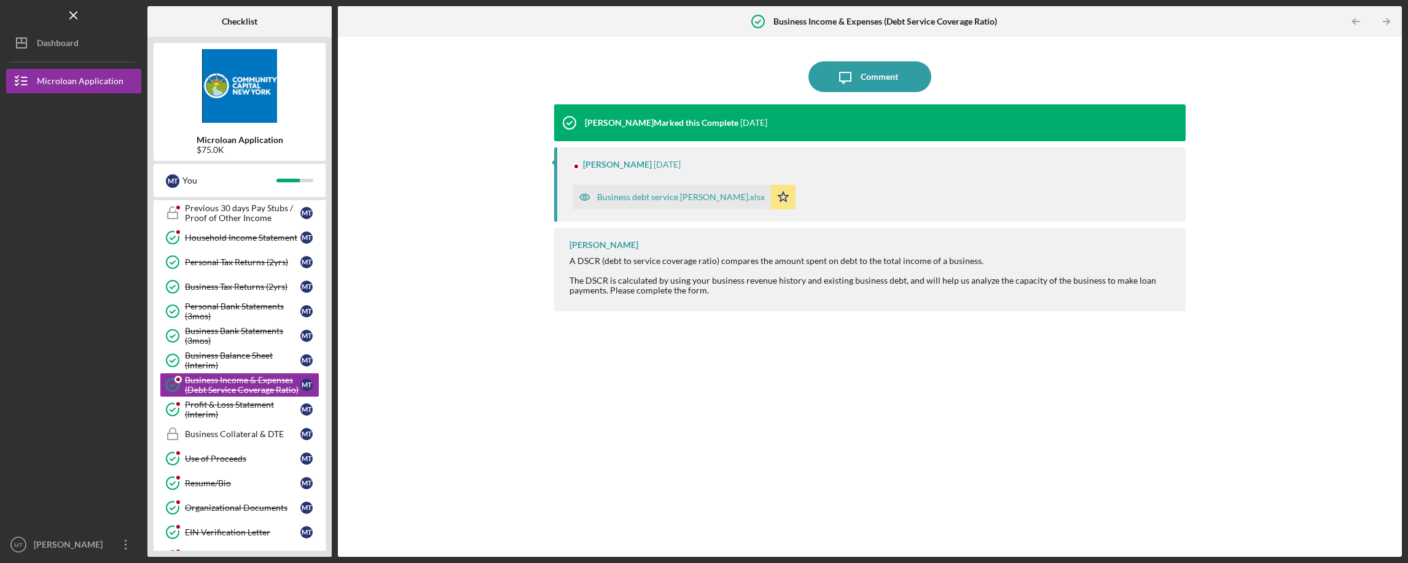
scroll to position [268, 0]
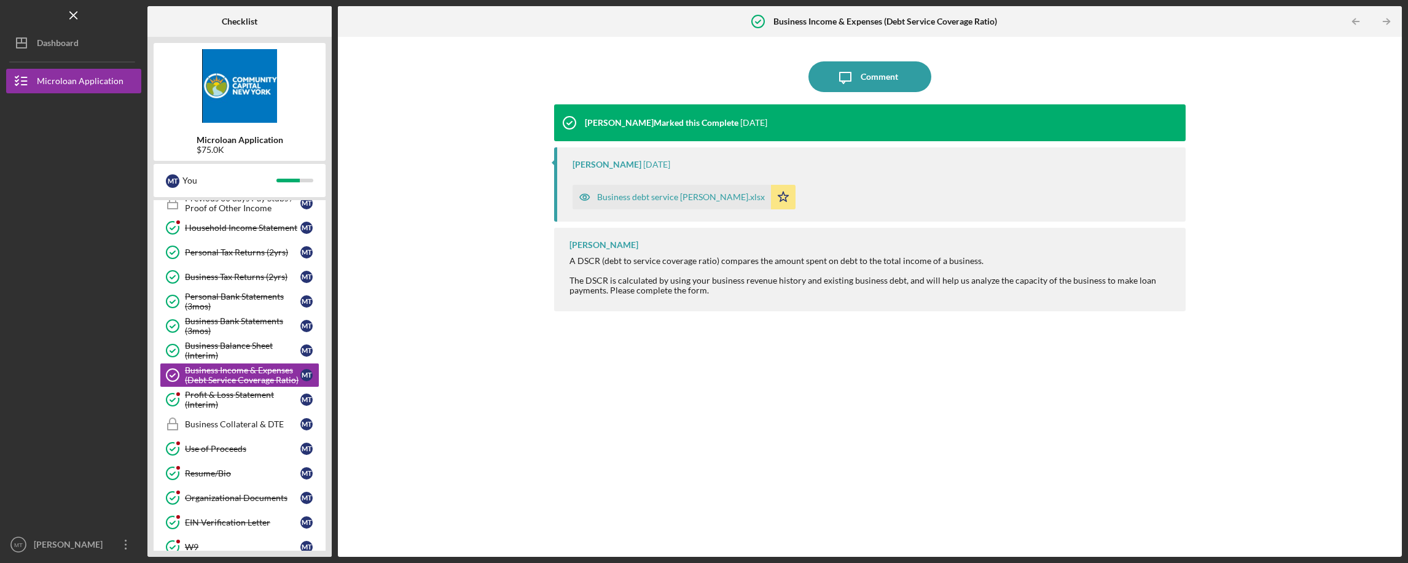
click at [1386, 20] on icon "Icon/Table Pagination Arrow" at bounding box center [1386, 22] width 28 height 28
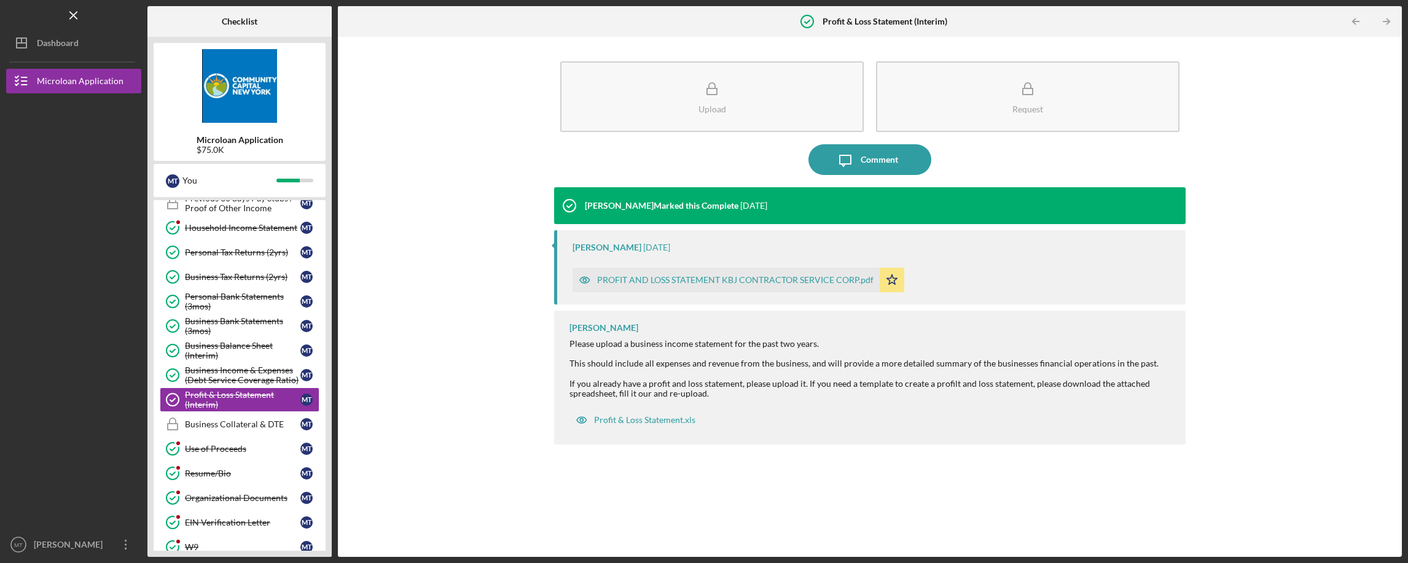
click at [1386, 20] on icon "Icon/Table Pagination Arrow" at bounding box center [1386, 22] width 28 height 28
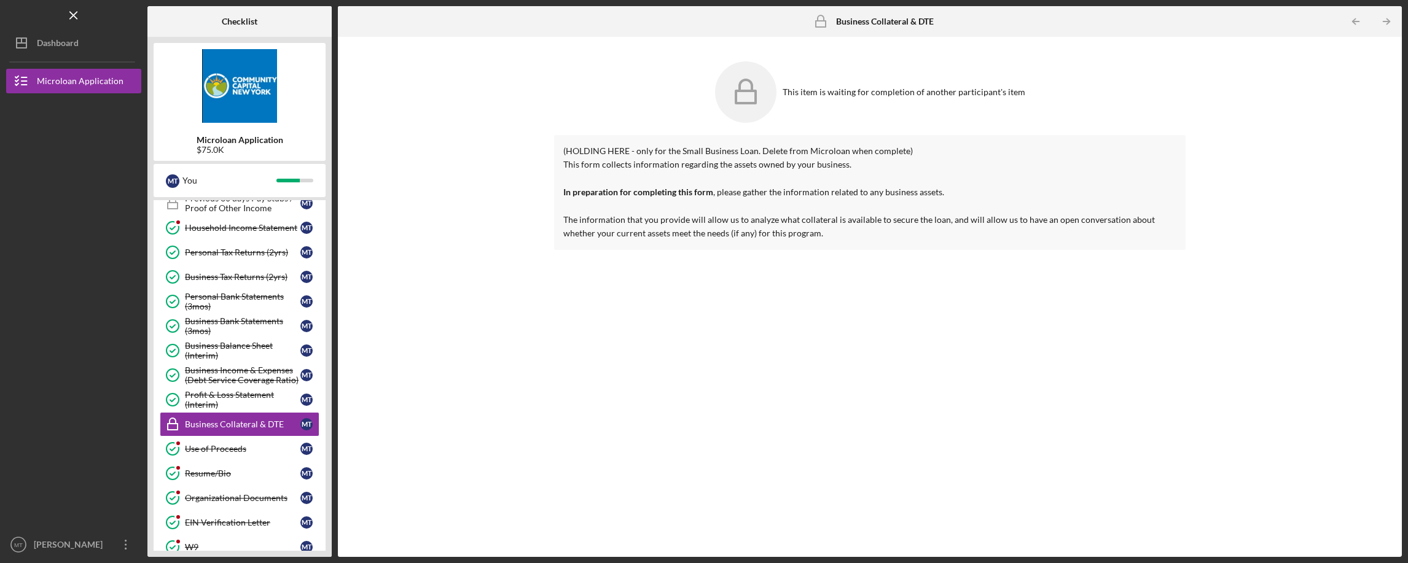
click at [1386, 20] on icon "Icon/Table Pagination Arrow" at bounding box center [1386, 22] width 28 height 28
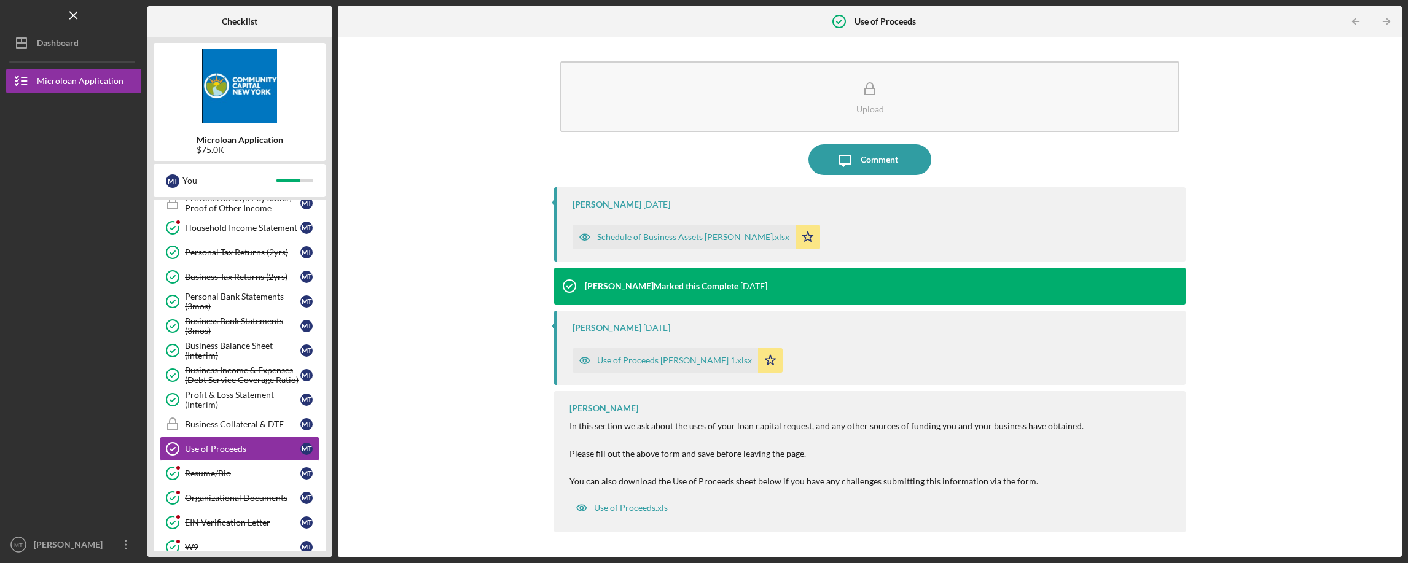
click at [1386, 20] on icon "Icon/Table Pagination Arrow" at bounding box center [1386, 22] width 28 height 28
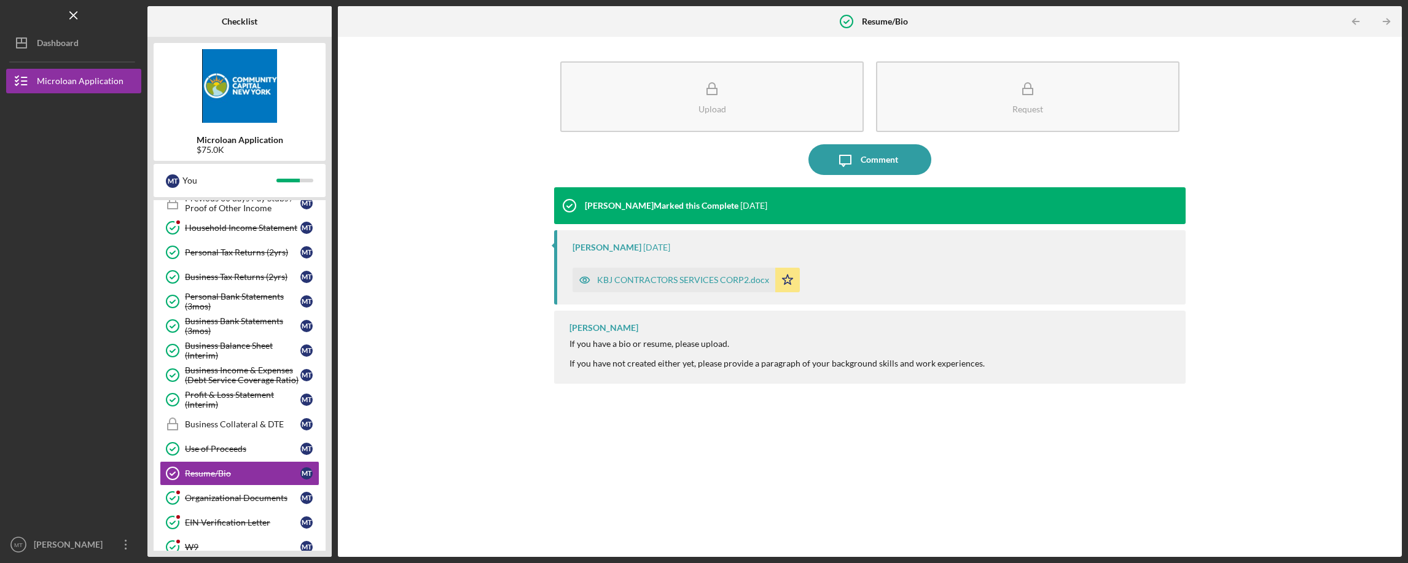
click at [1386, 20] on icon "Icon/Table Pagination Arrow" at bounding box center [1386, 22] width 28 height 28
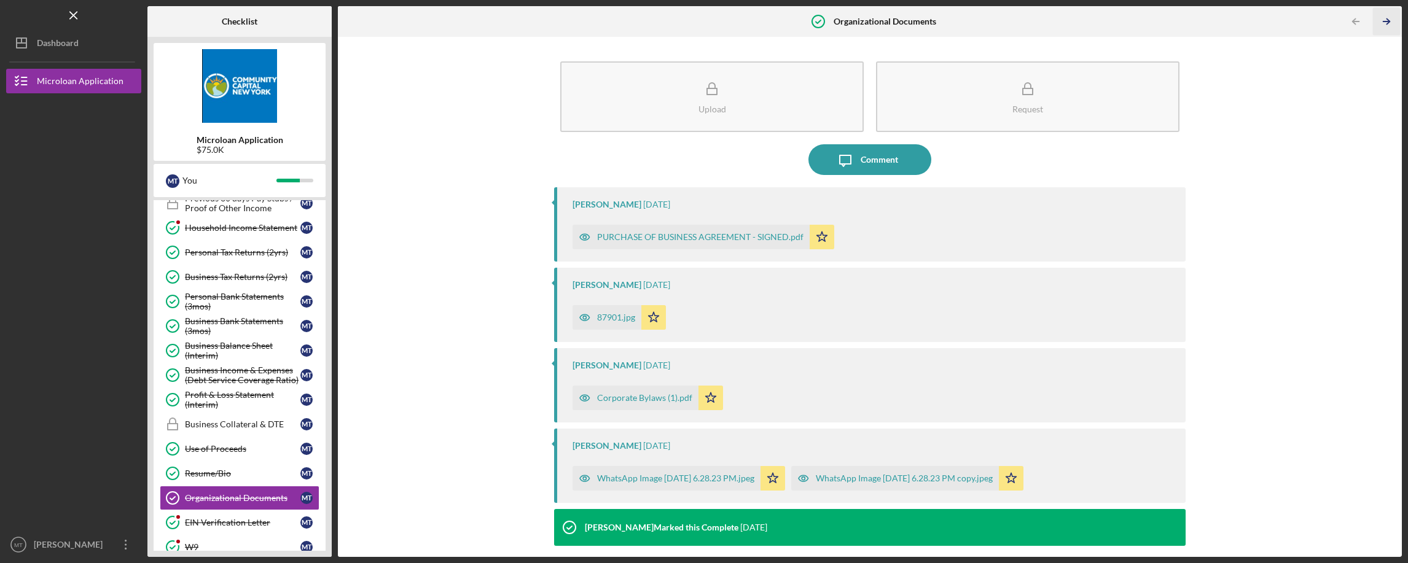
click at [1386, 20] on icon "Icon/Table Pagination Arrow" at bounding box center [1386, 22] width 28 height 28
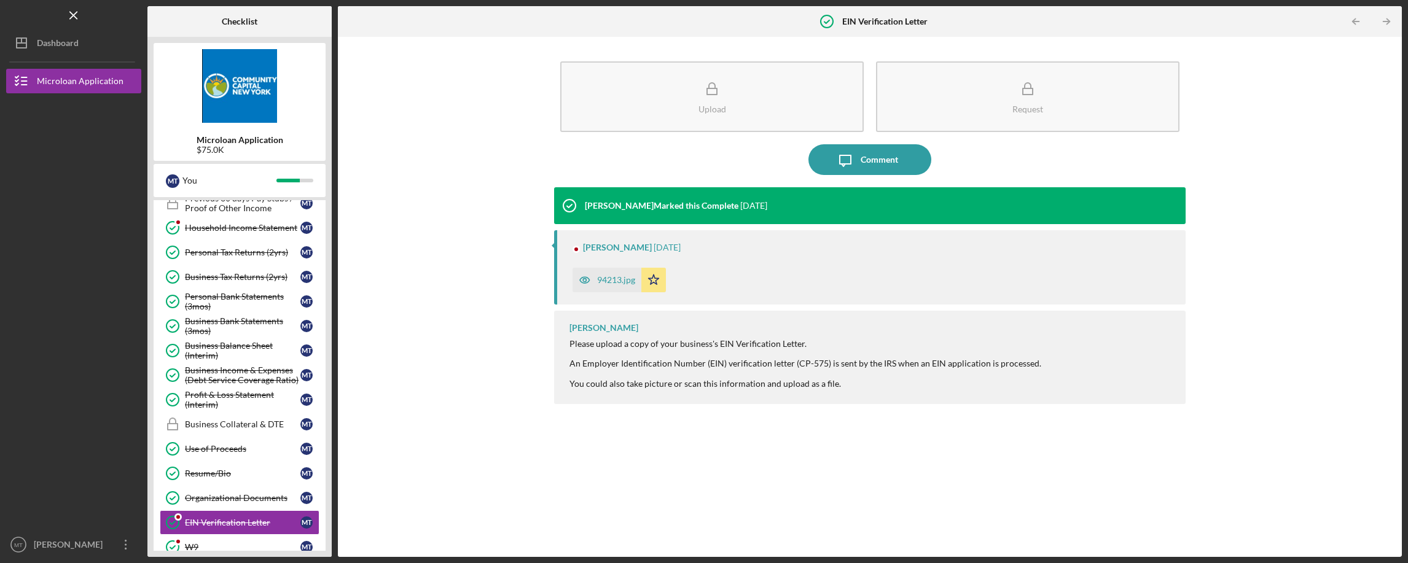
click at [1386, 20] on icon "Icon/Table Pagination Arrow" at bounding box center [1386, 22] width 28 height 28
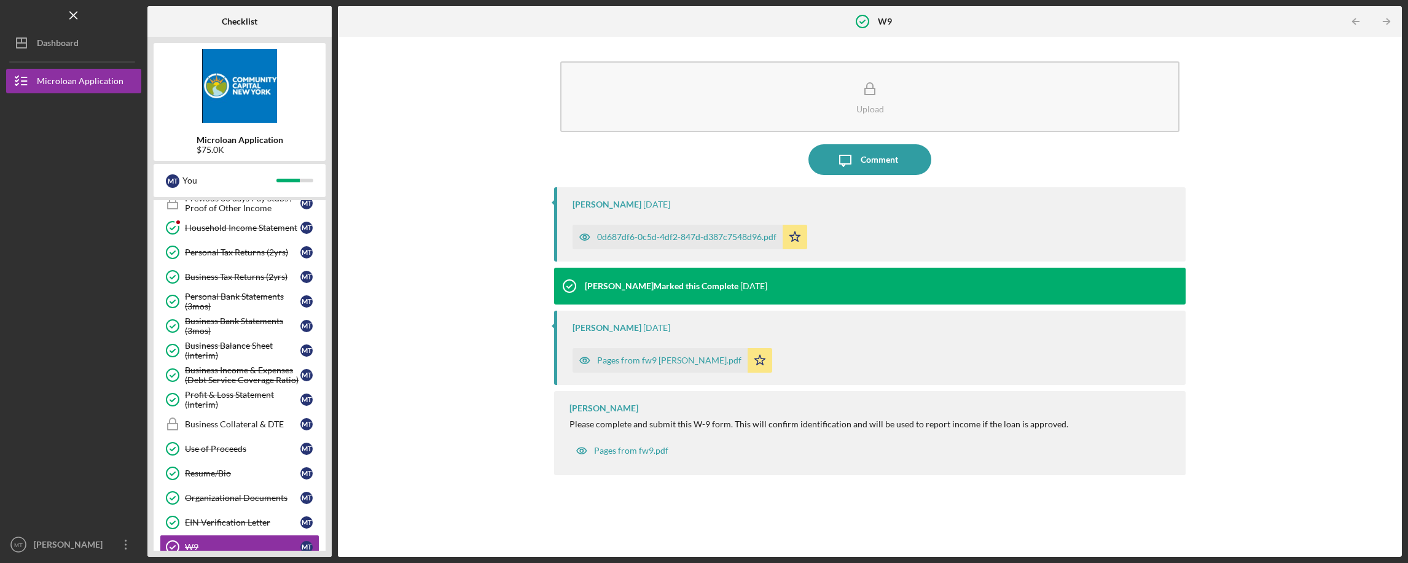
click at [1386, 20] on icon "Icon/Table Pagination Arrow" at bounding box center [1386, 22] width 28 height 28
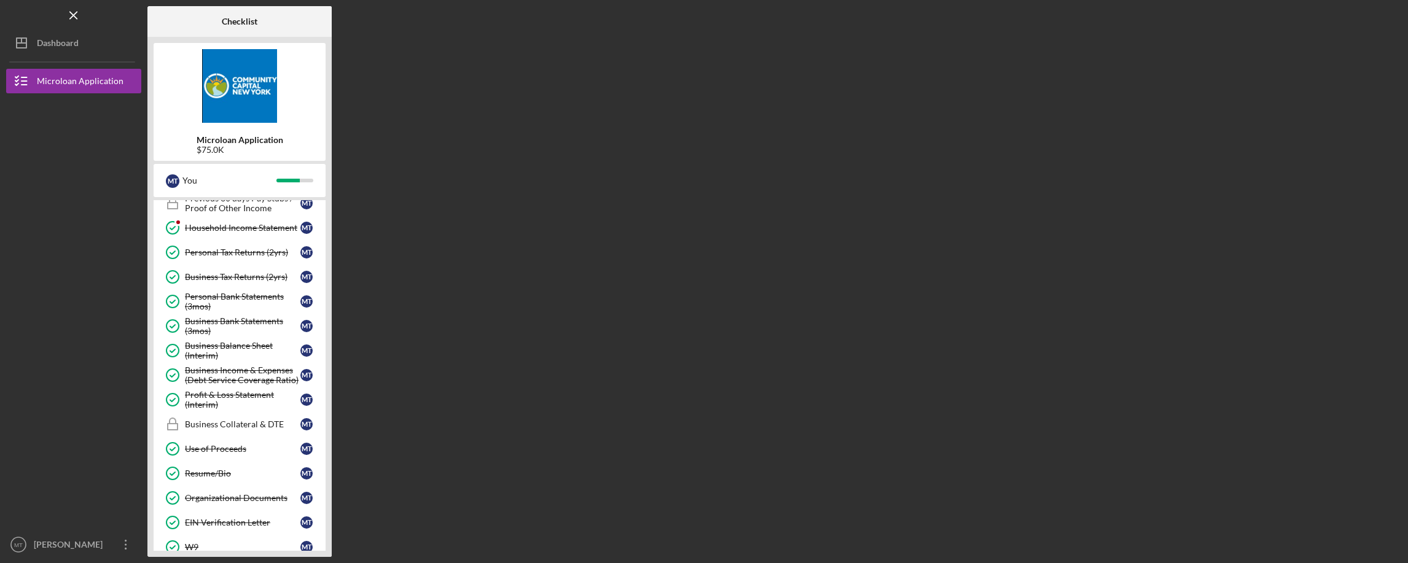
scroll to position [465, 0]
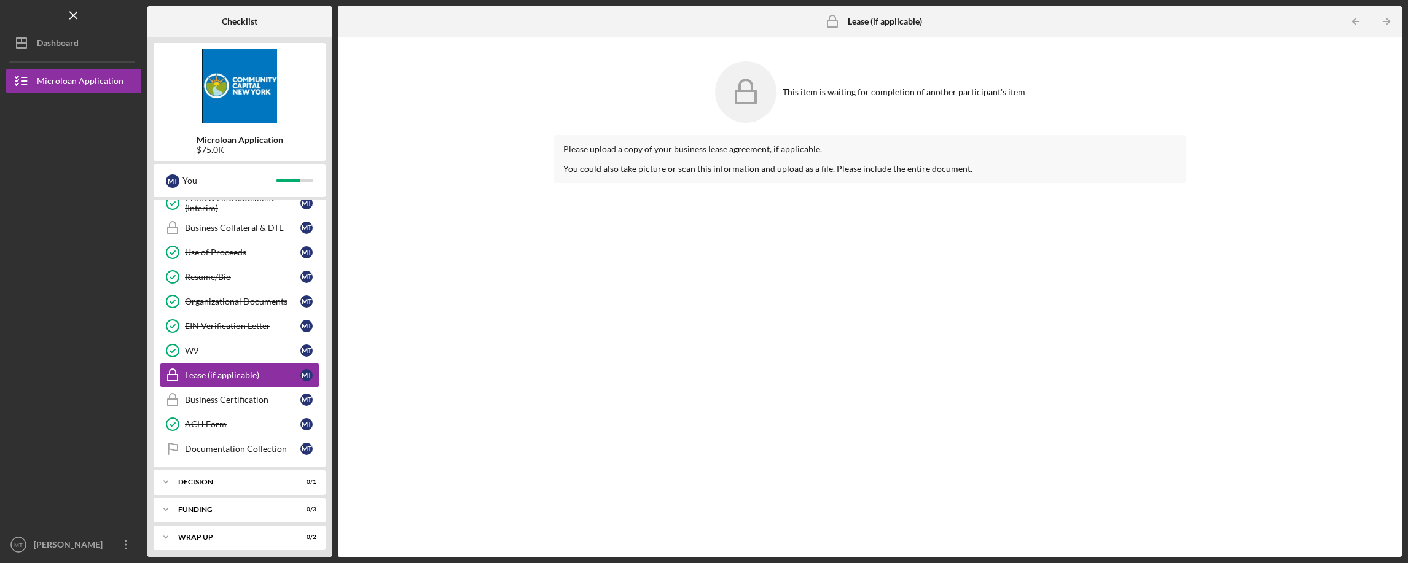
click at [1386, 20] on icon "Icon/Table Pagination Arrow" at bounding box center [1386, 22] width 28 height 28
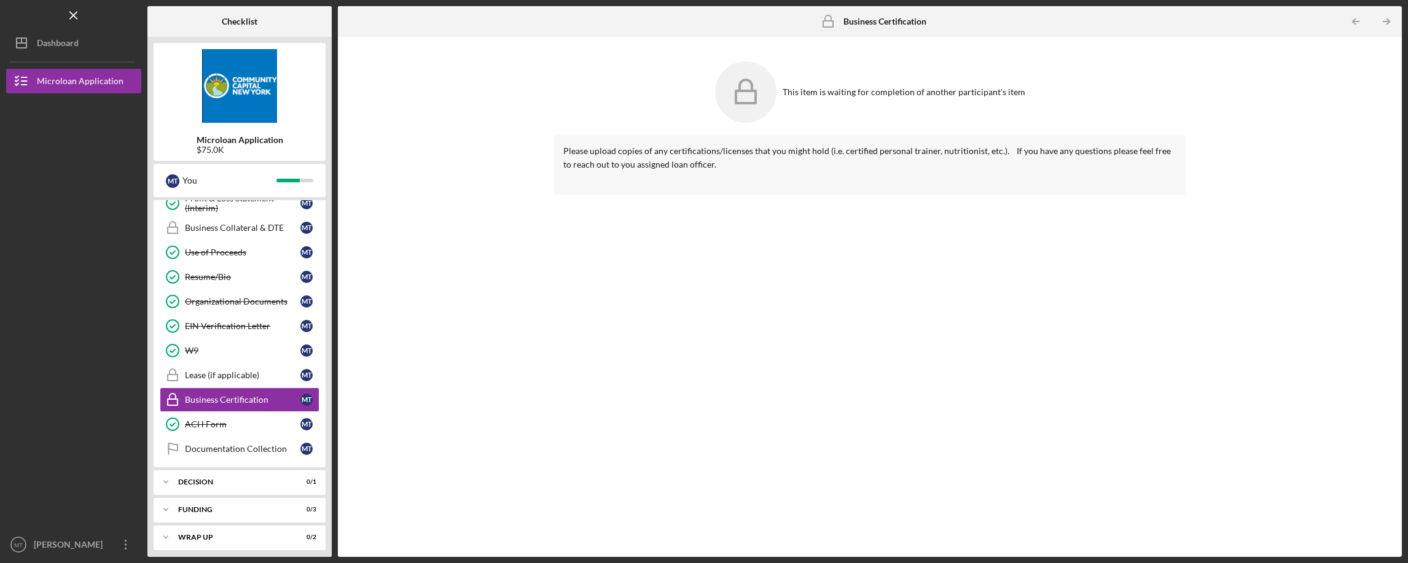
click at [1386, 20] on icon "Icon/Table Pagination Arrow" at bounding box center [1386, 22] width 28 height 28
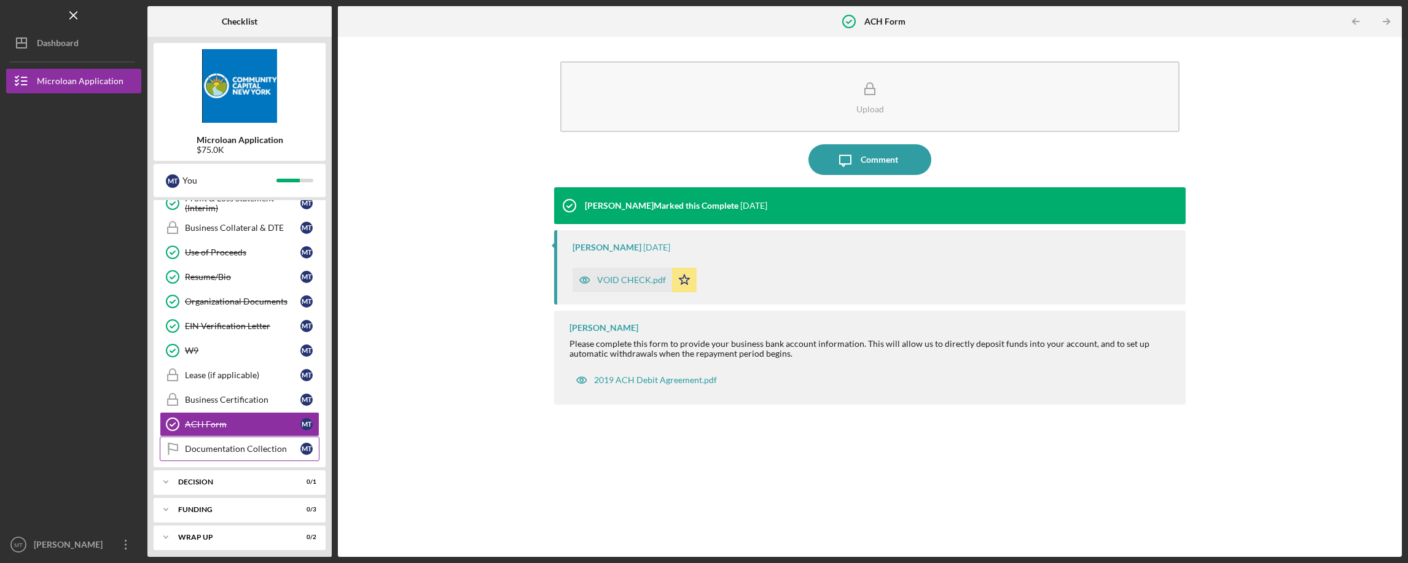
click at [258, 451] on div "Documentation Collection" at bounding box center [242, 449] width 115 height 10
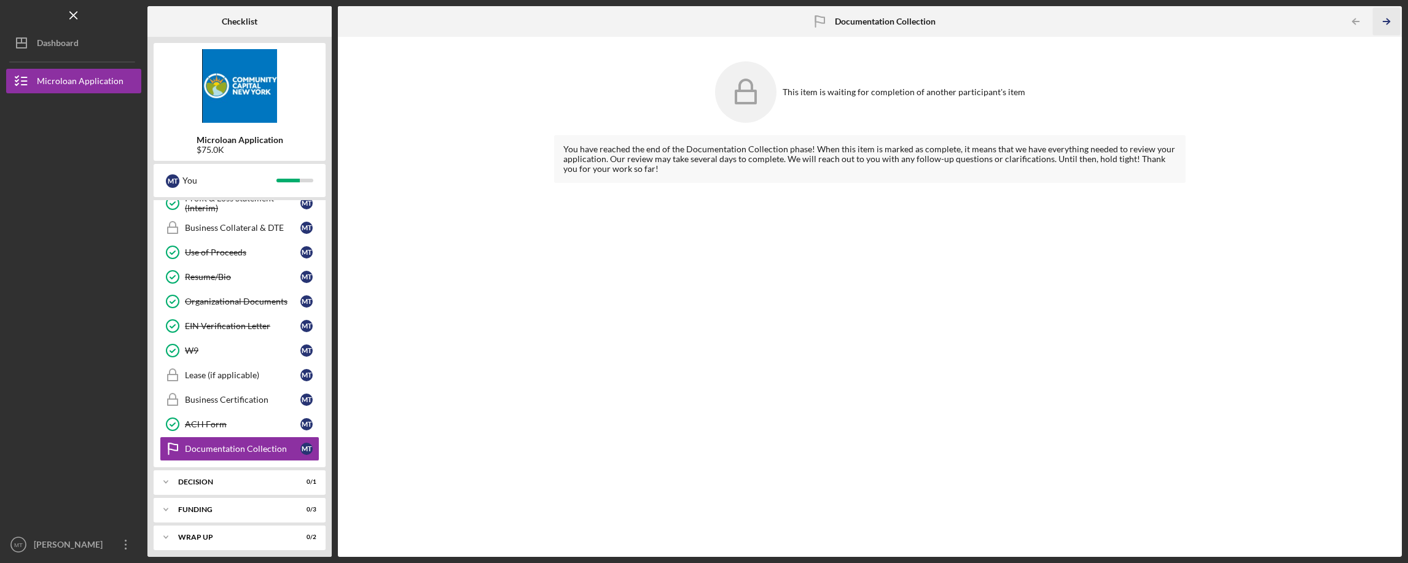
click at [1391, 21] on icon "Icon/Table Pagination Arrow" at bounding box center [1386, 22] width 28 height 28
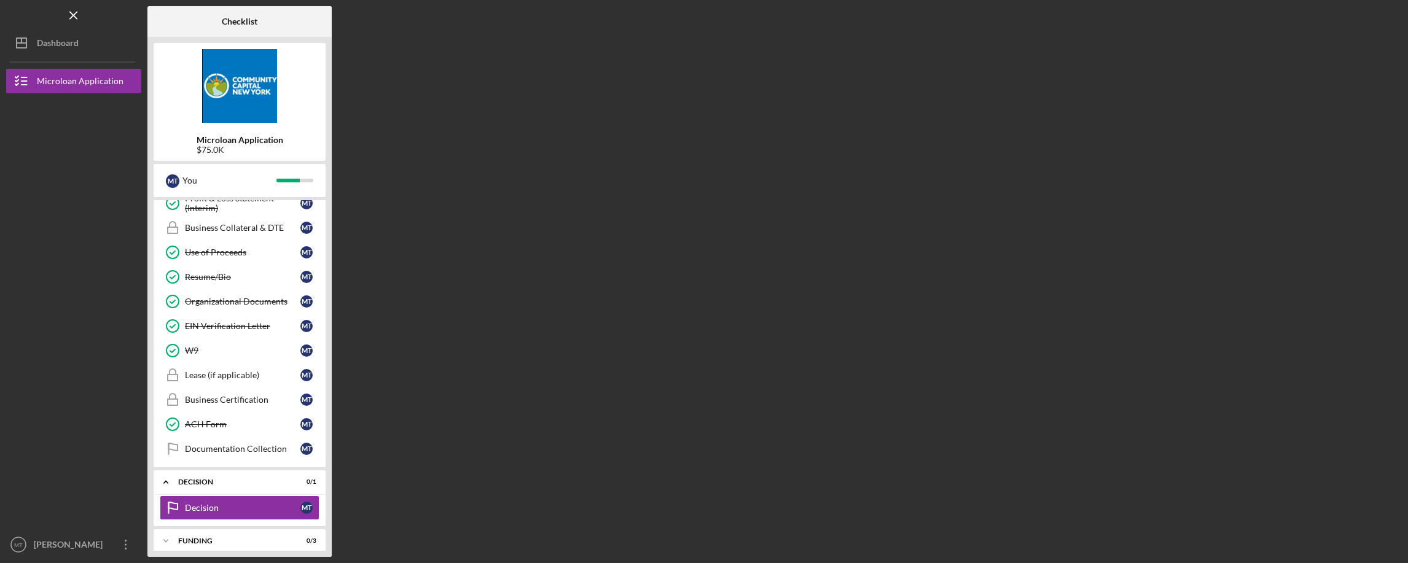
scroll to position [502, 0]
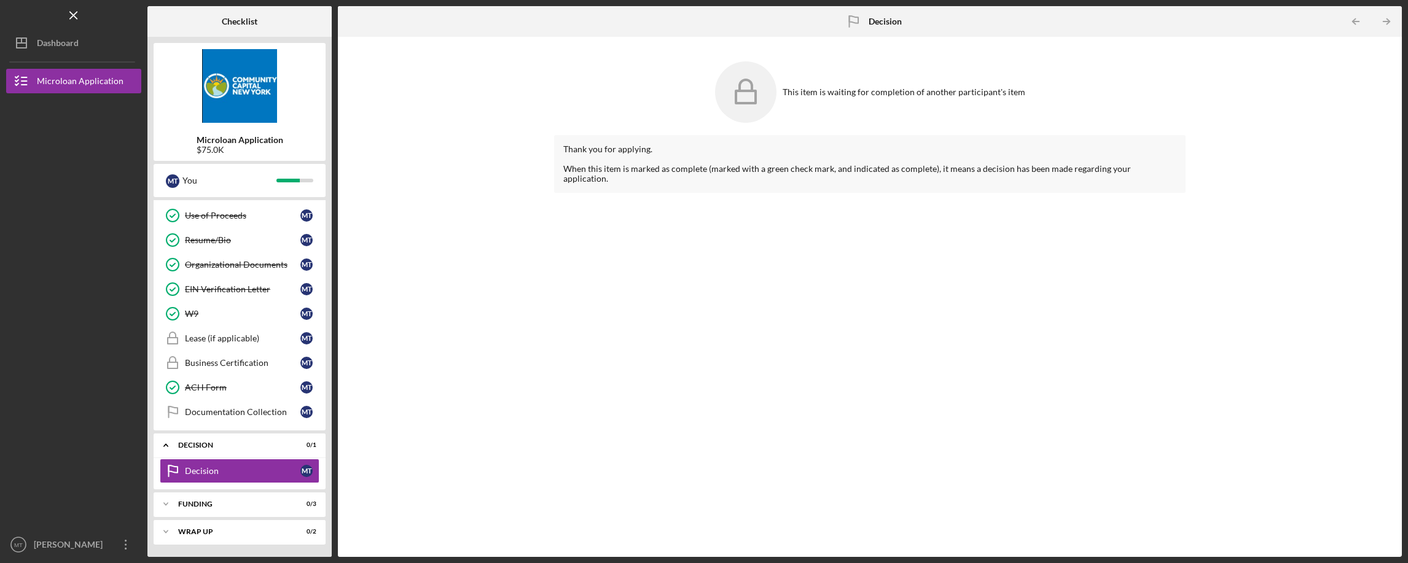
click at [1391, 21] on icon "Icon/Table Pagination Arrow" at bounding box center [1386, 22] width 28 height 28
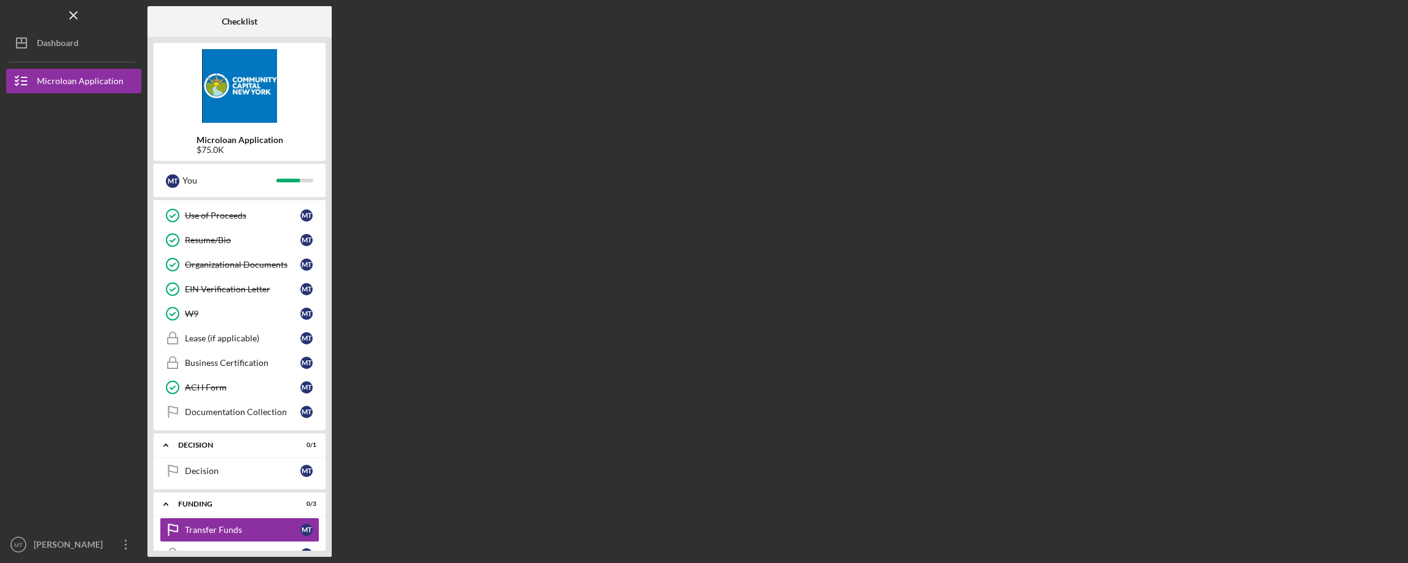
scroll to position [582, 0]
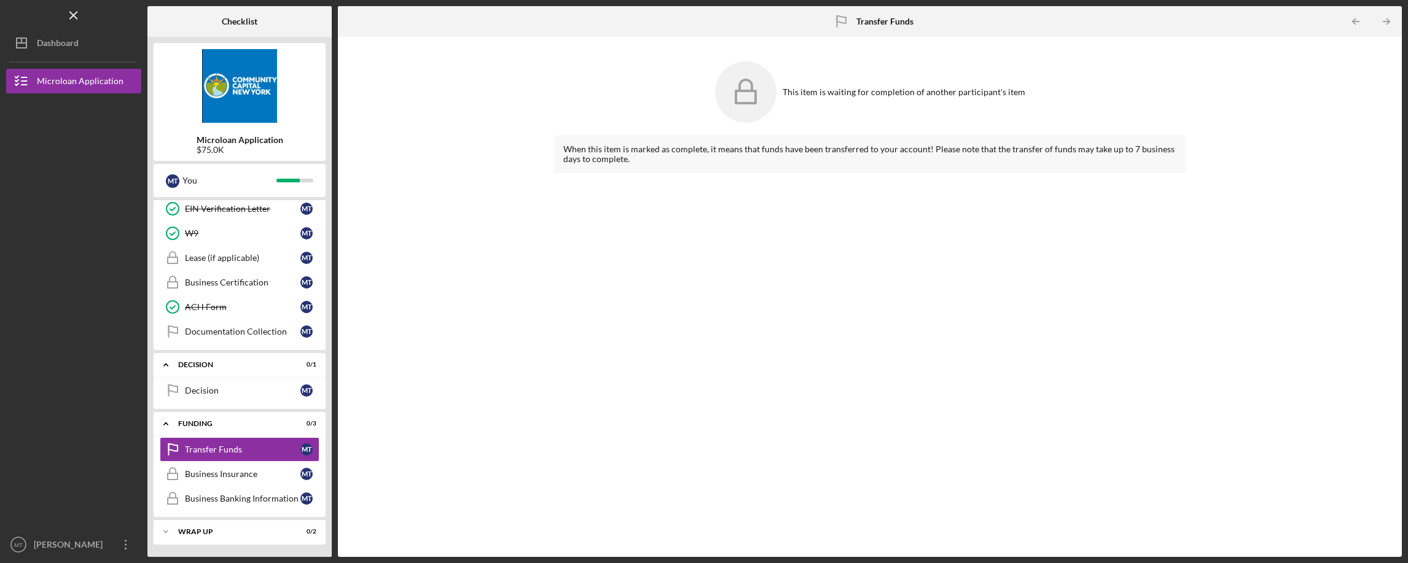
click at [1391, 21] on icon "Icon/Table Pagination Arrow" at bounding box center [1386, 22] width 28 height 28
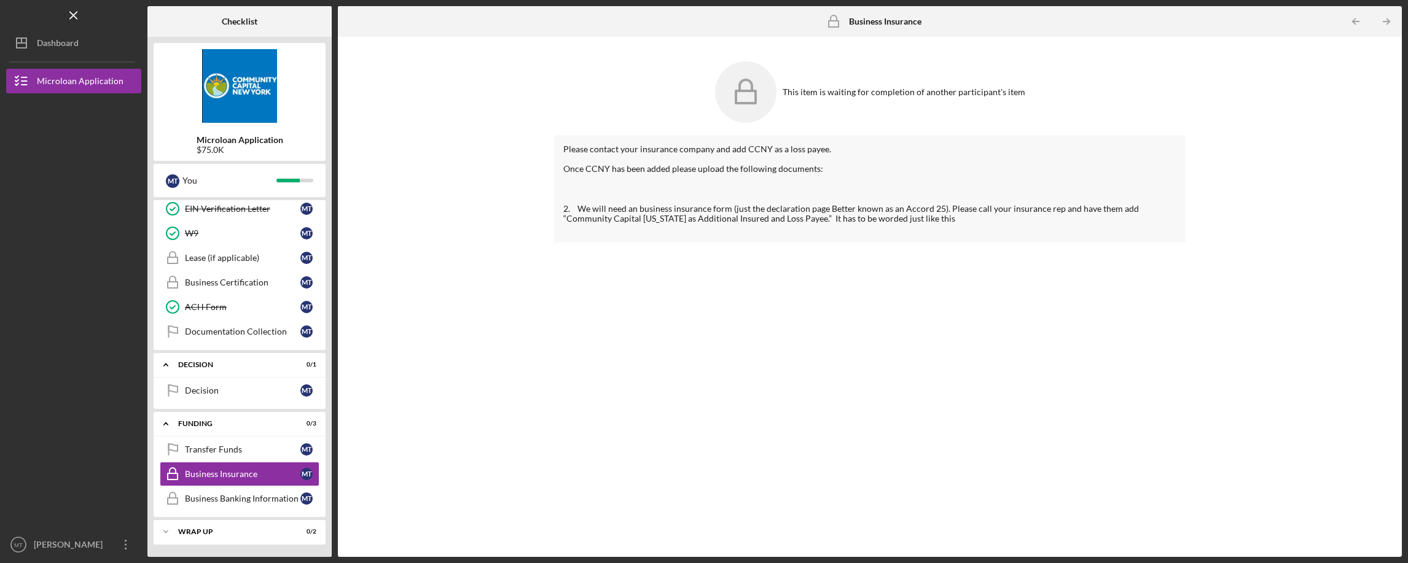
click at [1391, 21] on icon "Icon/Table Pagination Arrow" at bounding box center [1386, 22] width 28 height 28
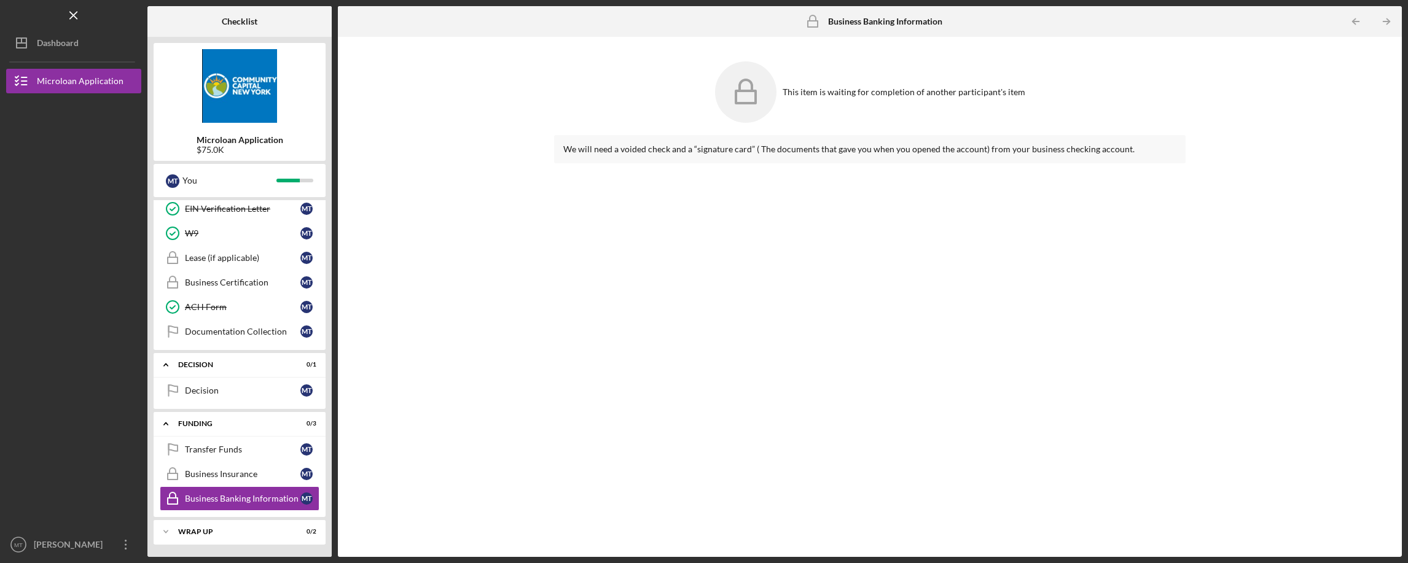
click at [1391, 21] on icon "Icon/Table Pagination Arrow" at bounding box center [1386, 22] width 28 height 28
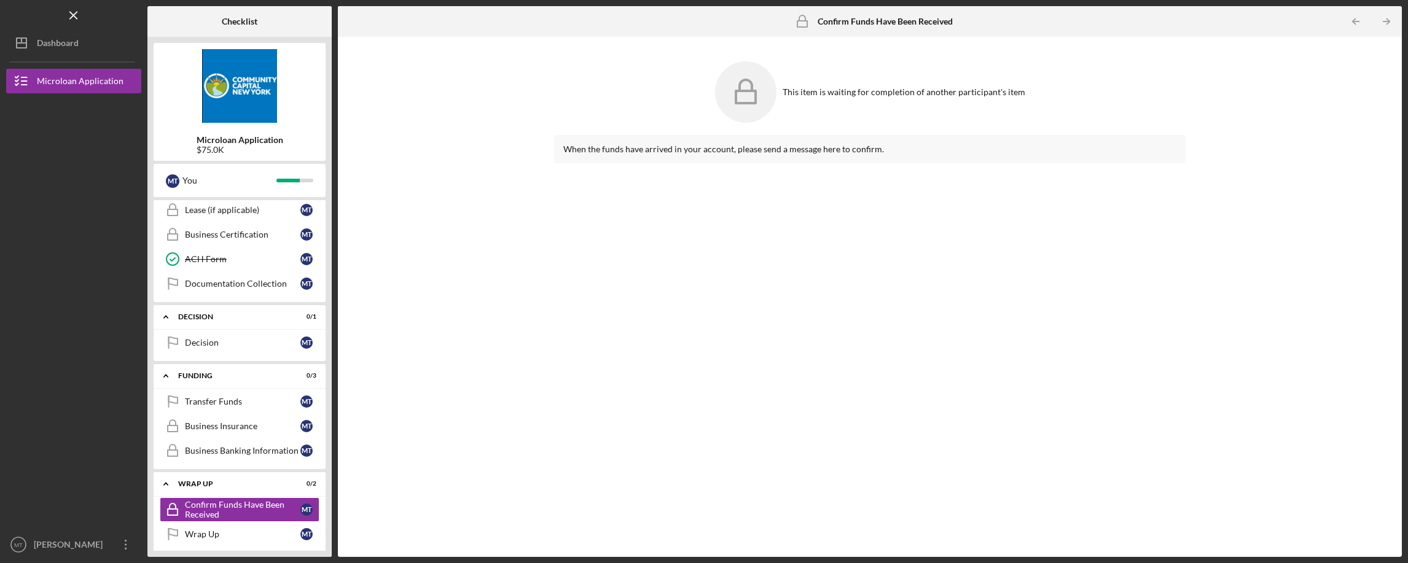
scroll to position [638, 0]
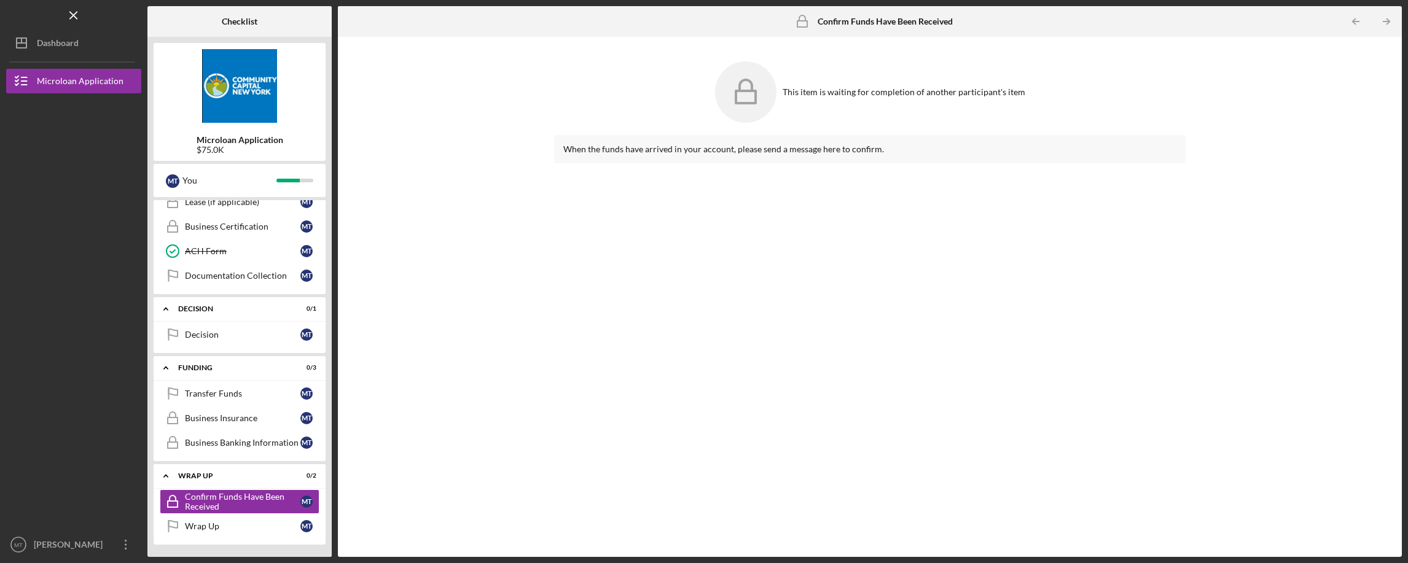
click at [1391, 21] on icon "Icon/Table Pagination Arrow" at bounding box center [1386, 22] width 28 height 28
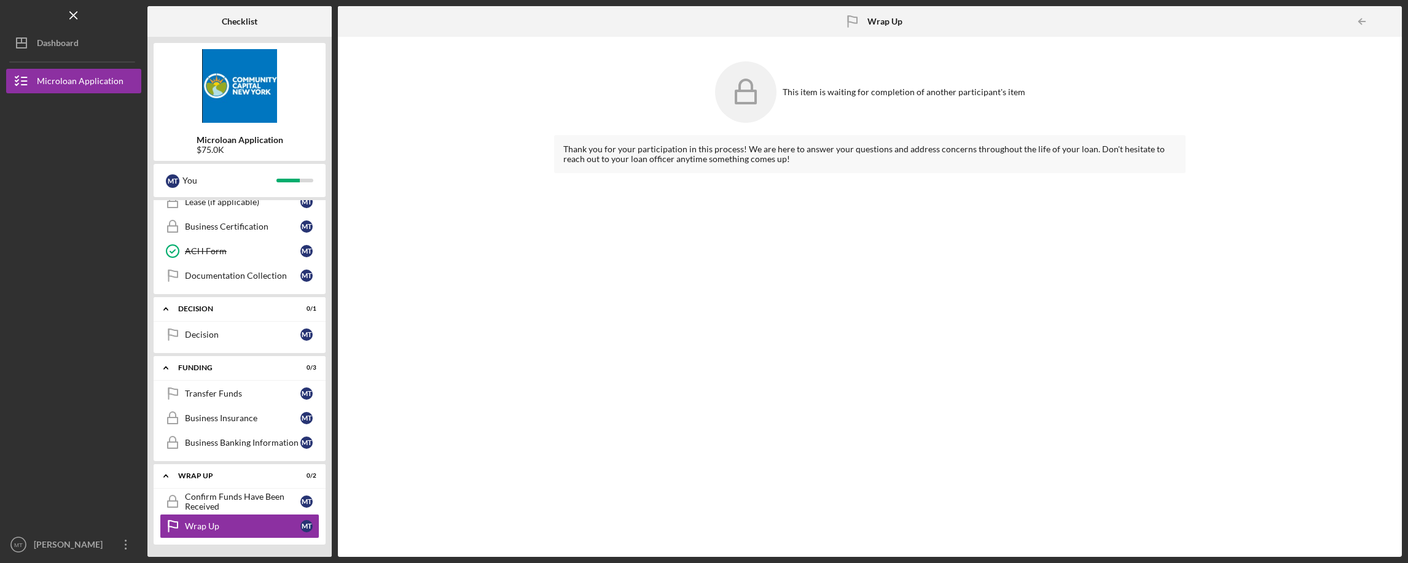
click at [1391, 21] on div at bounding box center [1389, 21] width 25 height 25
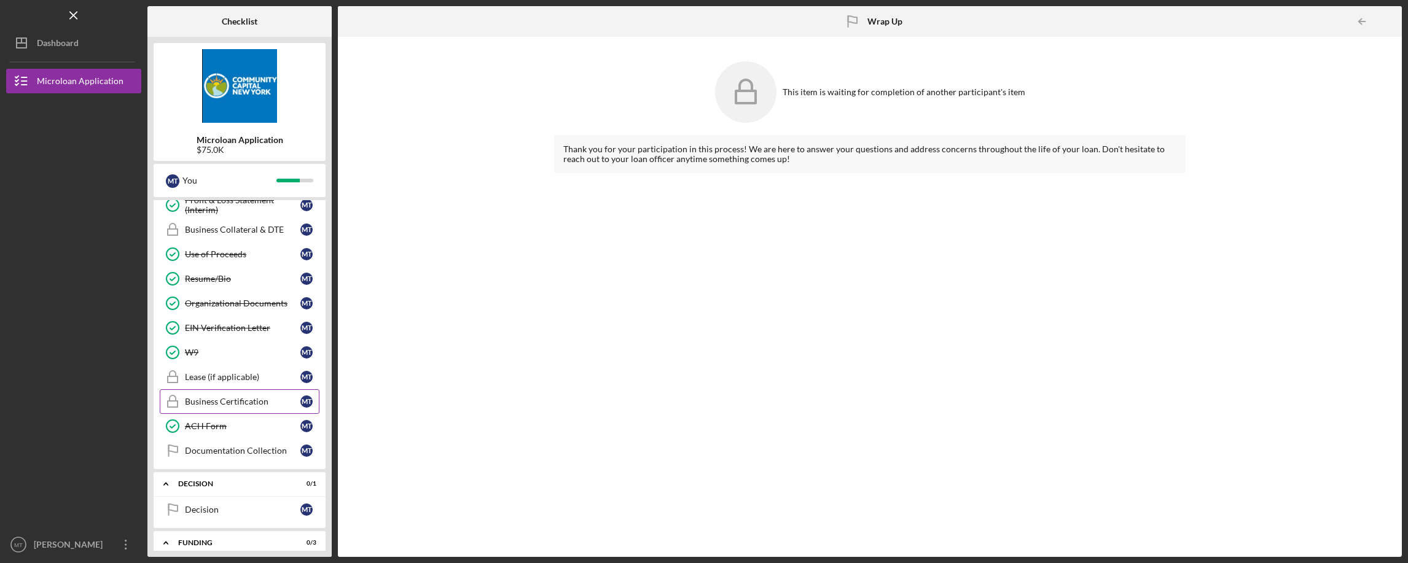
scroll to position [477, 0]
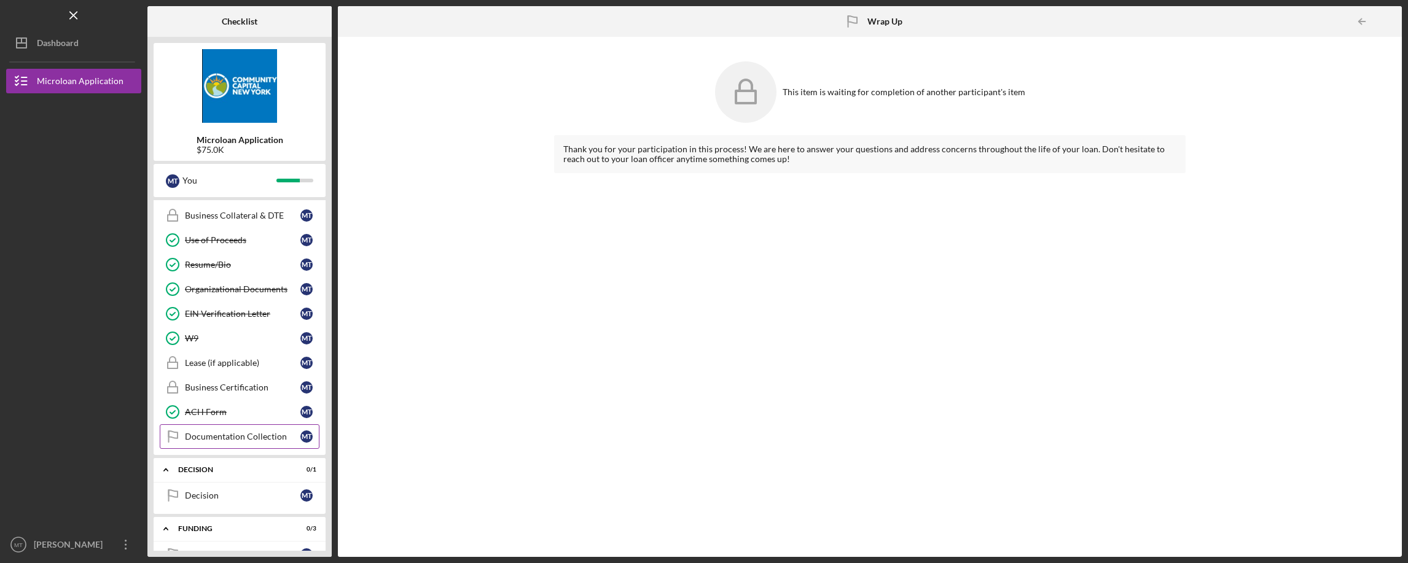
click at [251, 430] on link "Documentation Collection Documentation Collection M T" at bounding box center [240, 436] width 160 height 25
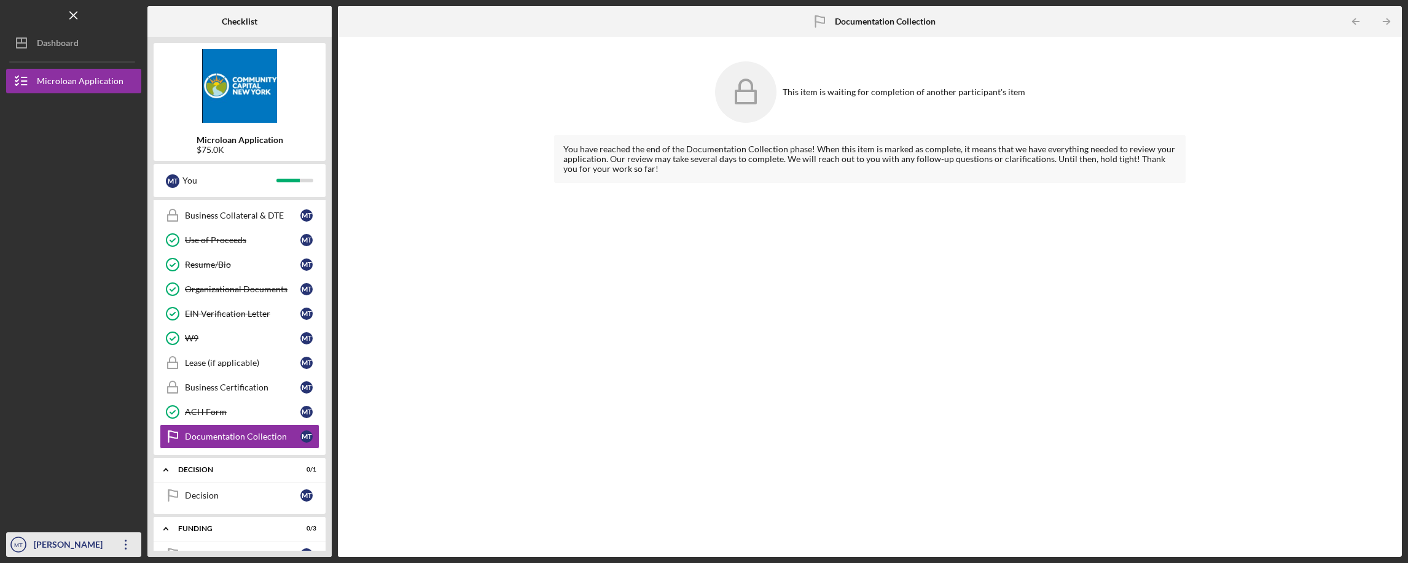
click at [123, 543] on icon "Icon/Overflow" at bounding box center [126, 544] width 31 height 31
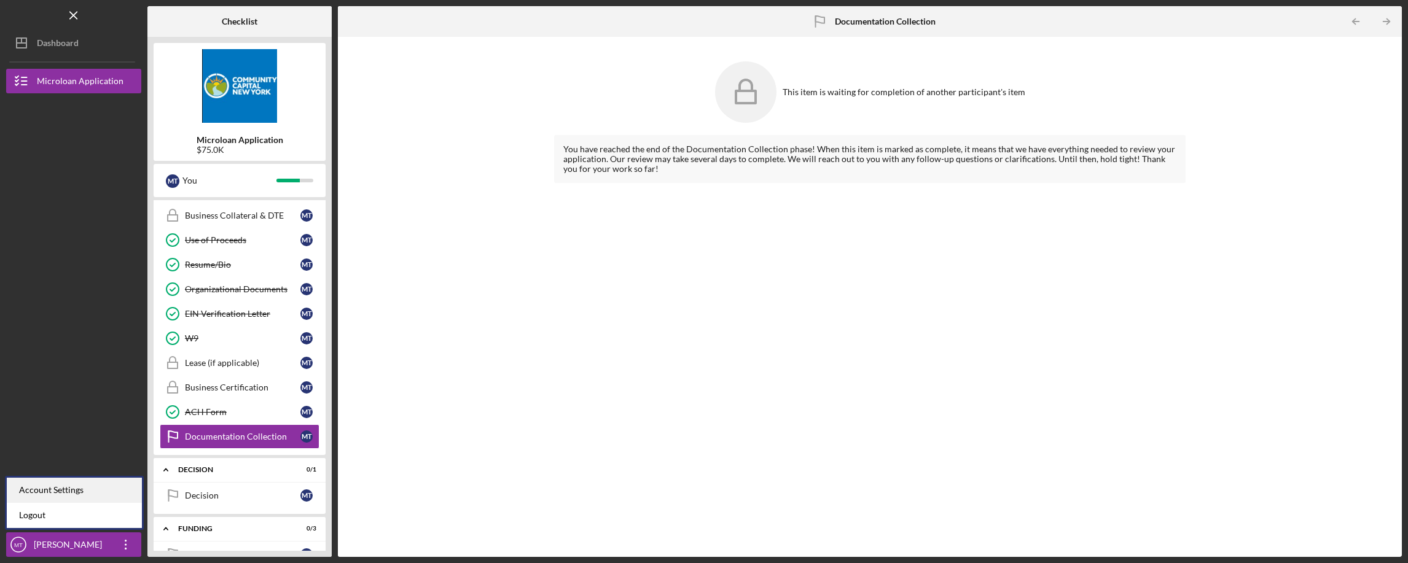
click at [51, 486] on div "Account Settings" at bounding box center [74, 490] width 135 height 25
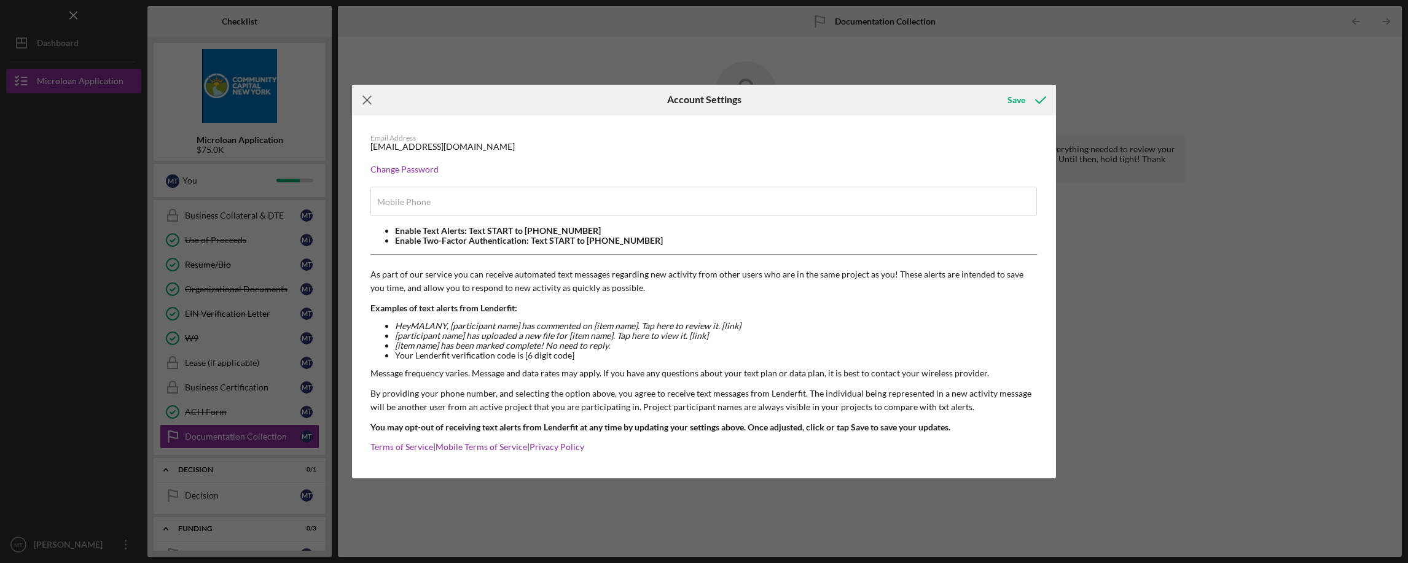
click at [363, 98] on icon "Icon/Menu Close" at bounding box center [367, 100] width 31 height 31
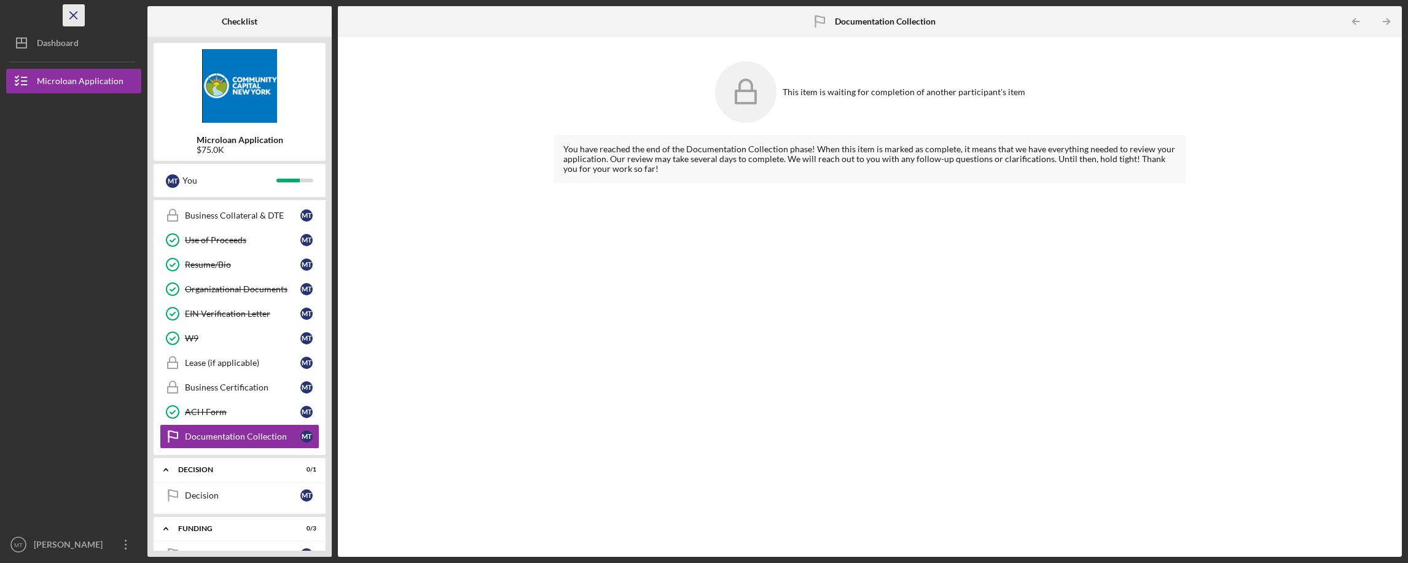
click at [73, 23] on icon "Icon/Menu Close" at bounding box center [74, 16] width 28 height 28
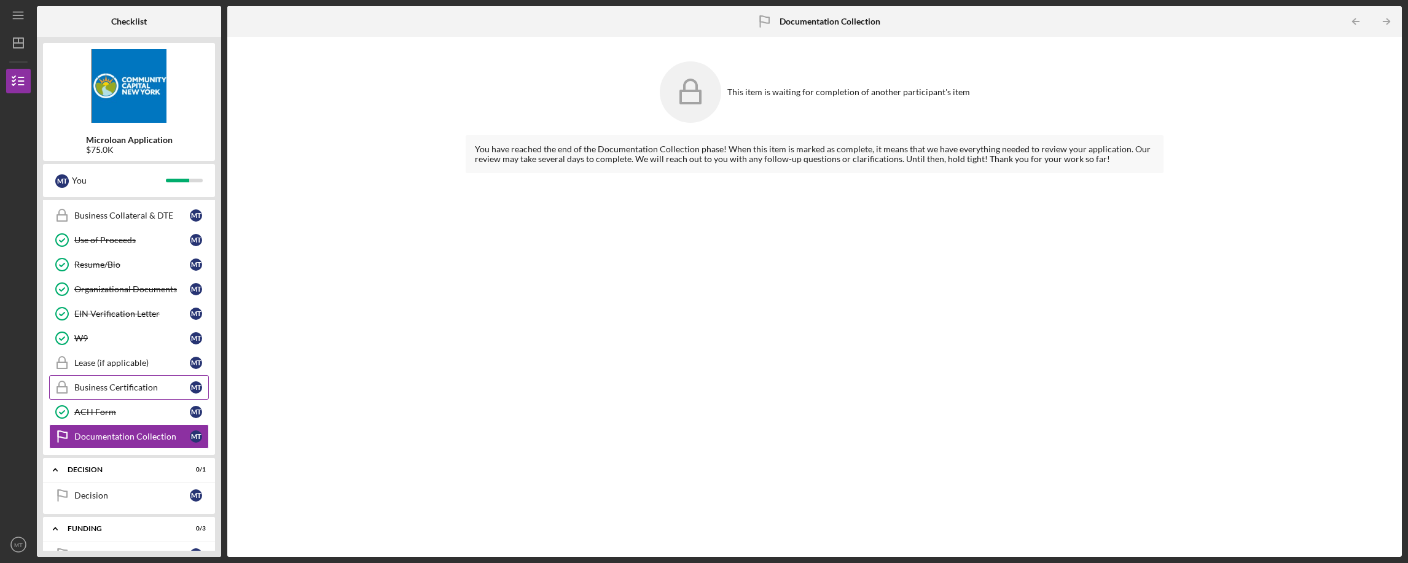
click at [110, 388] on div "Business Certification" at bounding box center [131, 388] width 115 height 10
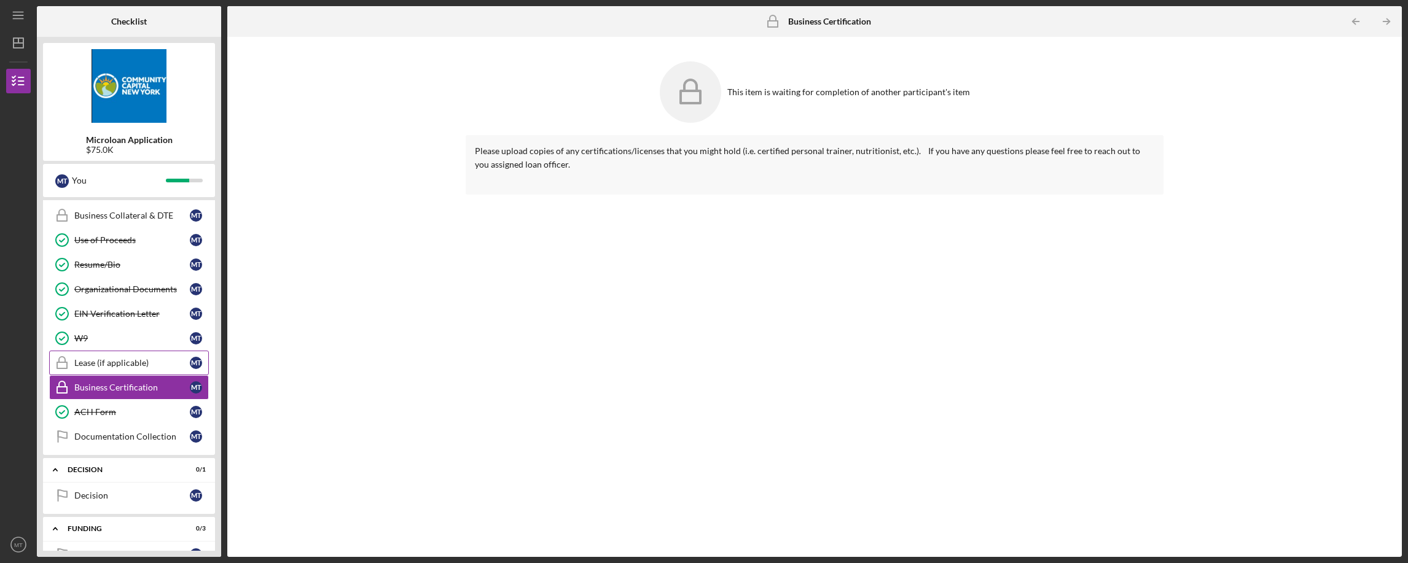
click at [116, 366] on div "Lease (if applicable)" at bounding box center [131, 363] width 115 height 10
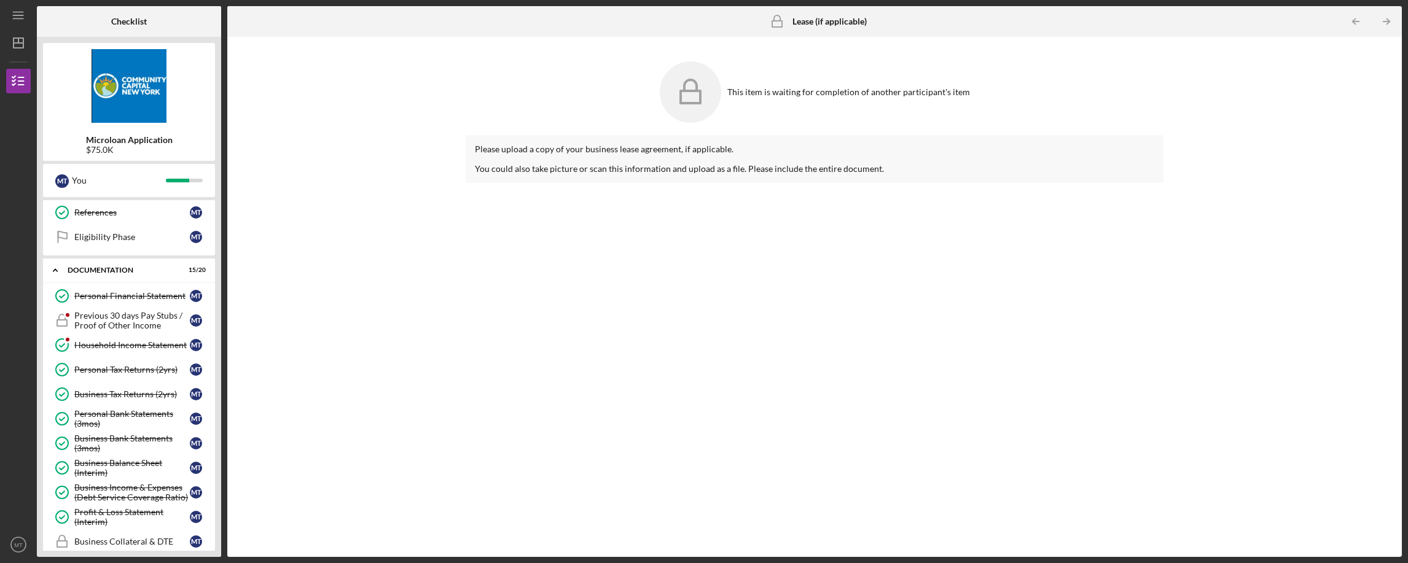
scroll to position [55, 0]
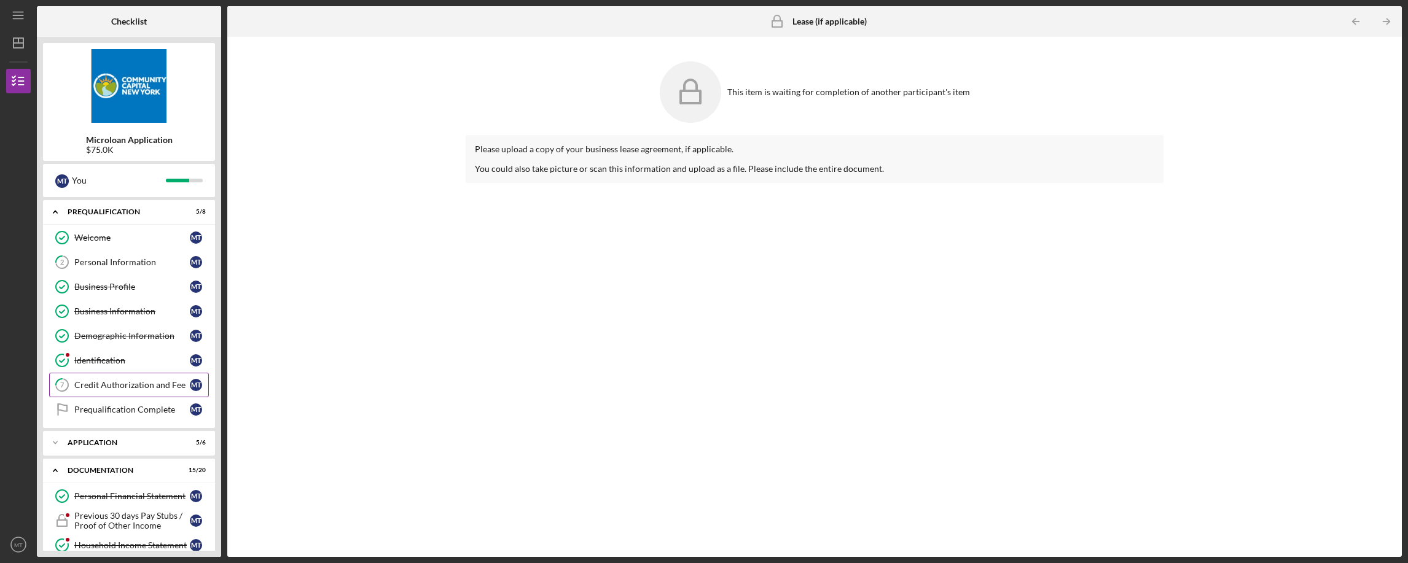
click at [134, 393] on link "7 Credit Authorization and Fee M T" at bounding box center [129, 385] width 160 height 25
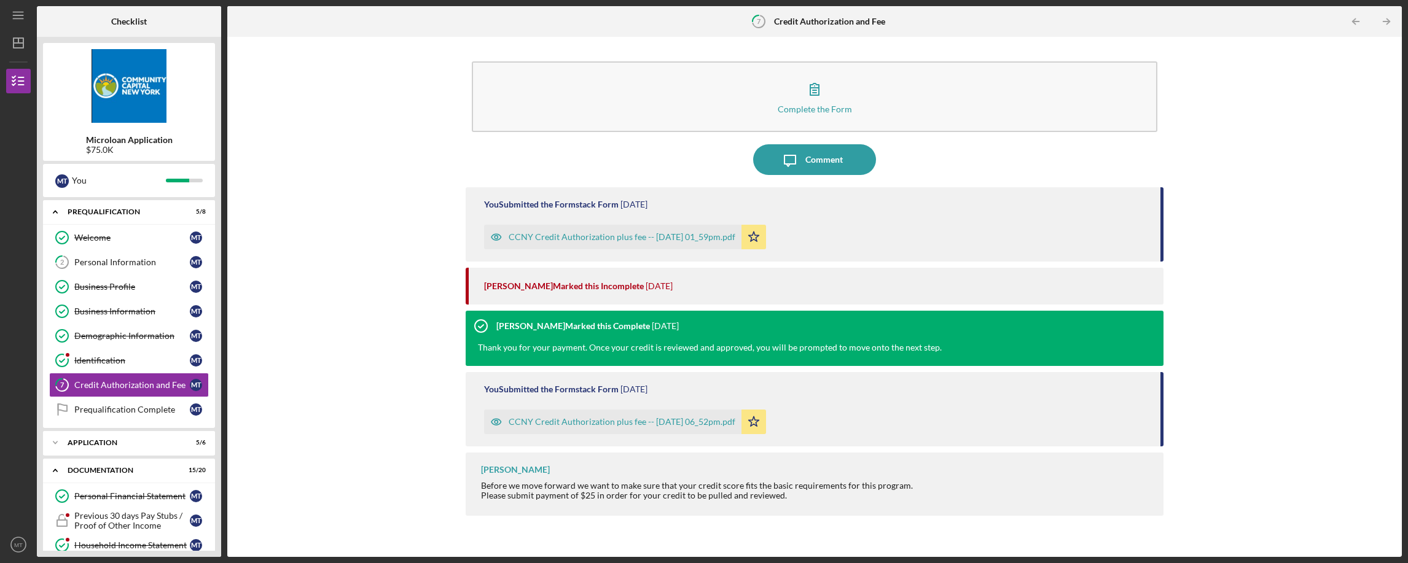
click at [1025, 501] on div "Yedmy Batista Before we move forward we want to make sure that your credit scor…" at bounding box center [814, 484] width 697 height 63
click at [672, 237] on div "CCNY Credit Authorization plus fee -- [DATE] 01_59pm.pdf" at bounding box center [622, 237] width 227 height 10
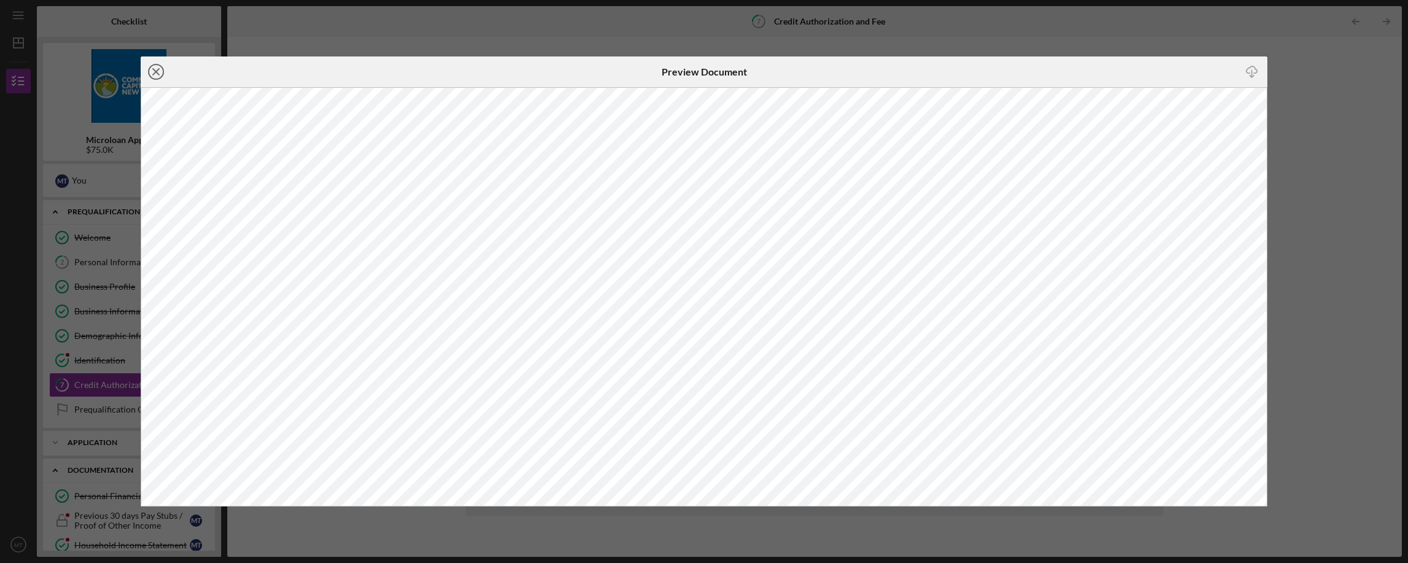
click at [158, 74] on line at bounding box center [156, 72] width 6 height 6
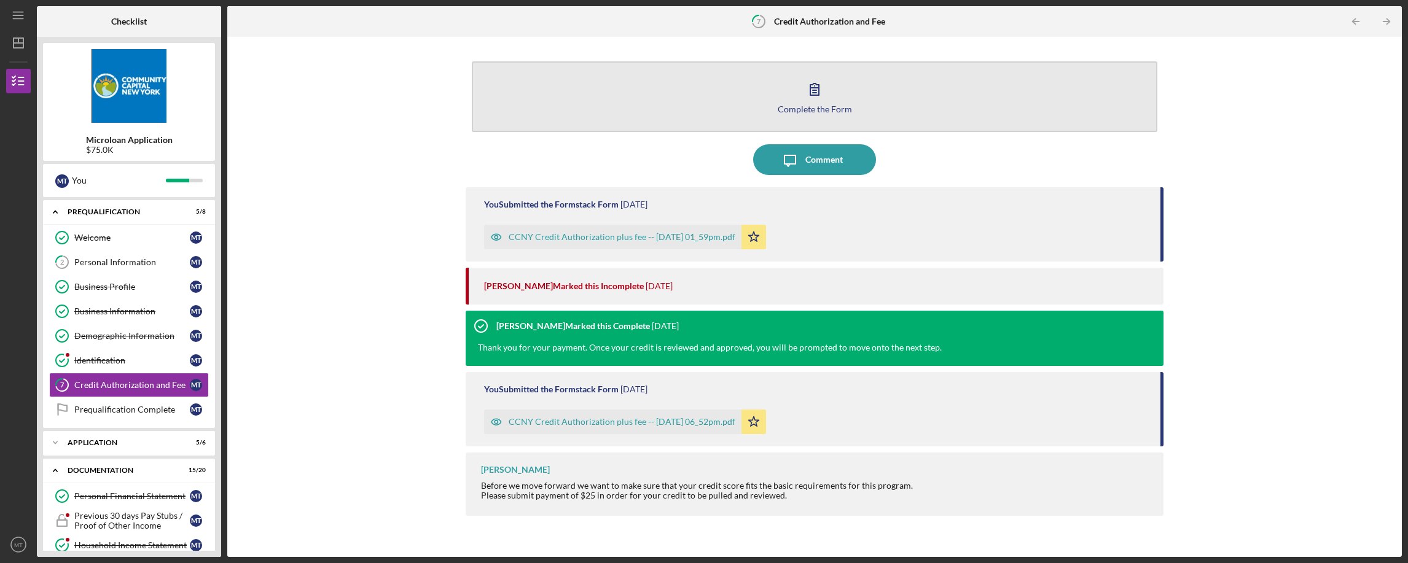
click at [808, 112] on div "Complete the Form" at bounding box center [815, 108] width 74 height 9
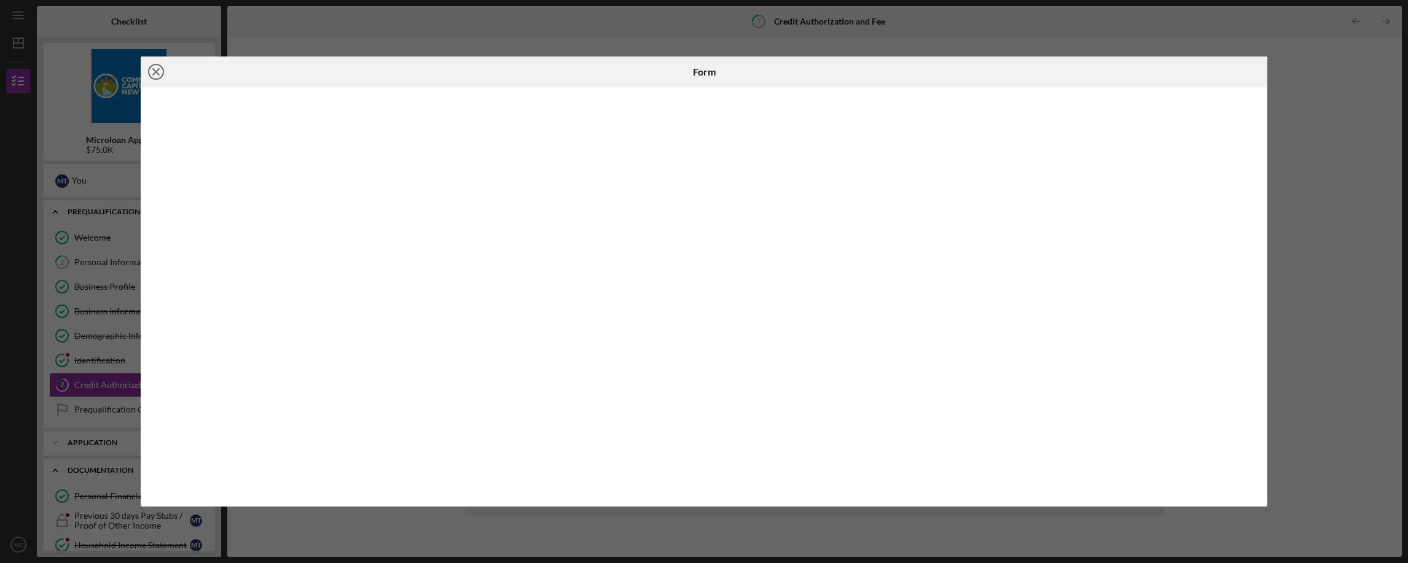
click at [154, 72] on line at bounding box center [156, 72] width 6 height 6
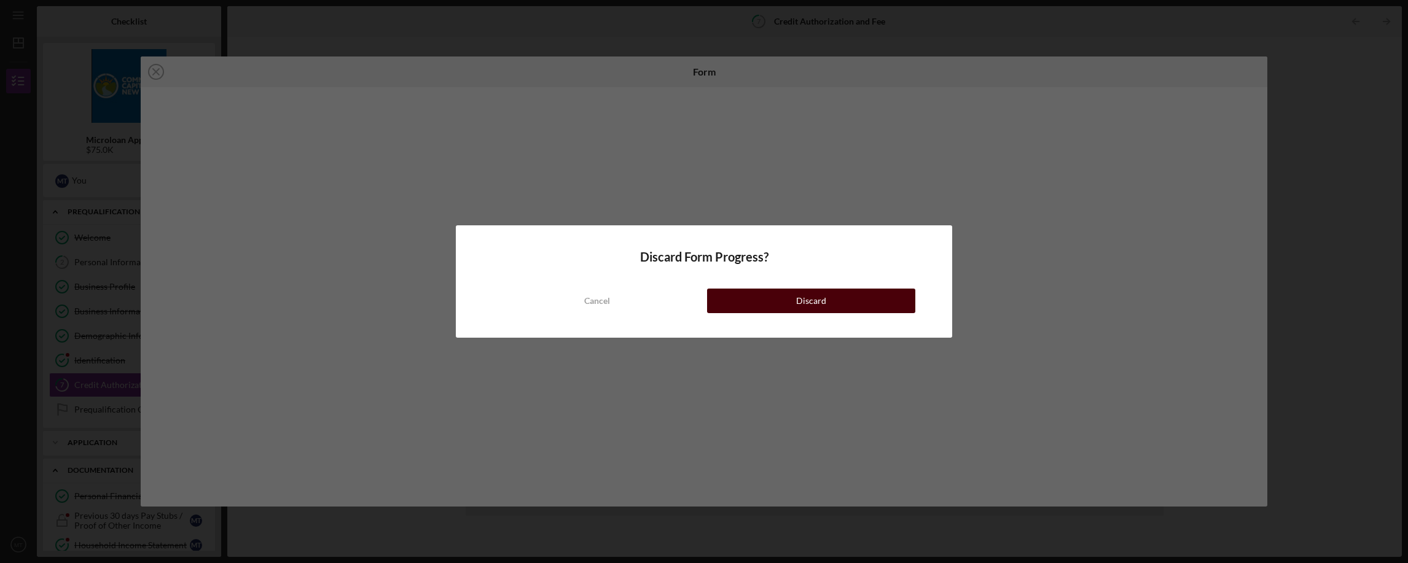
click at [793, 305] on button "Discard" at bounding box center [811, 301] width 208 height 25
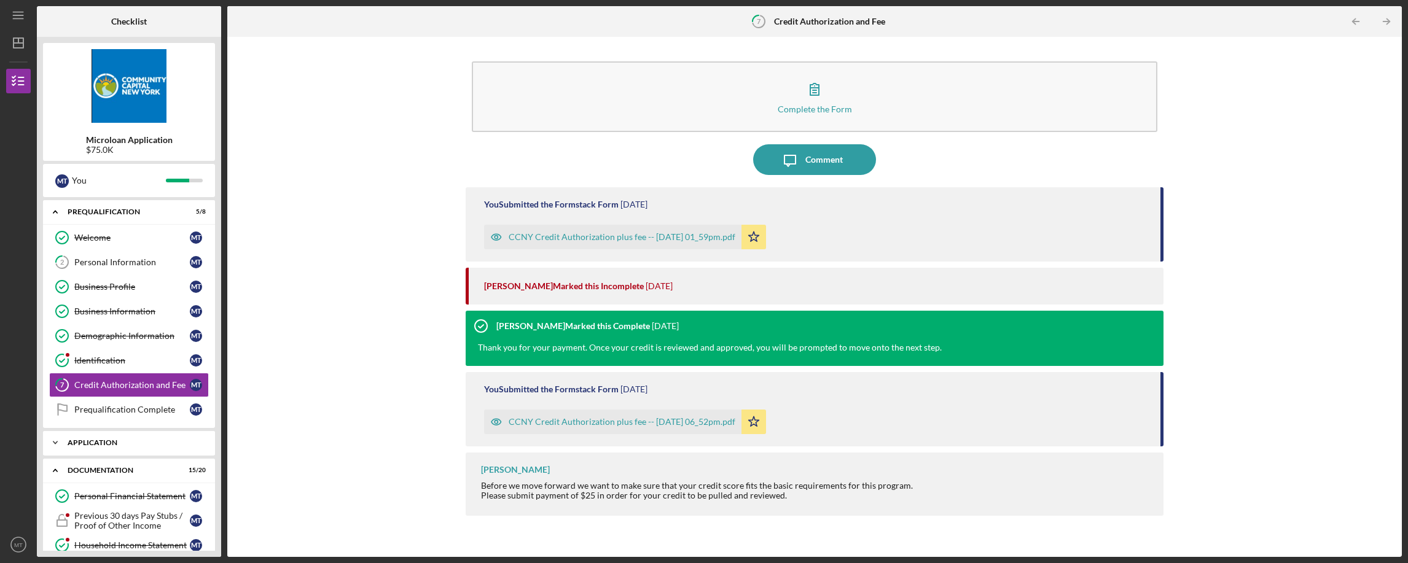
click at [67, 443] on icon "Icon/Expander" at bounding box center [55, 443] width 25 height 25
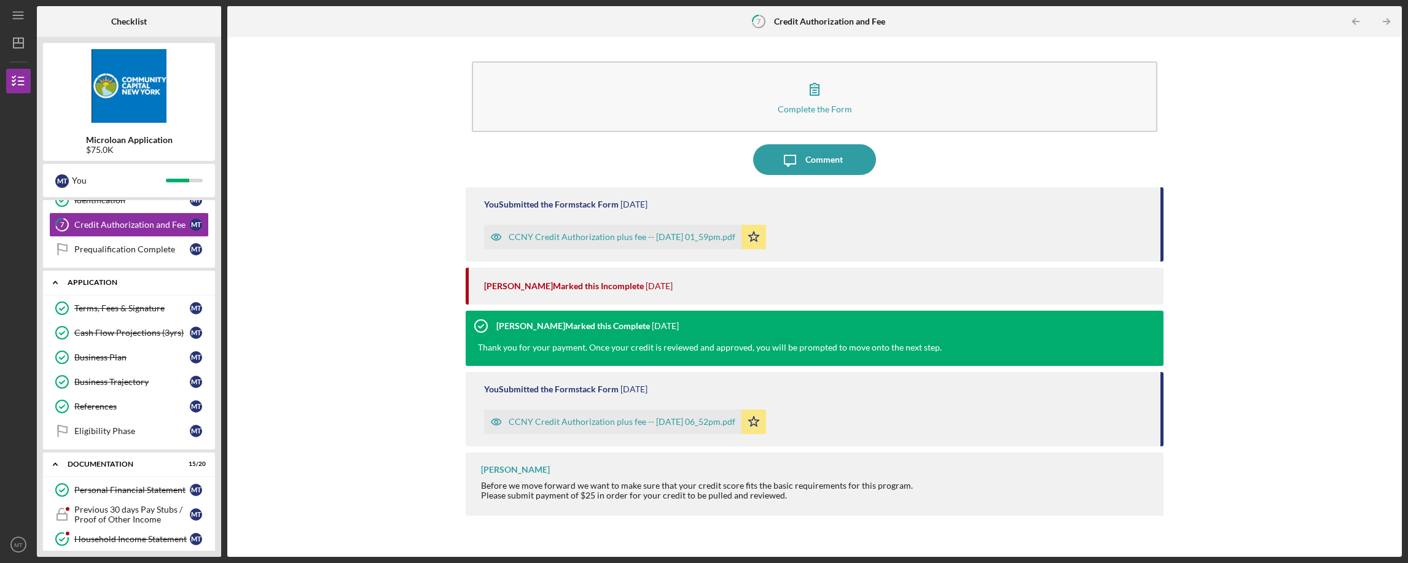
scroll to position [178, 0]
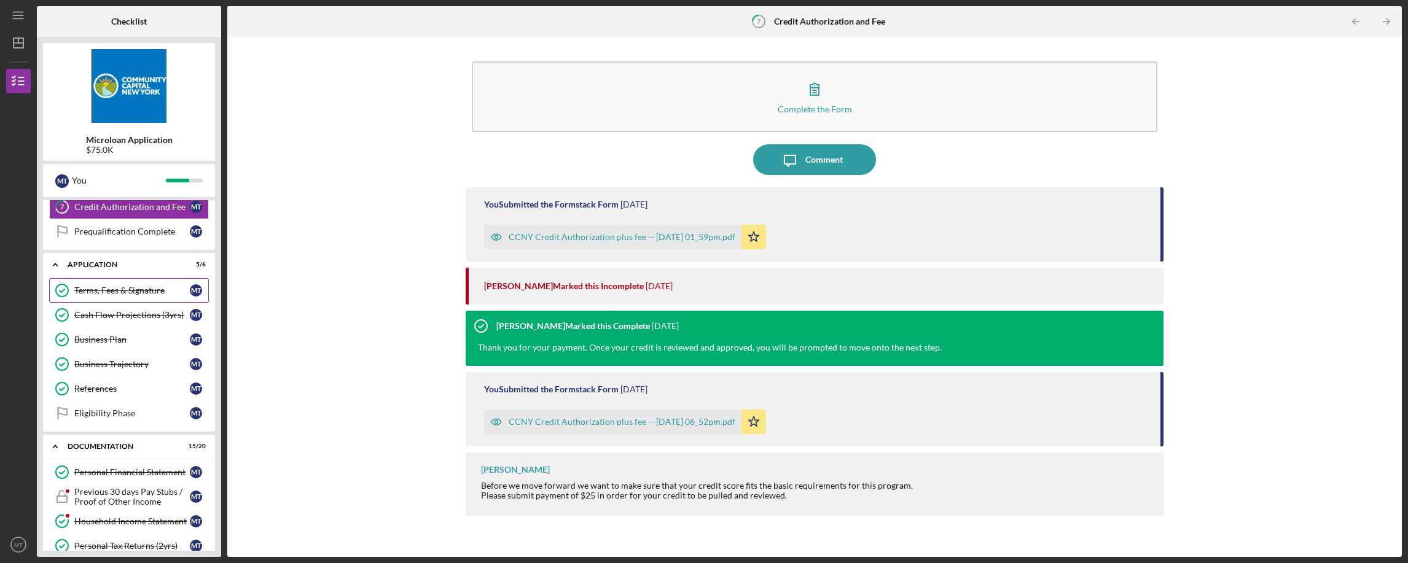
click at [123, 292] on div "Terms, Fees & Signature" at bounding box center [131, 291] width 115 height 10
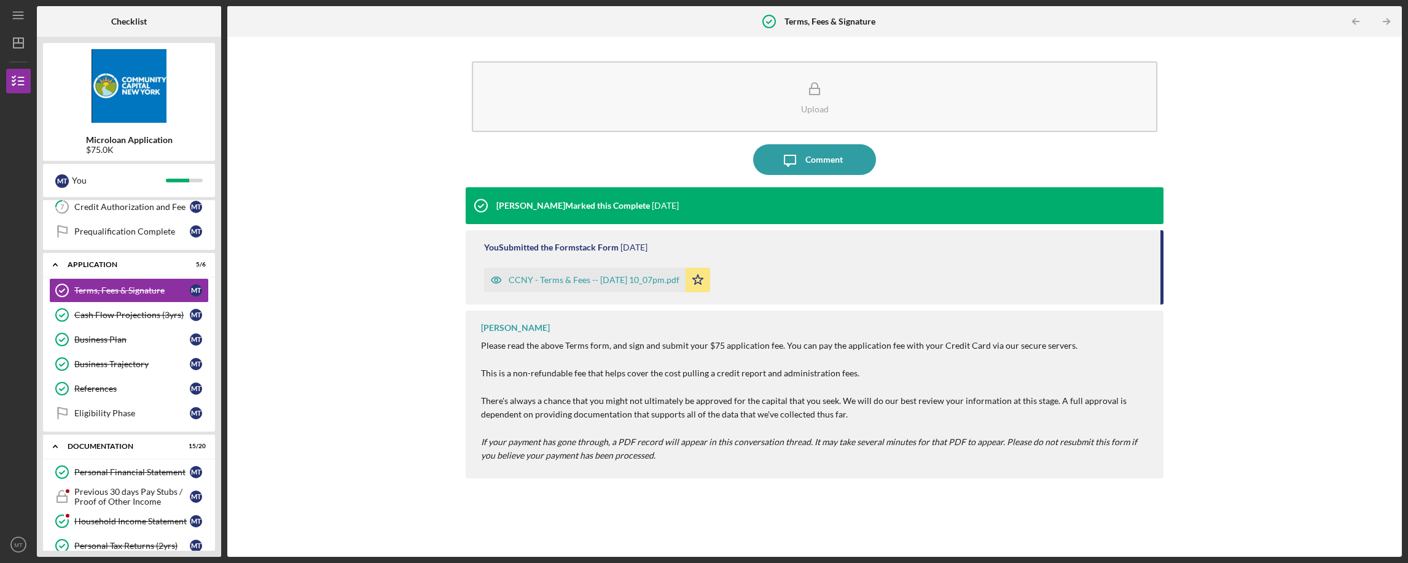
click at [610, 284] on div "CCNY - Terms & Fees -- 2025-08-22 10_07pm.pdf" at bounding box center [594, 280] width 171 height 10
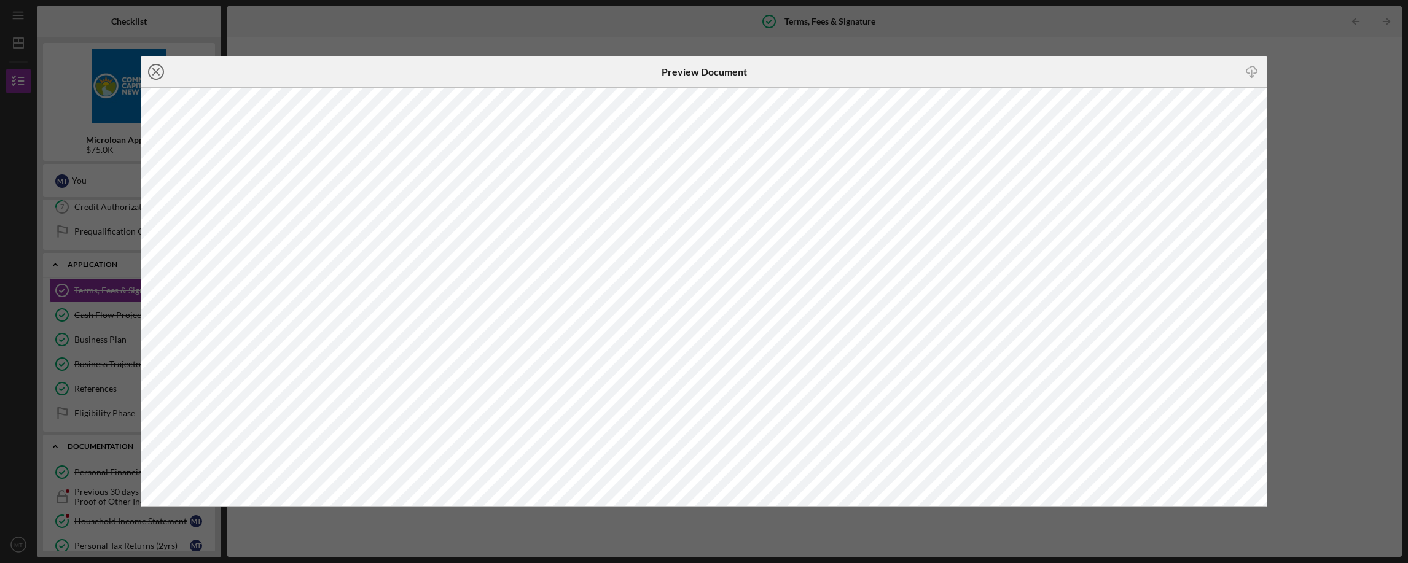
click at [158, 71] on icon "Icon/Close" at bounding box center [156, 72] width 31 height 31
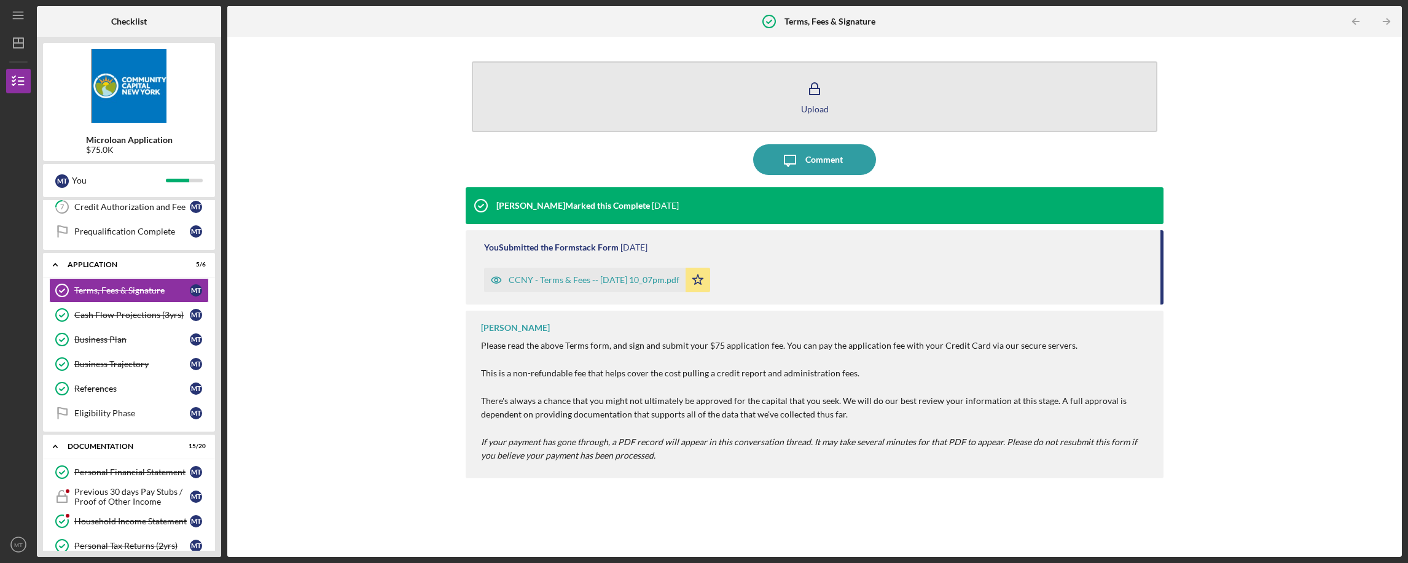
click at [819, 96] on icon "button" at bounding box center [814, 89] width 31 height 31
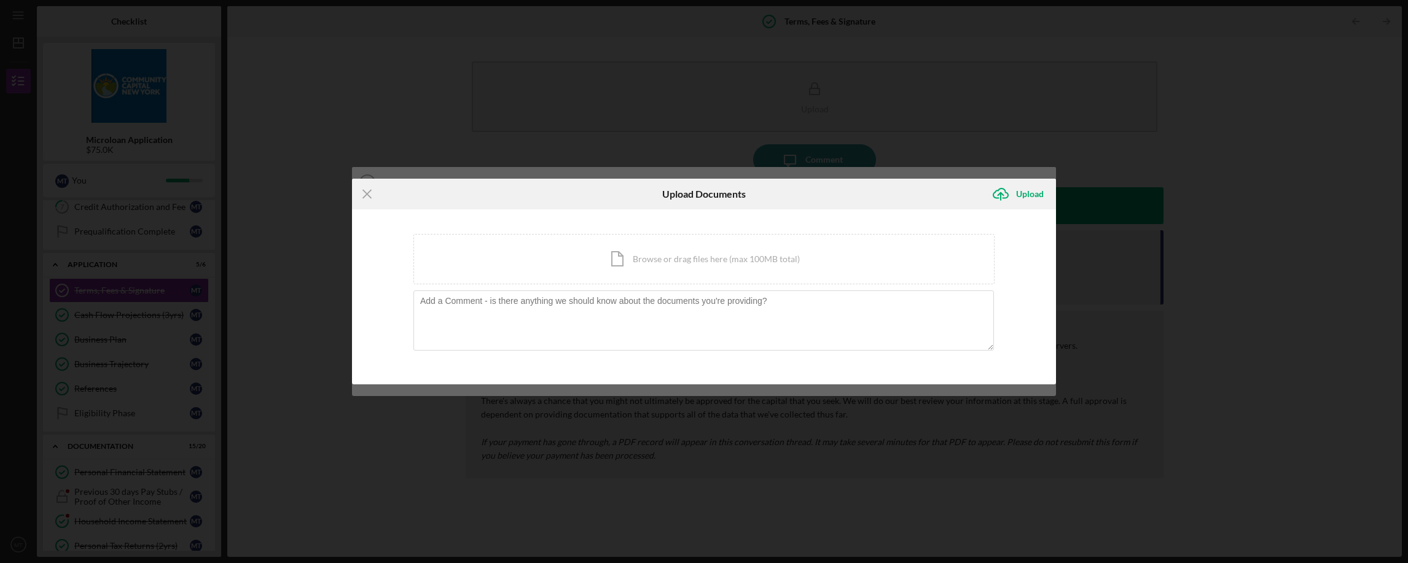
click at [365, 193] on icon "Icon/Menu Close" at bounding box center [367, 194] width 31 height 31
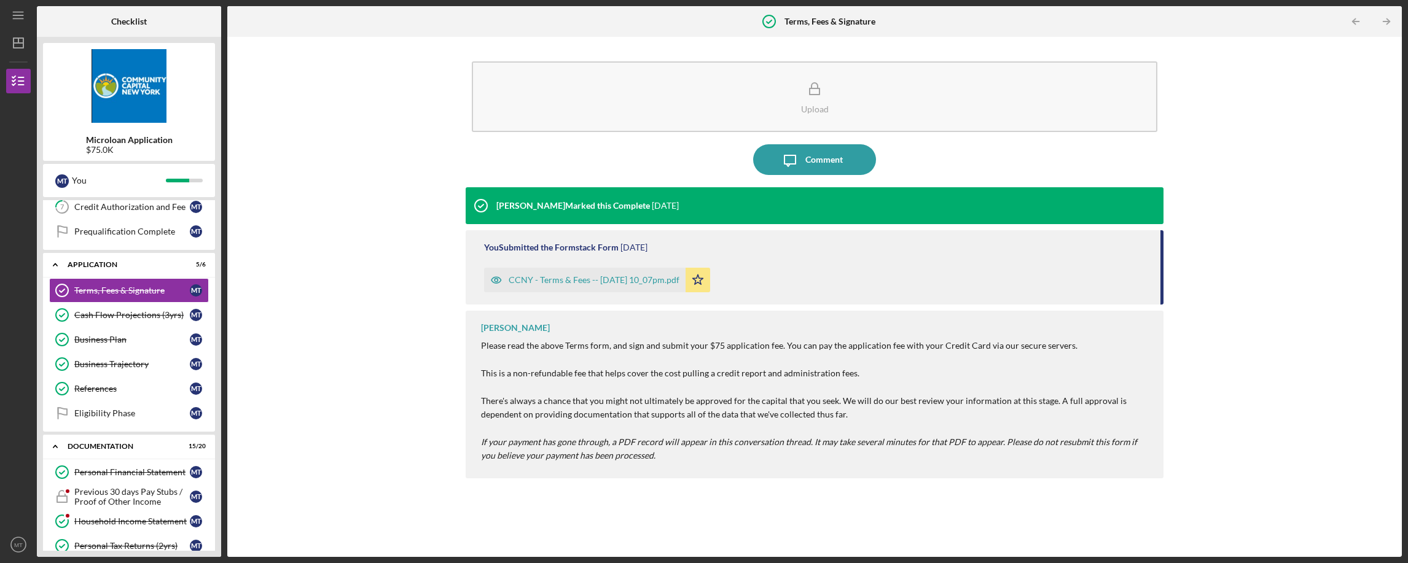
click at [513, 328] on div "[PERSON_NAME]" at bounding box center [515, 328] width 69 height 10
click at [601, 251] on div "You Submitted the Formstack Form" at bounding box center [551, 248] width 134 height 10
click at [481, 210] on icon at bounding box center [481, 205] width 31 height 31
click at [509, 325] on div "[PERSON_NAME]" at bounding box center [515, 328] width 69 height 10
click at [634, 276] on div "CCNY - Terms & Fees -- 2025-08-22 10_07pm.pdf" at bounding box center [594, 280] width 171 height 10
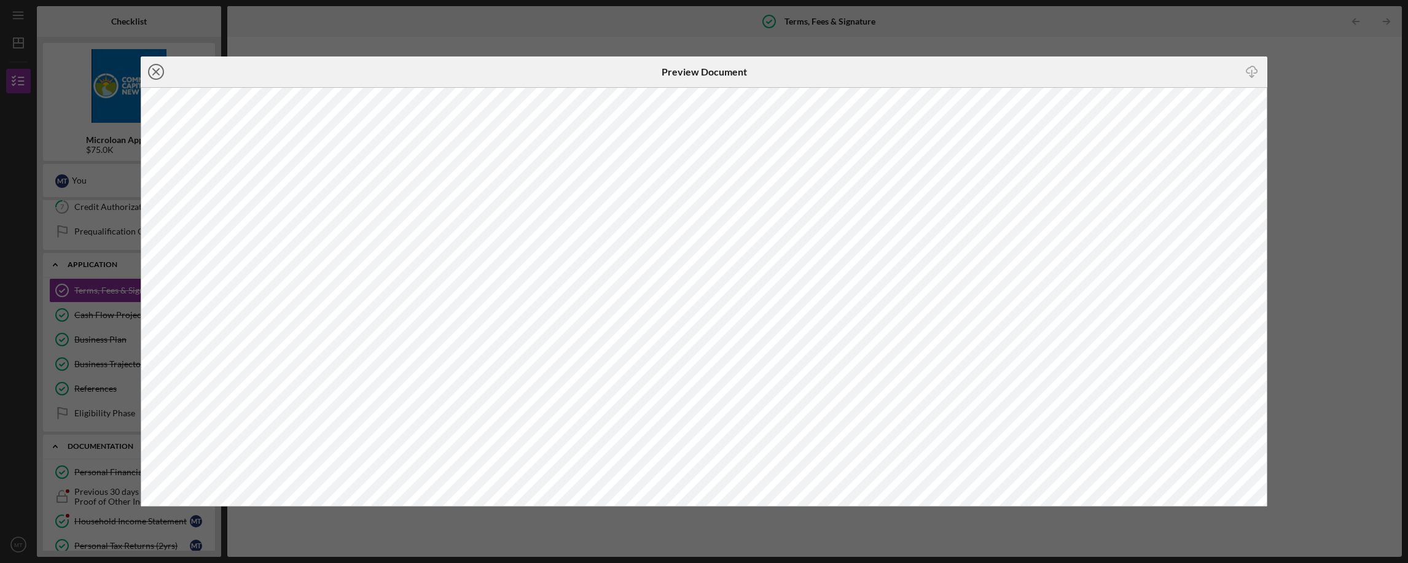
click at [155, 71] on line at bounding box center [156, 72] width 6 height 6
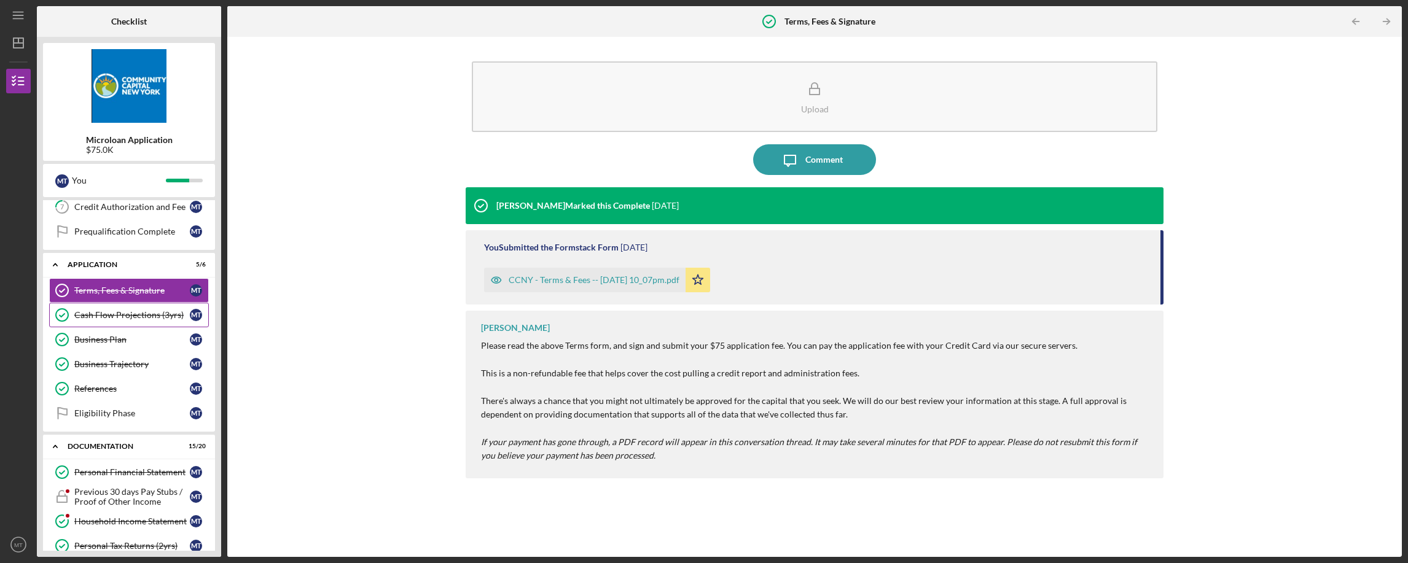
click at [134, 316] on div "Cash Flow Projections (3yrs)" at bounding box center [131, 315] width 115 height 10
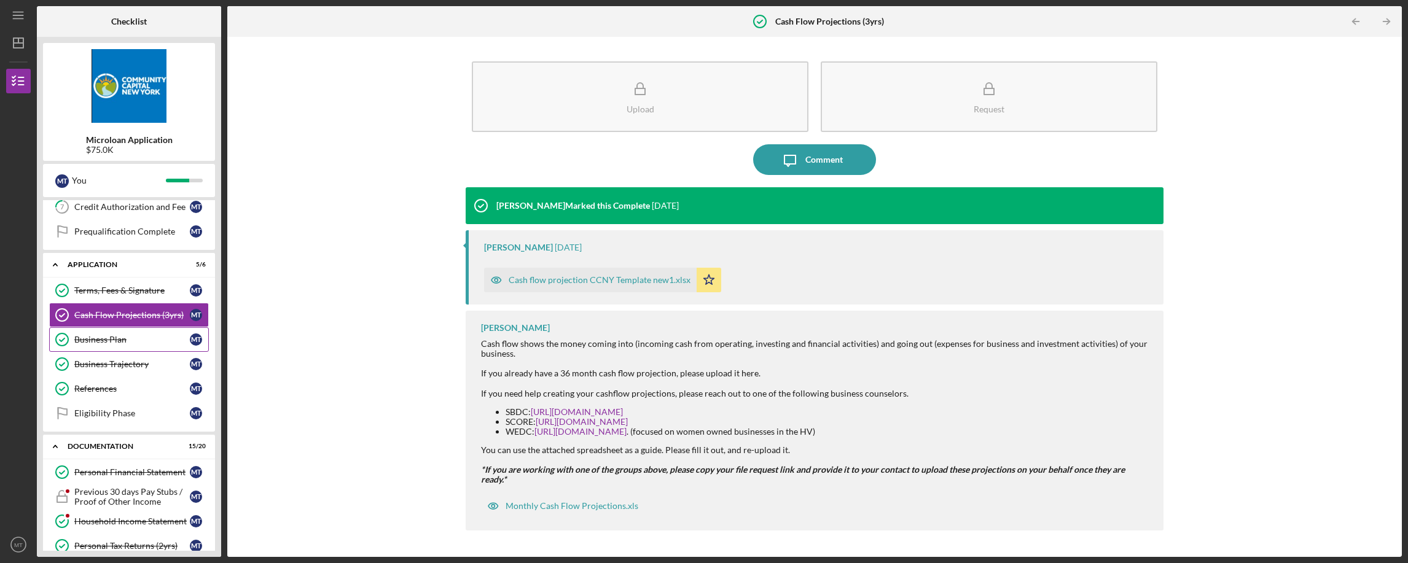
click at [125, 344] on div "Business Plan" at bounding box center [131, 340] width 115 height 10
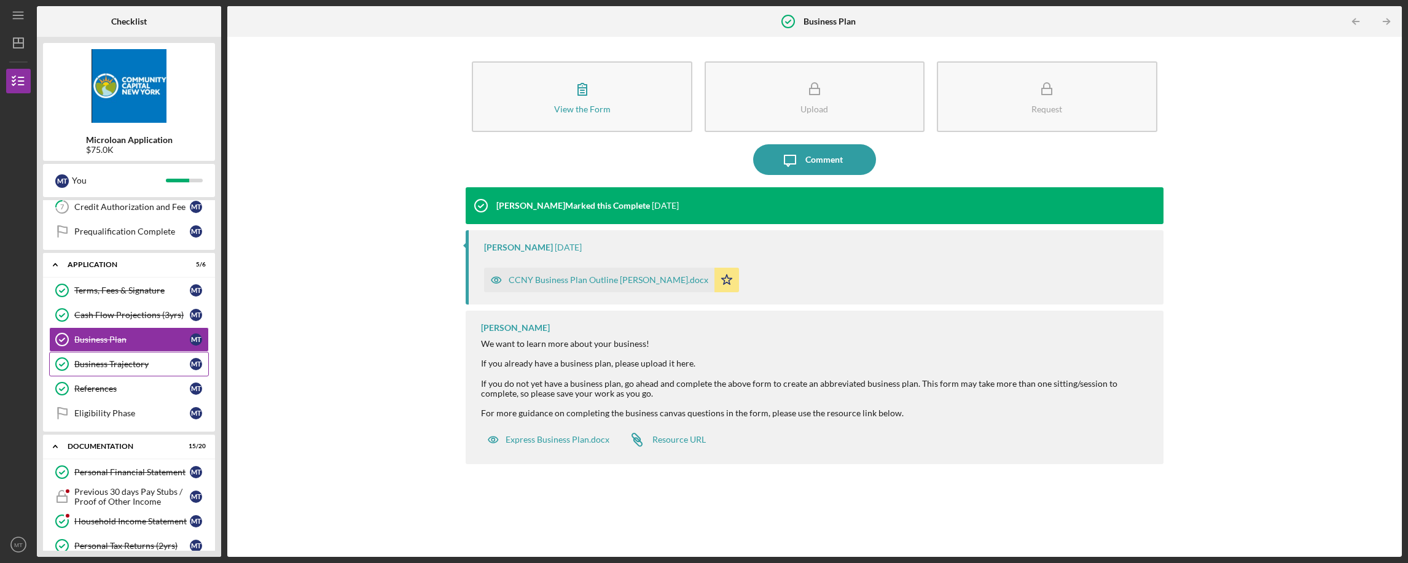
click at [122, 362] on div "Business Trajectory" at bounding box center [131, 364] width 115 height 10
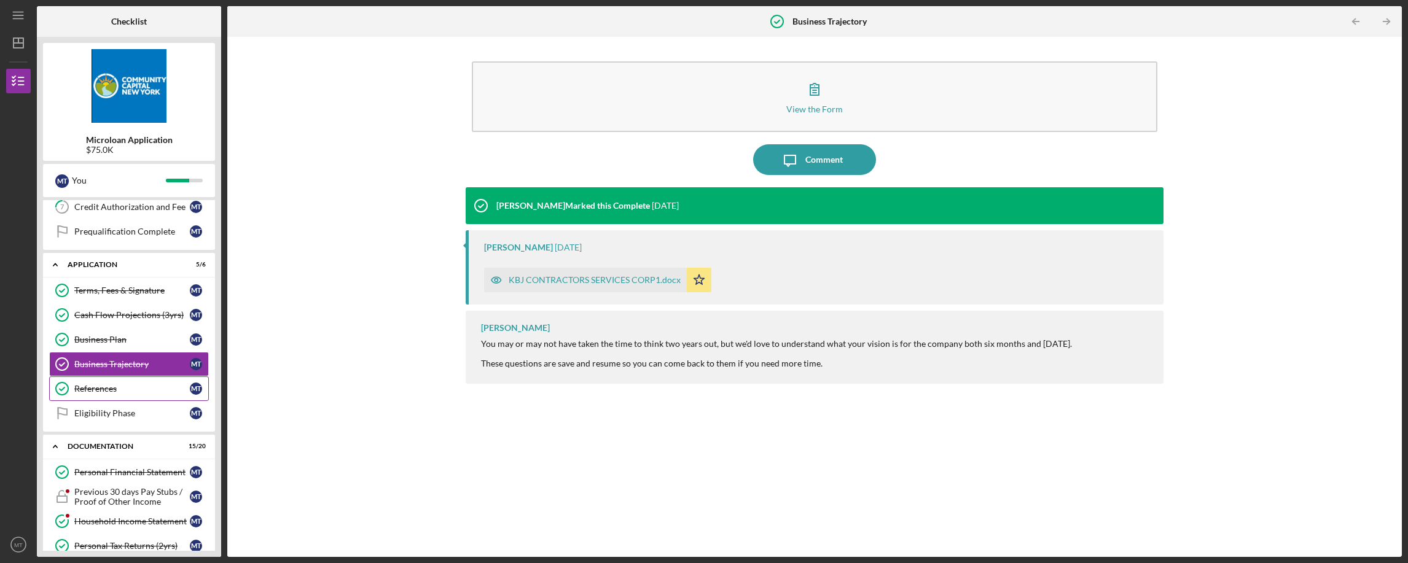
click at [117, 387] on div "References" at bounding box center [131, 389] width 115 height 10
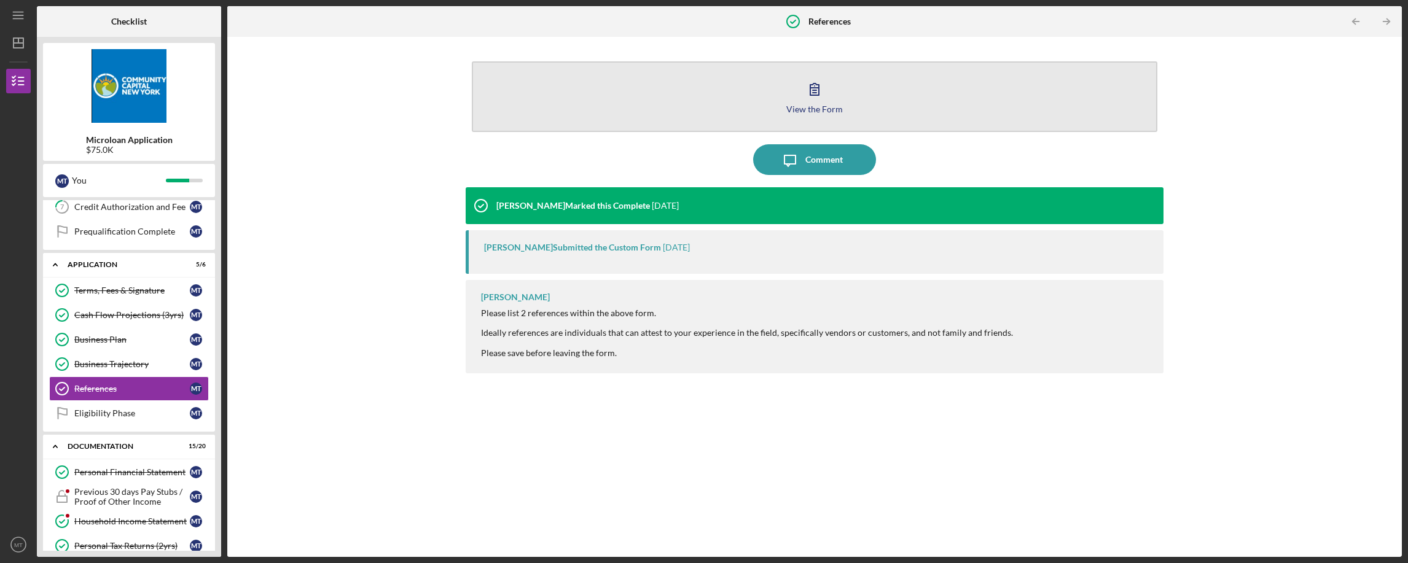
click at [838, 95] on button "View the Form Form" at bounding box center [814, 96] width 685 height 71
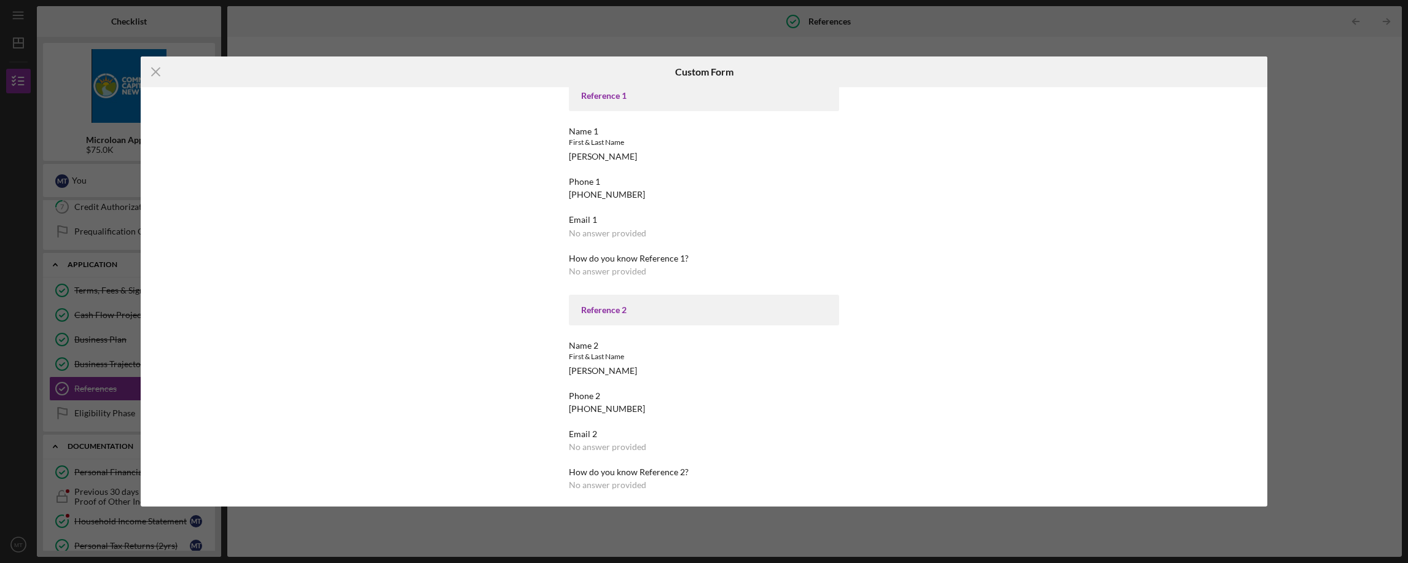
scroll to position [128, 0]
click at [154, 72] on icon "Icon/Menu Close" at bounding box center [156, 72] width 31 height 31
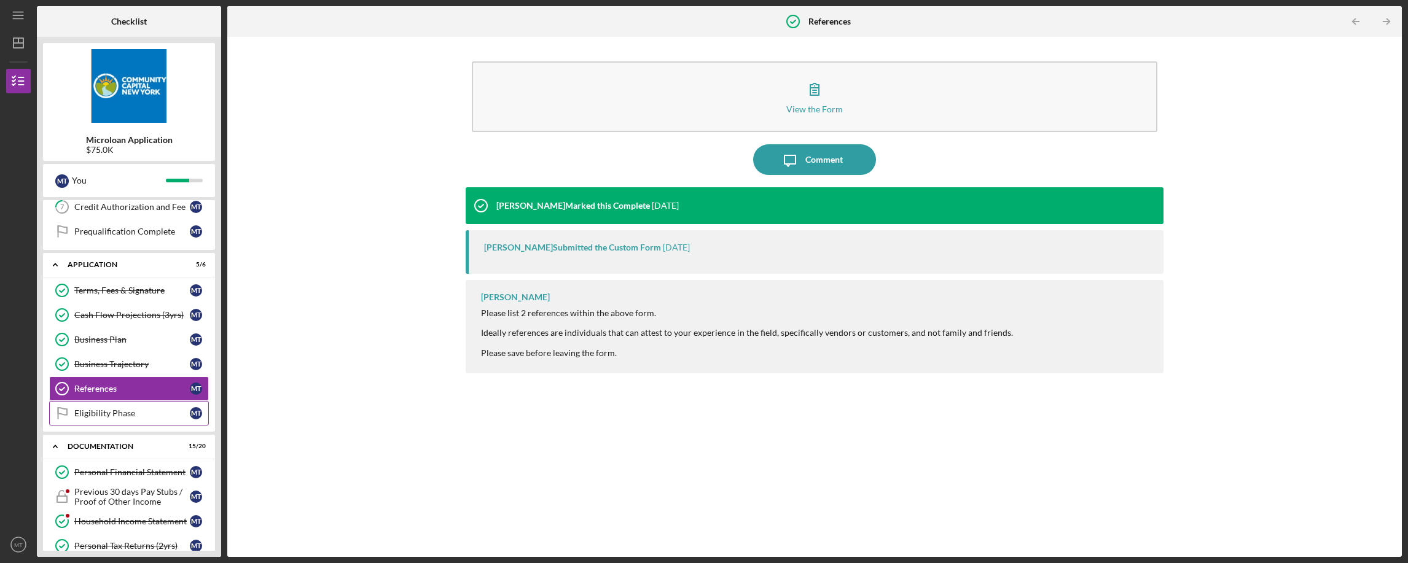
click at [139, 407] on link "Eligibility Phase Eligibility Phase M T" at bounding box center [129, 413] width 160 height 25
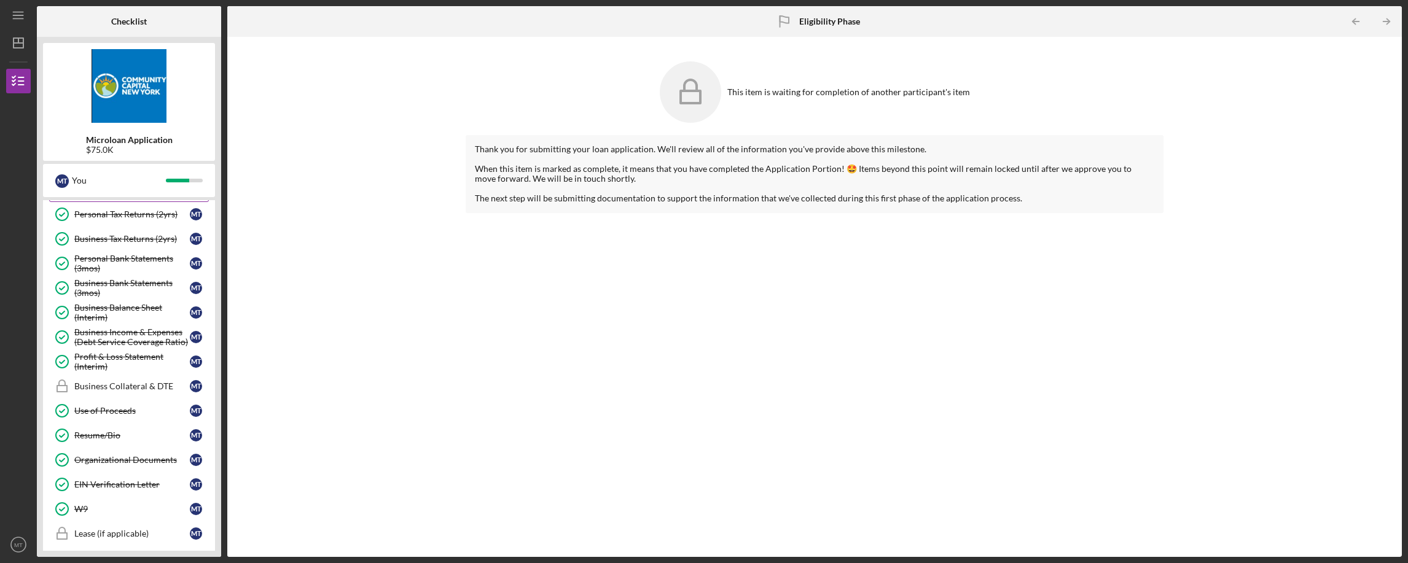
scroll to position [516, 0]
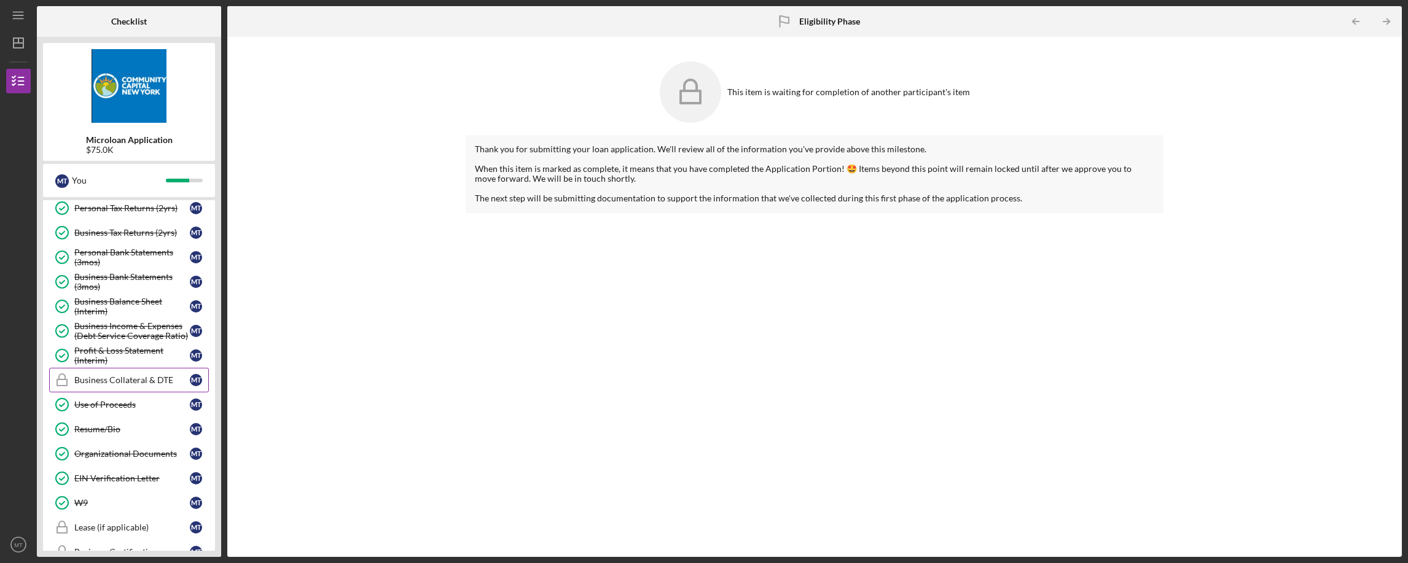
click at [134, 383] on div "Business Collateral & DTE" at bounding box center [131, 380] width 115 height 10
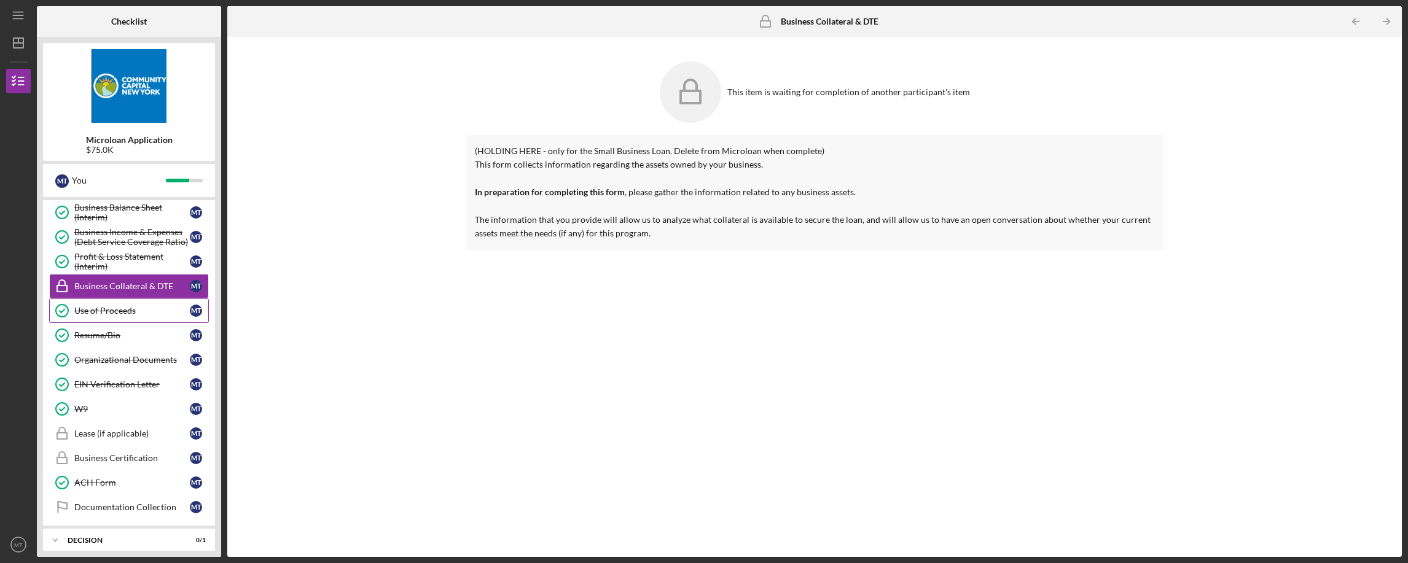
scroll to position [612, 0]
click at [130, 501] on div "Documentation Collection" at bounding box center [131, 506] width 115 height 10
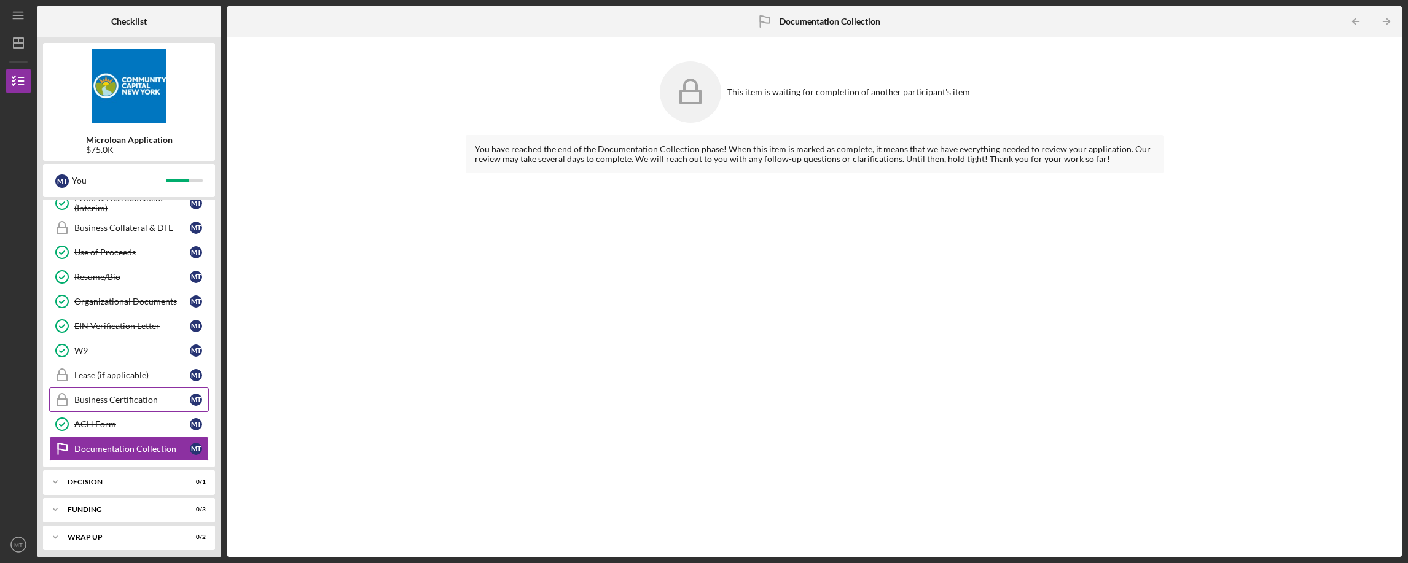
scroll to position [669, 0]
click at [121, 427] on div "ACH Form" at bounding box center [131, 424] width 115 height 10
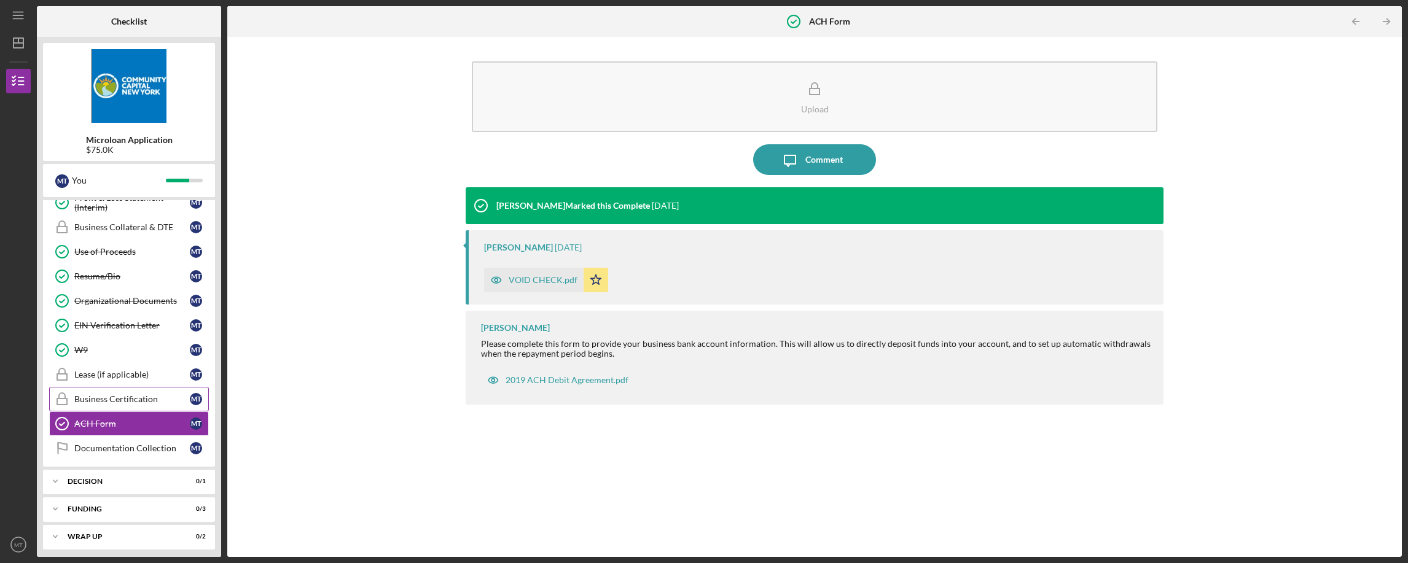
click at [117, 400] on div "Business Certification" at bounding box center [131, 399] width 115 height 10
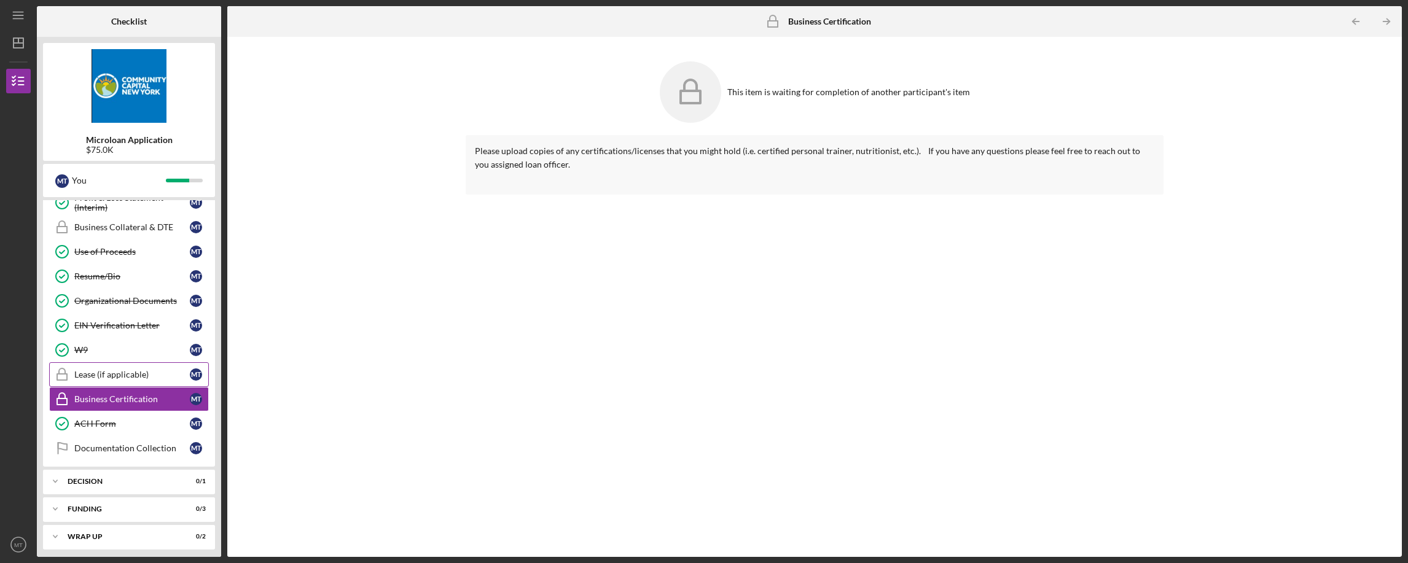
click at [115, 374] on div "Lease (if applicable)" at bounding box center [131, 375] width 115 height 10
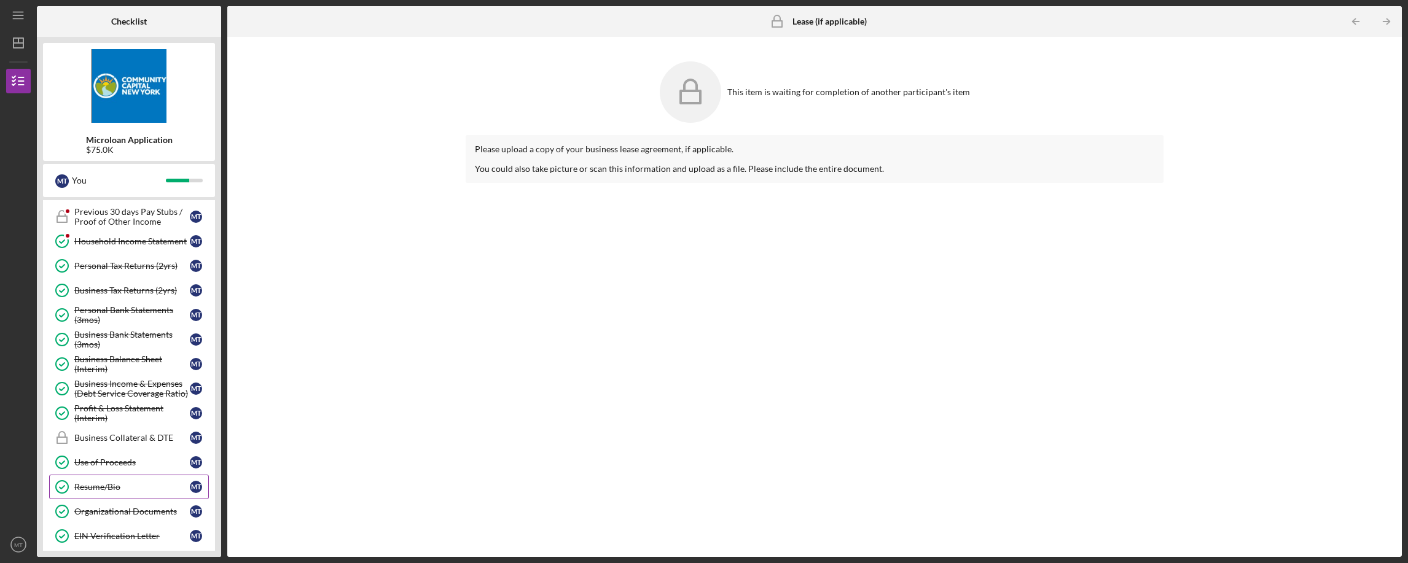
scroll to position [397, 0]
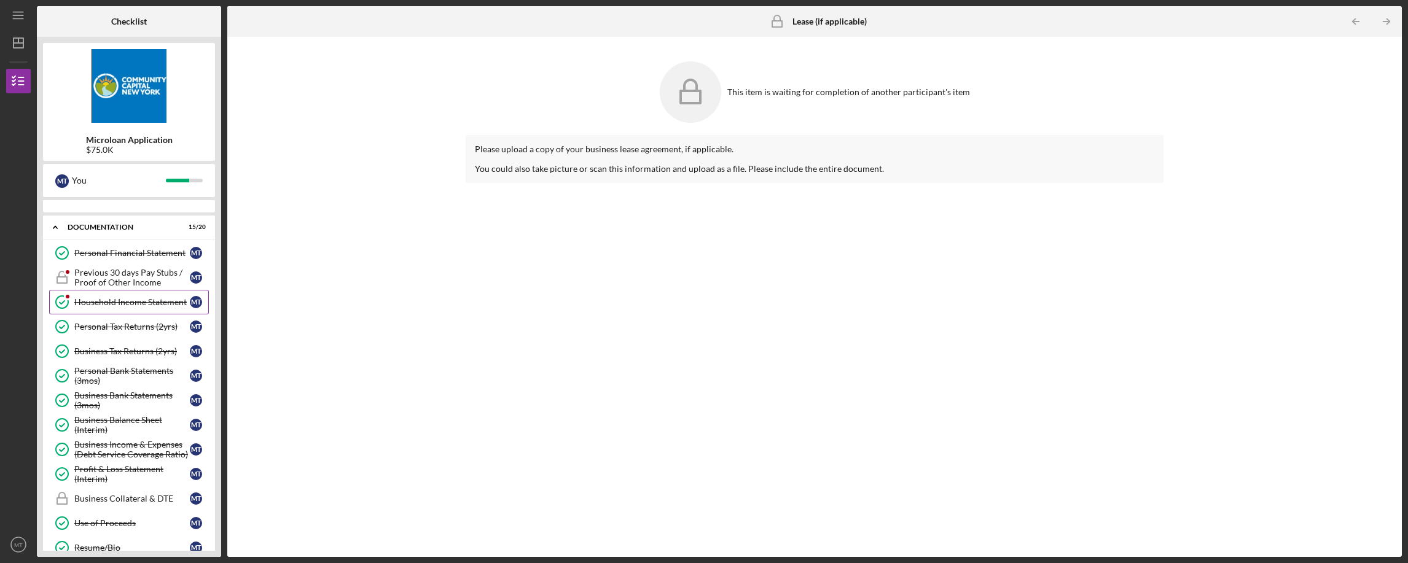
click at [124, 302] on div "Household Income Statement" at bounding box center [131, 302] width 115 height 10
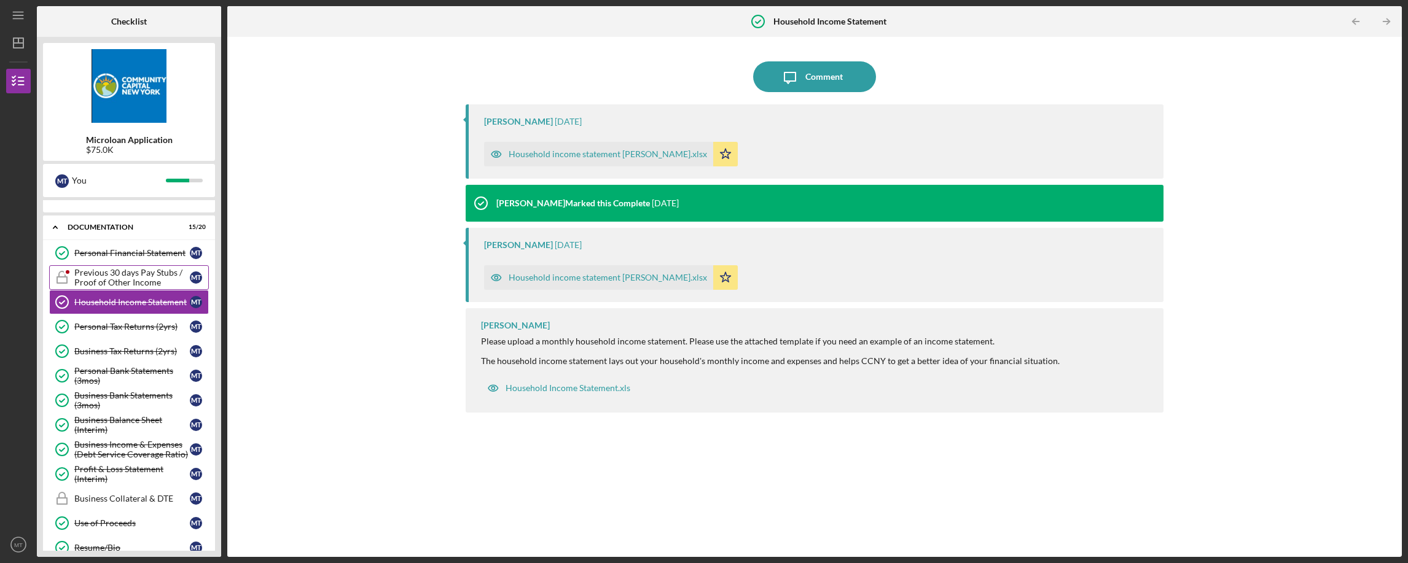
click at [123, 283] on div "Previous 30 days Pay Stubs / Proof of Other Income" at bounding box center [131, 278] width 115 height 20
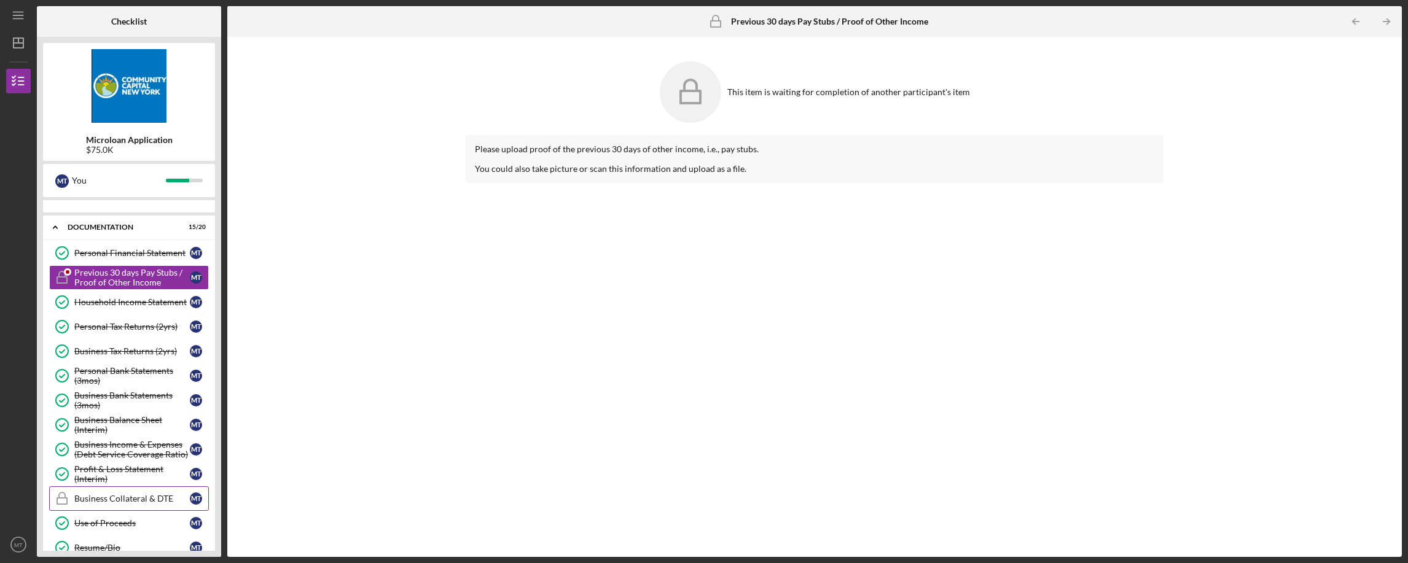
click at [133, 494] on div "Business Collateral & DTE" at bounding box center [131, 499] width 115 height 10
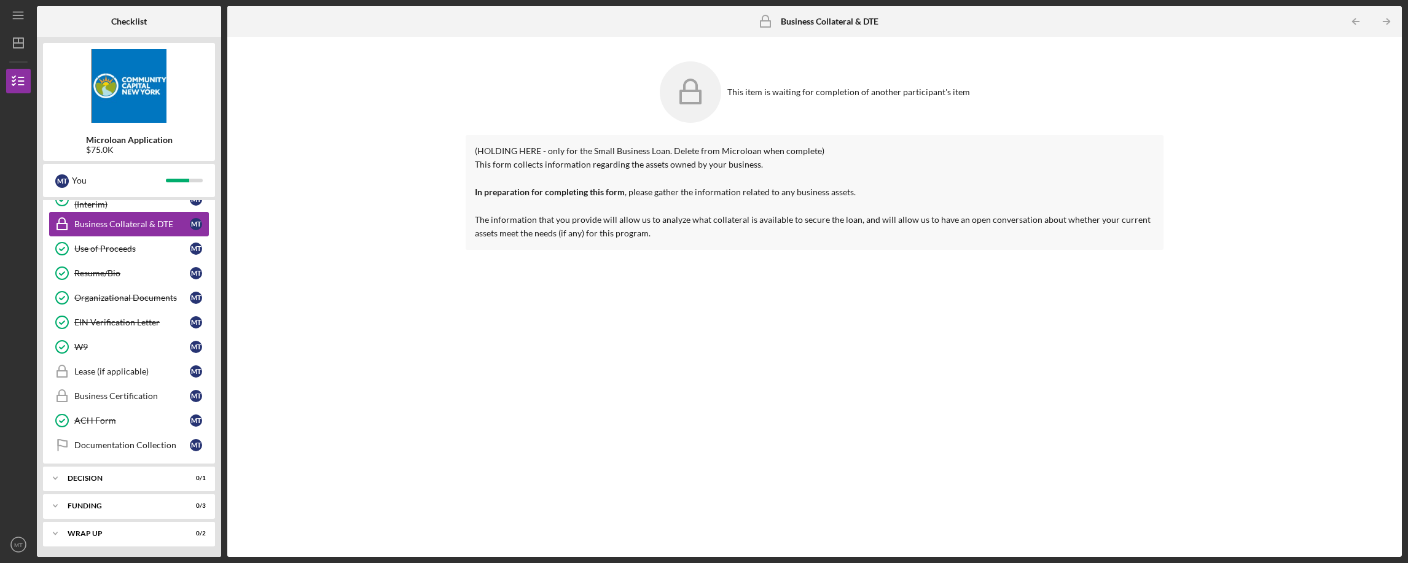
scroll to position [674, 0]
click at [142, 394] on div "Business Certification" at bounding box center [131, 394] width 115 height 10
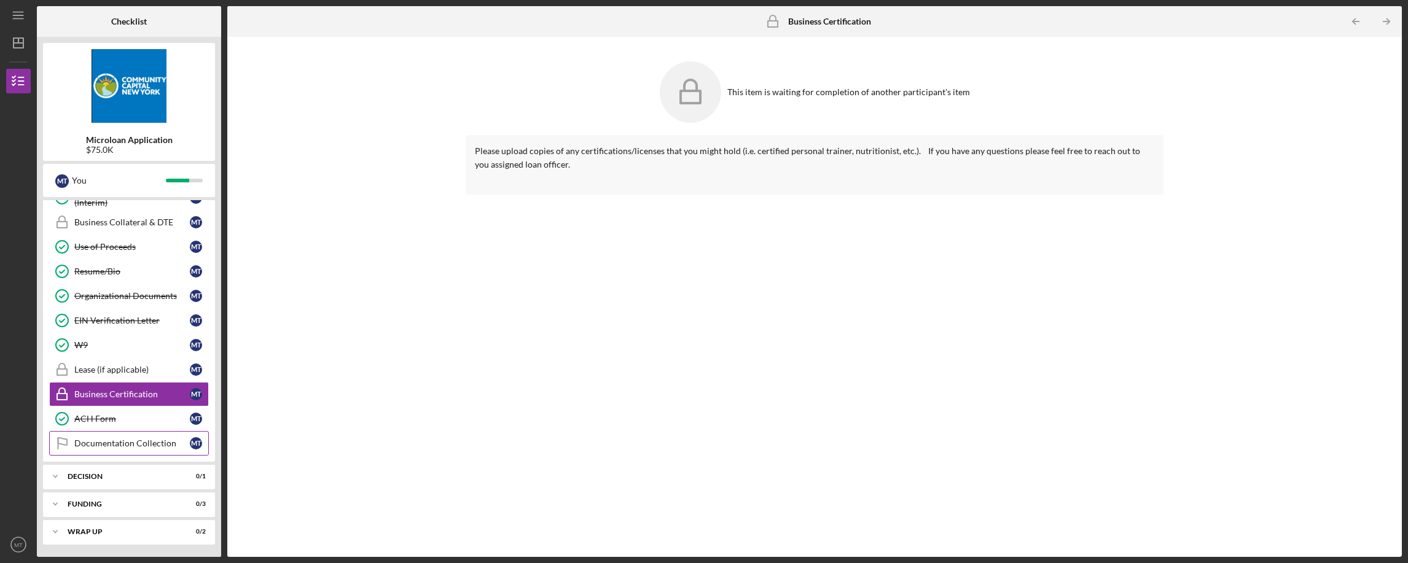
click at [136, 443] on div "Documentation Collection" at bounding box center [131, 444] width 115 height 10
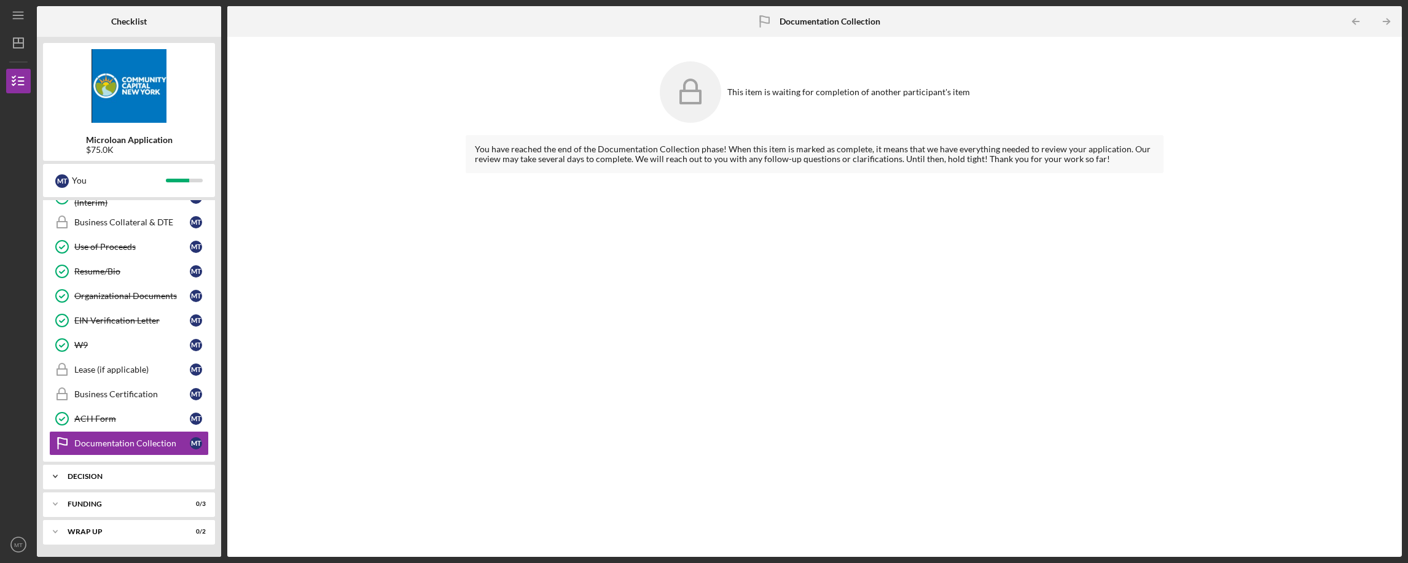
click at [57, 475] on polyline at bounding box center [55, 476] width 4 height 2
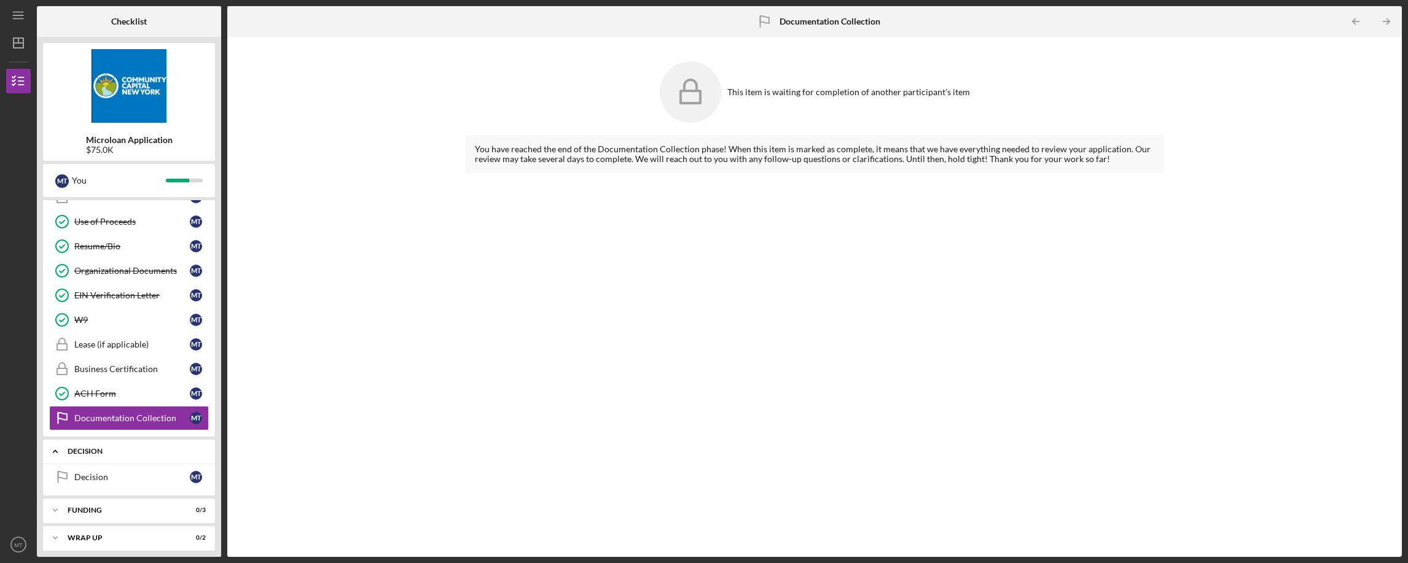
scroll to position [551, 0]
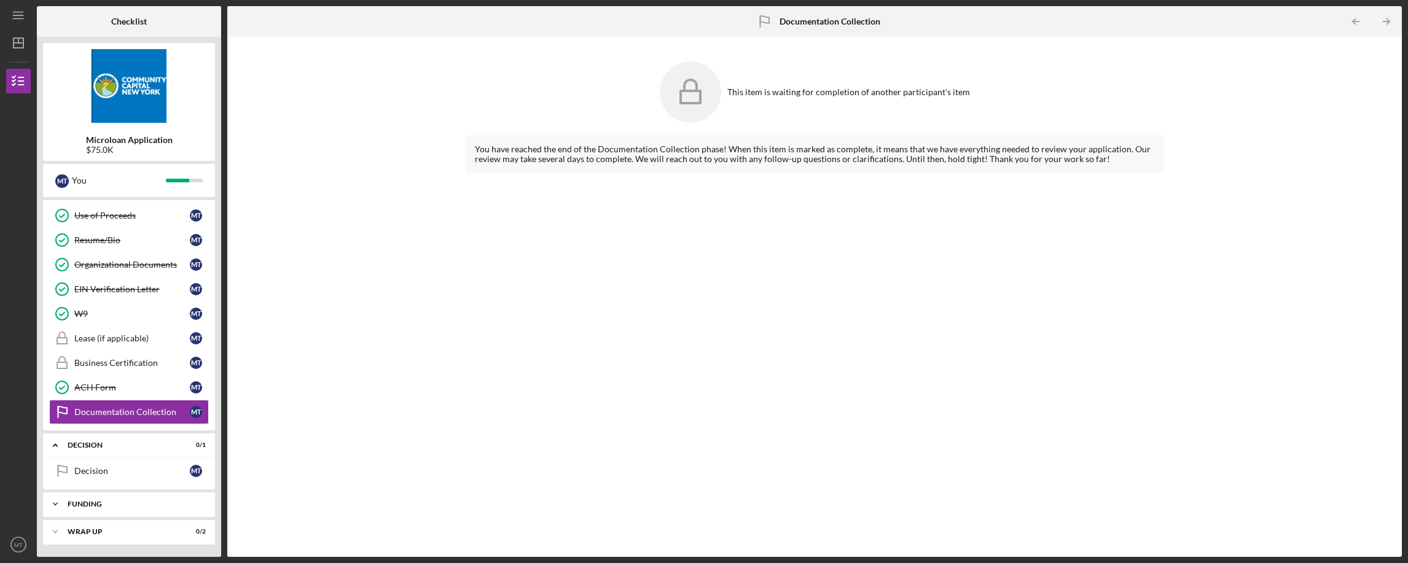
click at [56, 501] on icon "Icon/Expander" at bounding box center [55, 504] width 25 height 25
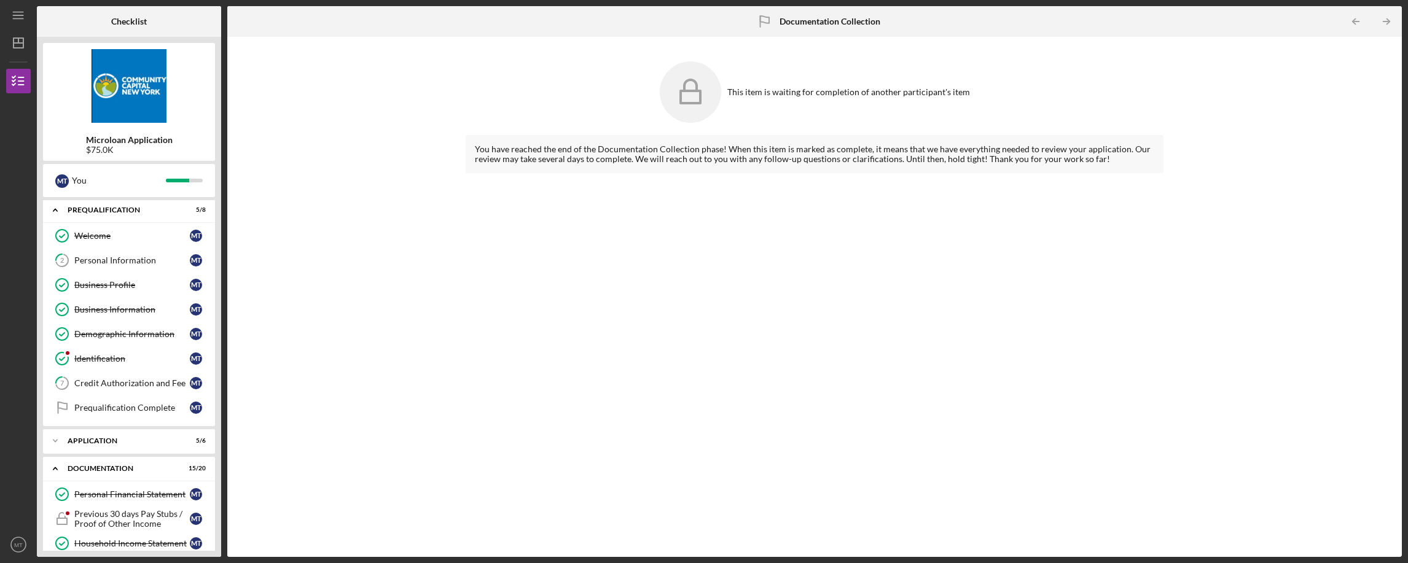
scroll to position [0, 0]
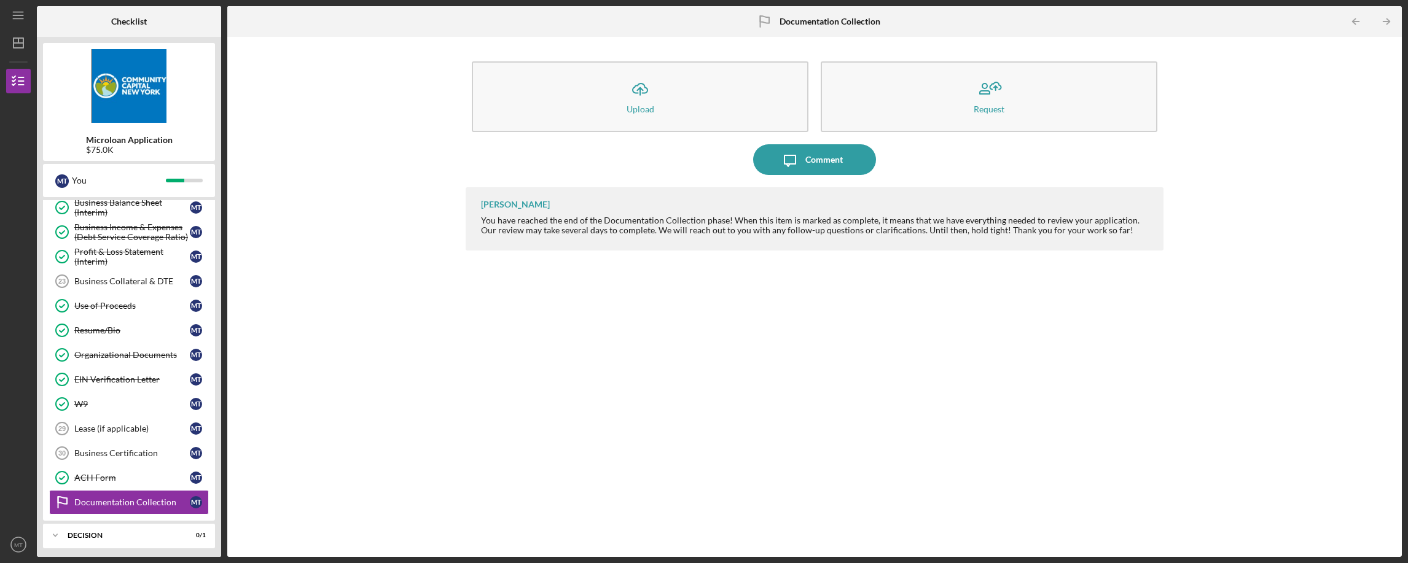
scroll to position [499, 0]
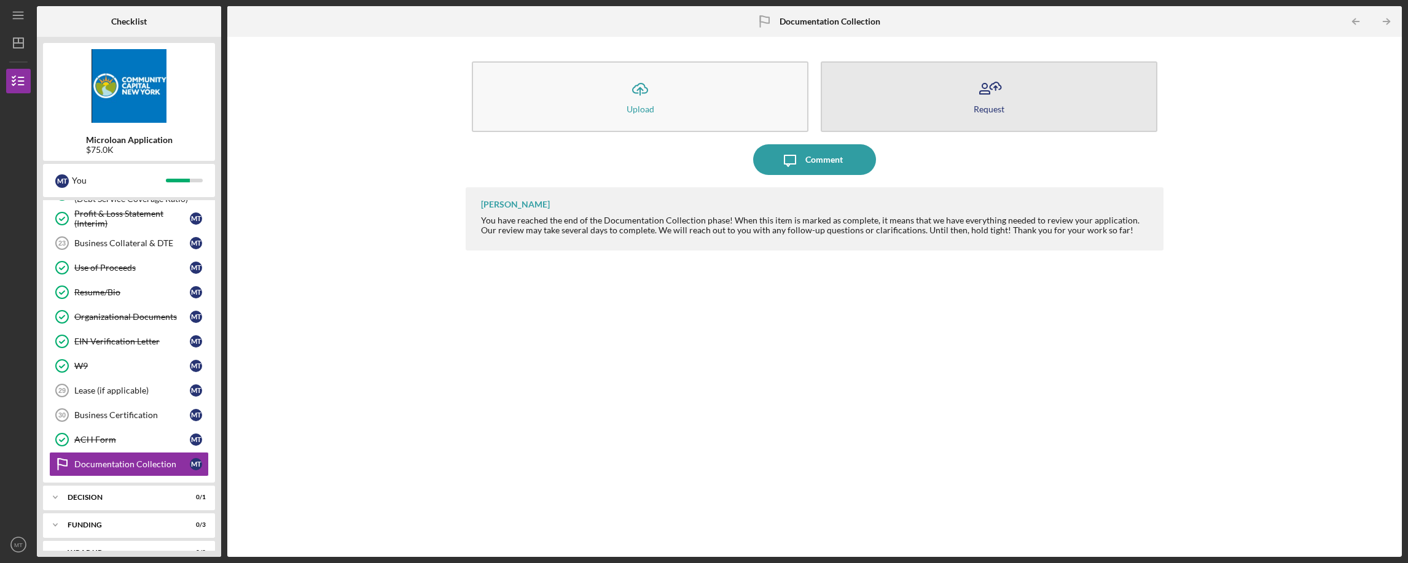
click at [998, 96] on icon "button" at bounding box center [988, 89] width 31 height 31
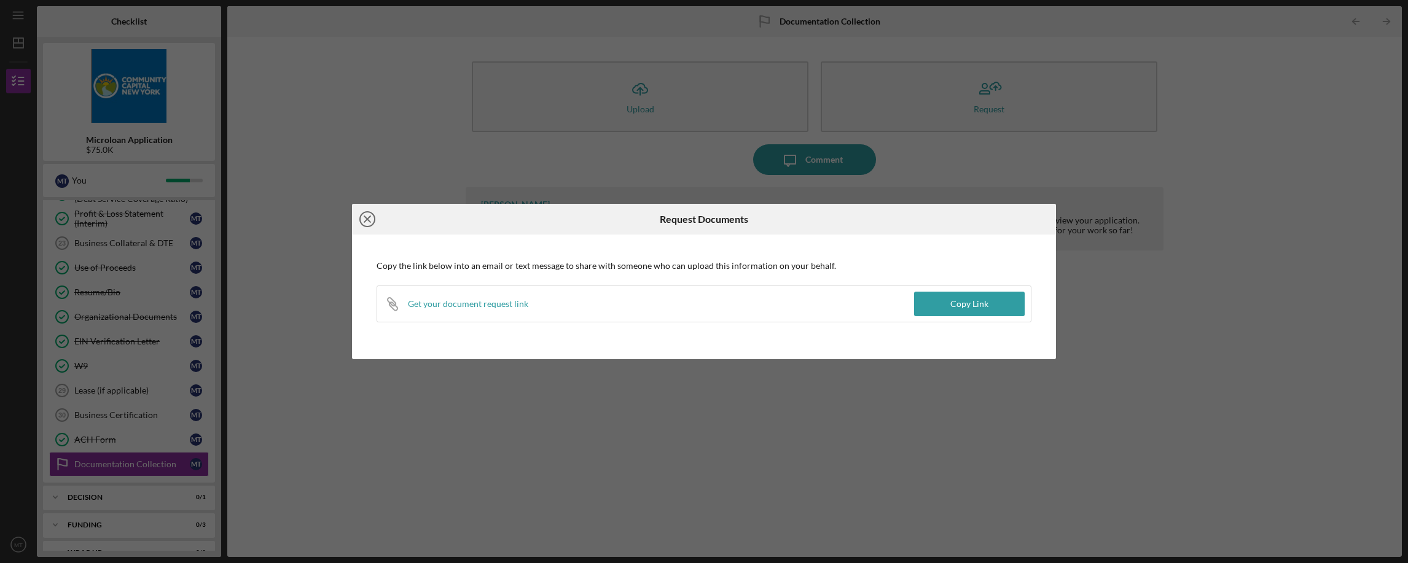
click at [370, 214] on icon "Icon/Close" at bounding box center [367, 219] width 31 height 31
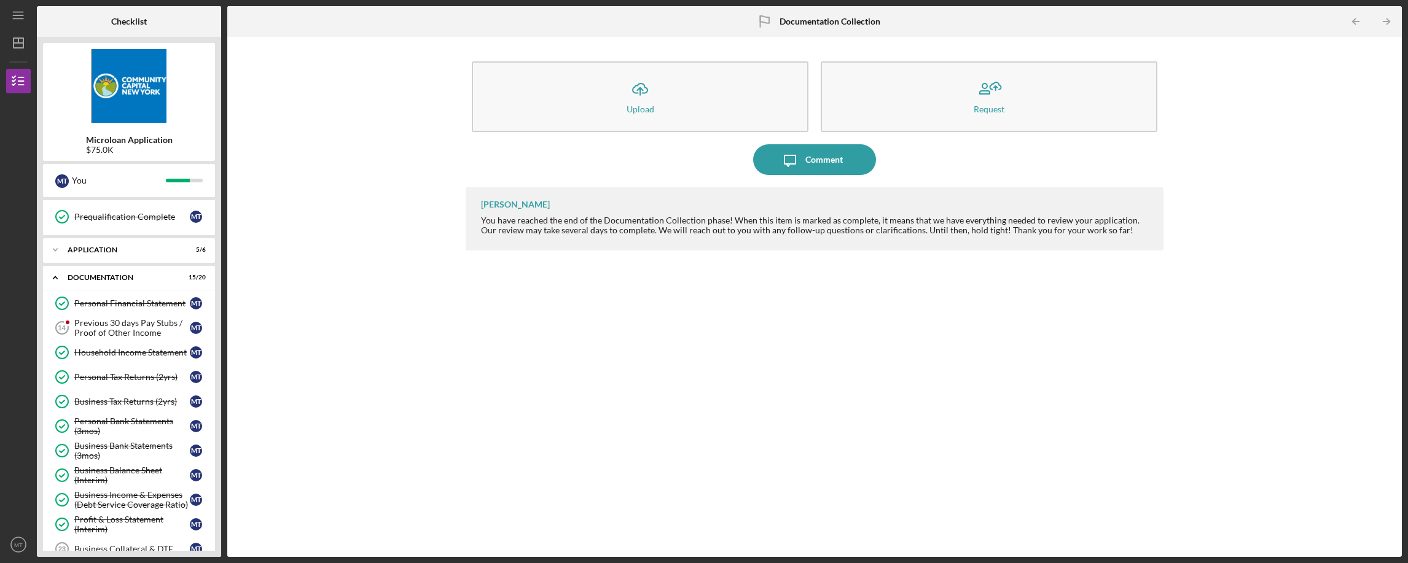
scroll to position [192, 0]
click at [170, 254] on div "Icon/Expander Application 5 / 6" at bounding box center [129, 250] width 172 height 25
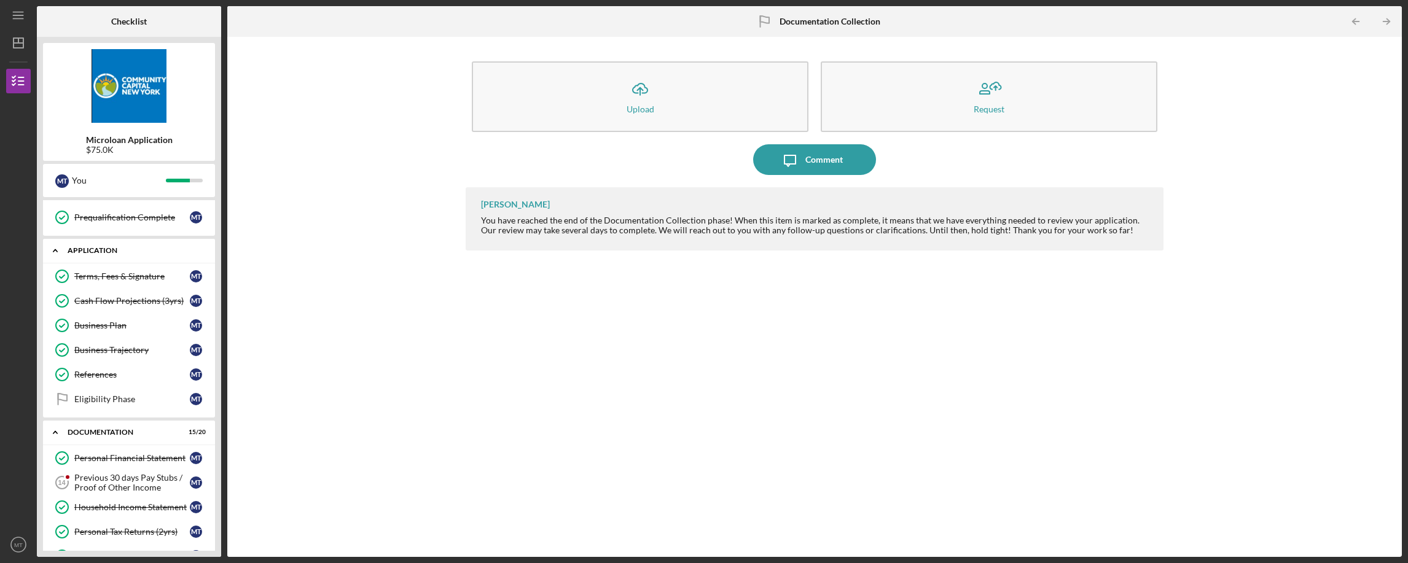
click at [170, 254] on div "Icon/Expander Application 5 / 6" at bounding box center [129, 250] width 172 height 25
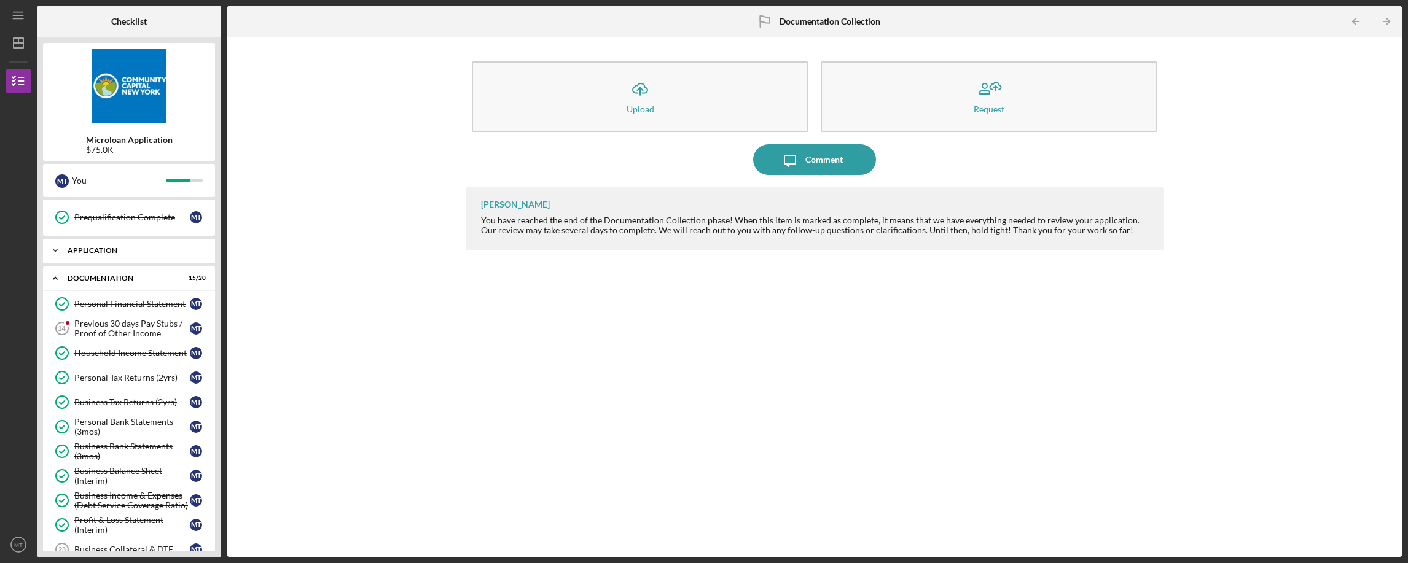
click at [55, 250] on icon "Icon/Expander" at bounding box center [55, 250] width 25 height 25
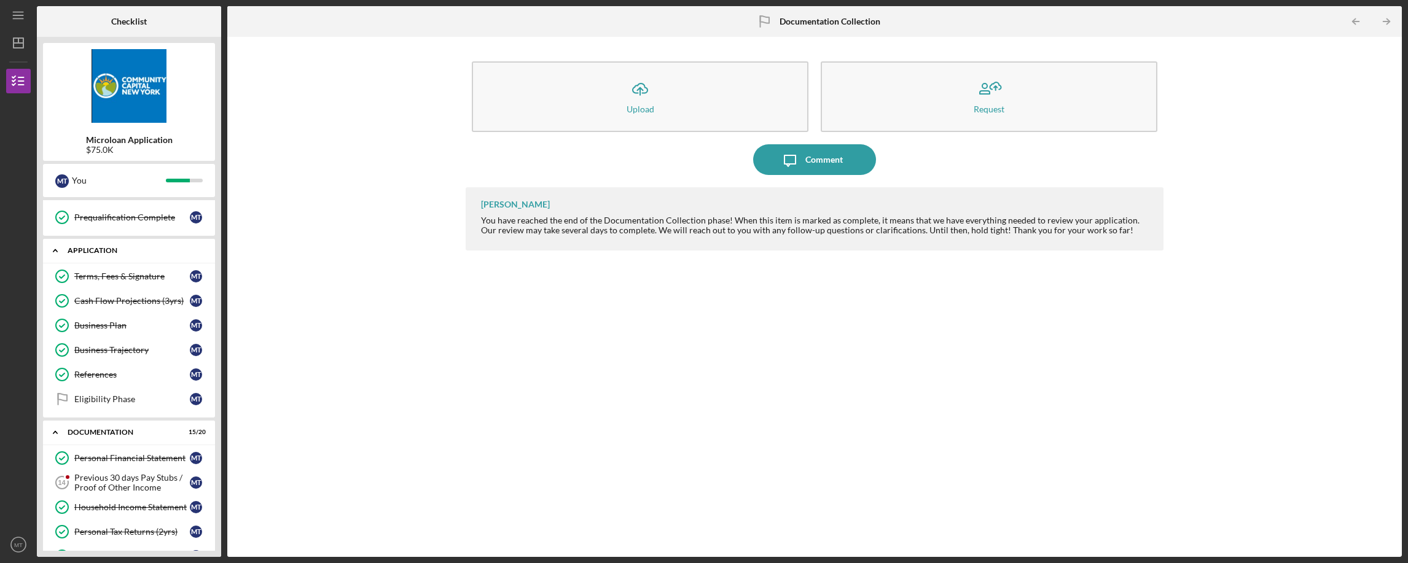
click at [55, 250] on polyline at bounding box center [55, 251] width 4 height 2
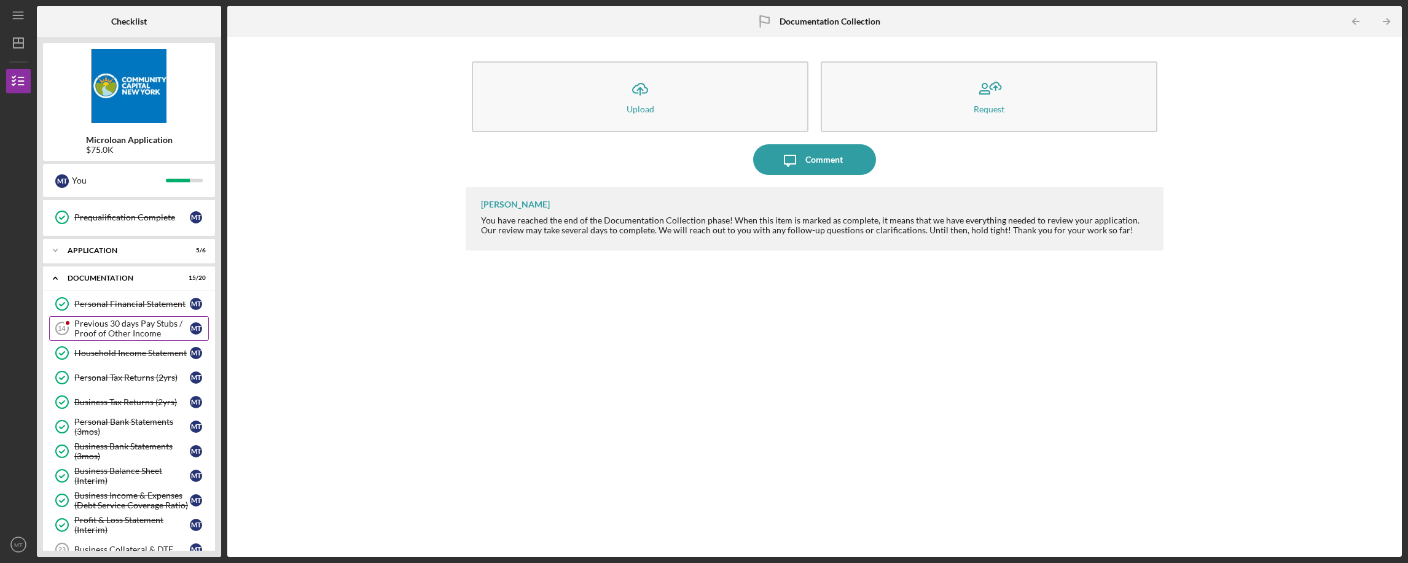
click at [119, 337] on div "Previous 30 days Pay Stubs / Proof of Other Income" at bounding box center [131, 329] width 115 height 20
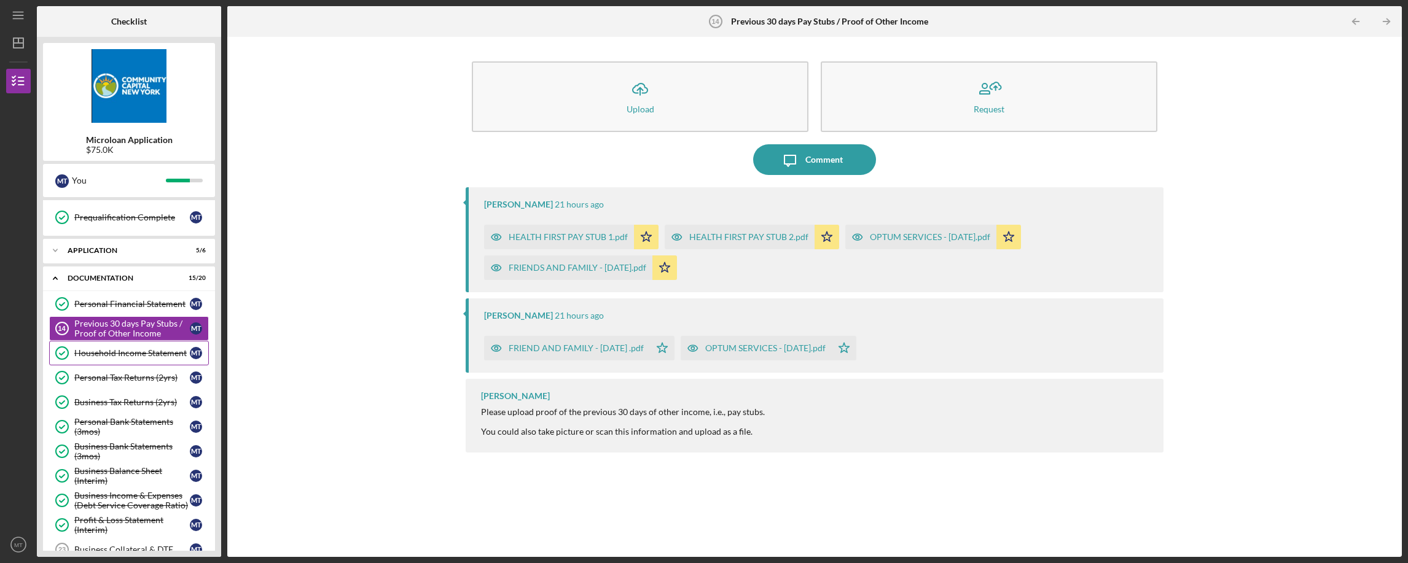
click at [127, 355] on div "Household Income Statement" at bounding box center [131, 353] width 115 height 10
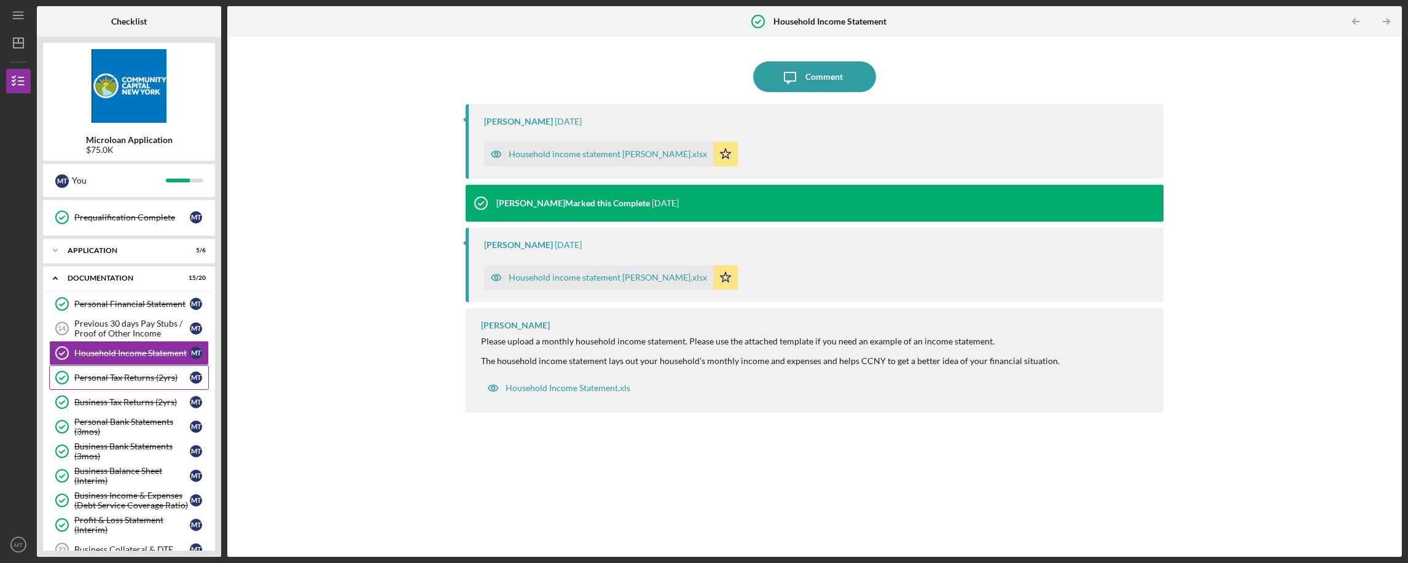
click at [130, 375] on div "Personal Tax Returns (2yrs)" at bounding box center [131, 378] width 115 height 10
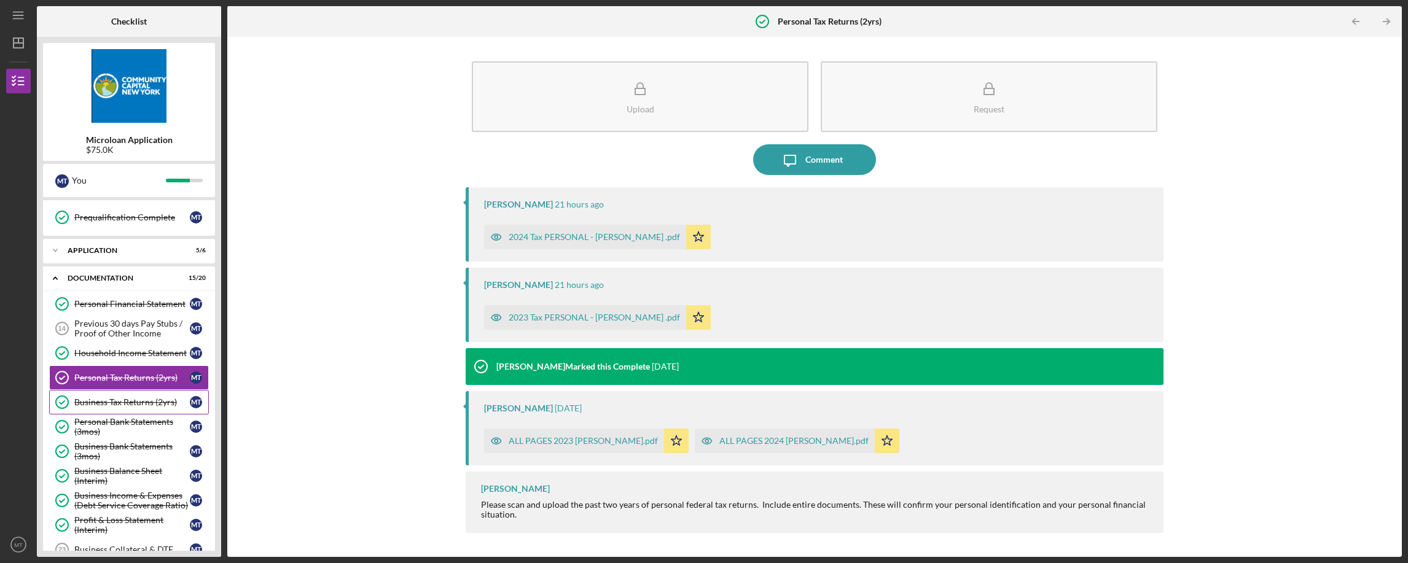
click at [135, 396] on link "Business Tax Returns (2yrs) Business Tax Returns (2yrs) M T" at bounding box center [129, 402] width 160 height 25
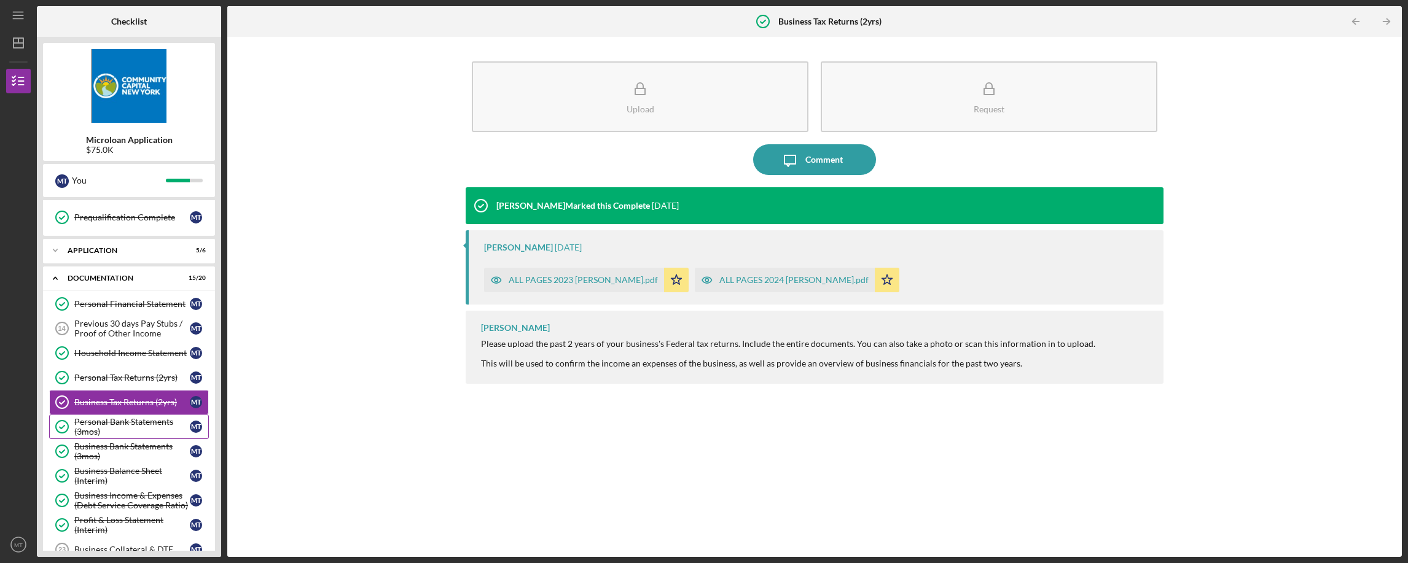
click at [138, 424] on div "Personal Bank Statements (3mos)" at bounding box center [131, 427] width 115 height 20
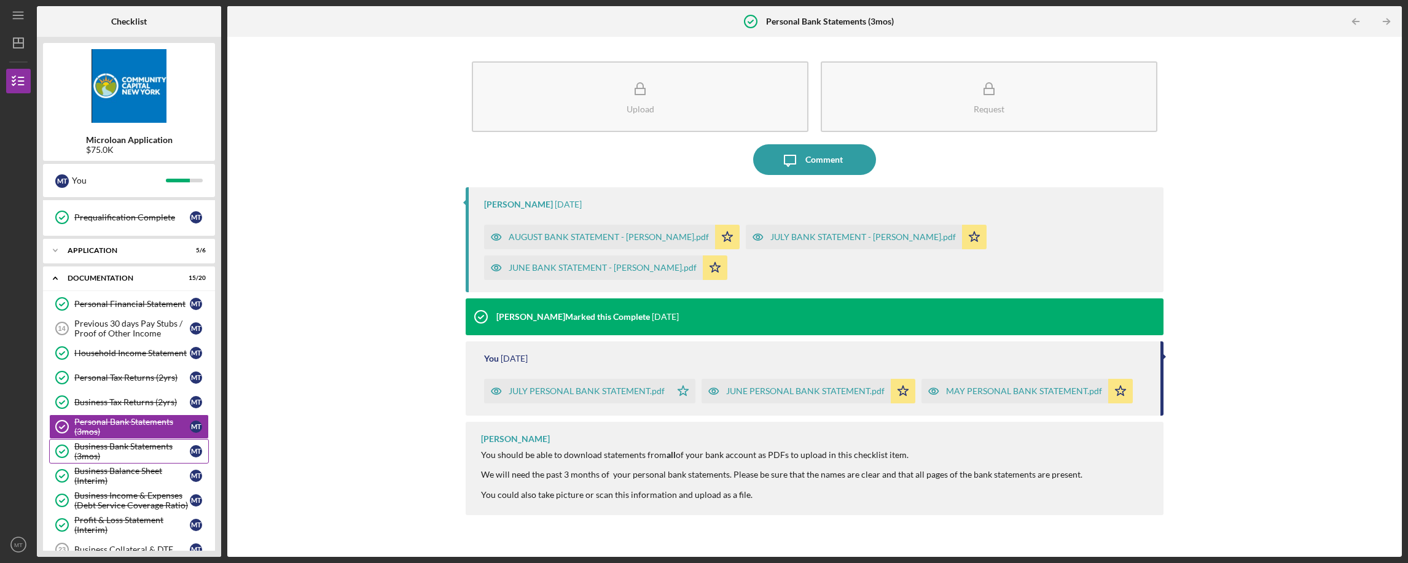
click at [130, 446] on div "Business Bank Statements (3mos)" at bounding box center [131, 452] width 115 height 20
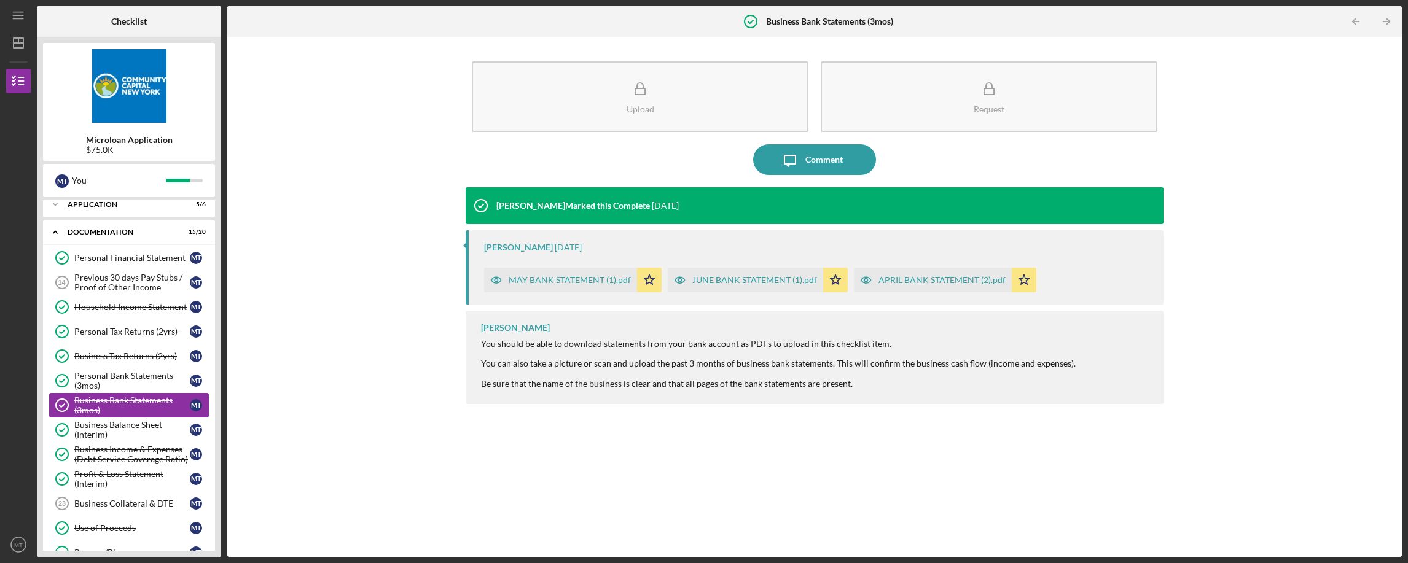
scroll to position [249, 0]
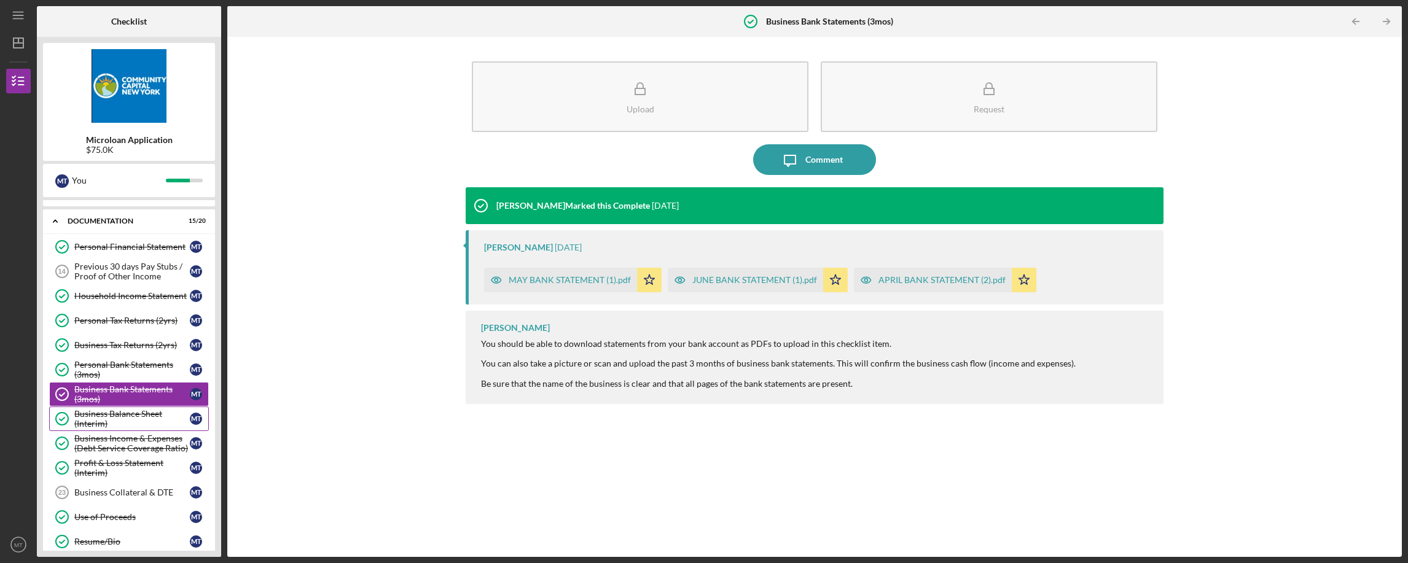
click at [127, 420] on div "Business Balance Sheet (Interim)" at bounding box center [131, 419] width 115 height 20
